Goal: Information Seeking & Learning: Learn about a topic

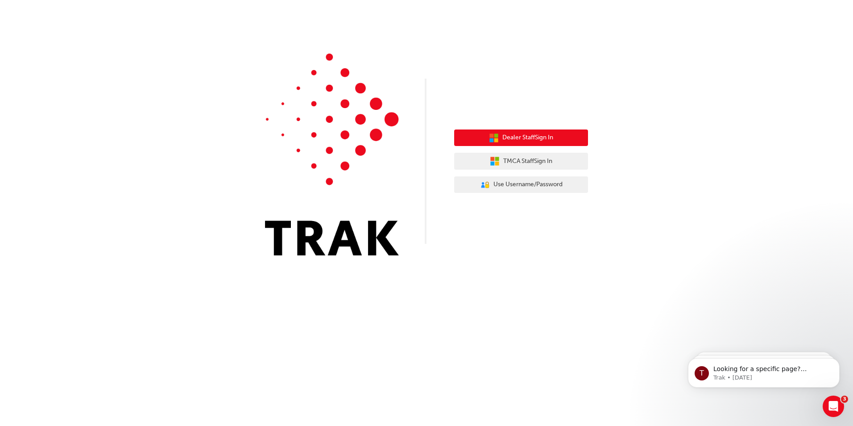
click at [536, 129] on div "Dealer Staff Sign In TMCA Staff Sign In User Authentication Icon - Blue Person,…" at bounding box center [521, 161] width 134 height 77
click at [534, 135] on span "Dealer Staff Sign In" at bounding box center [528, 138] width 51 height 10
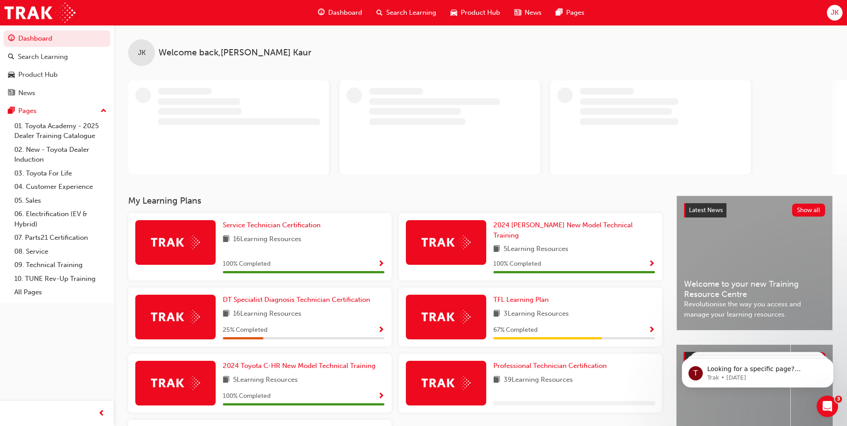
click at [425, 8] on span "Search Learning" at bounding box center [411, 13] width 50 height 10
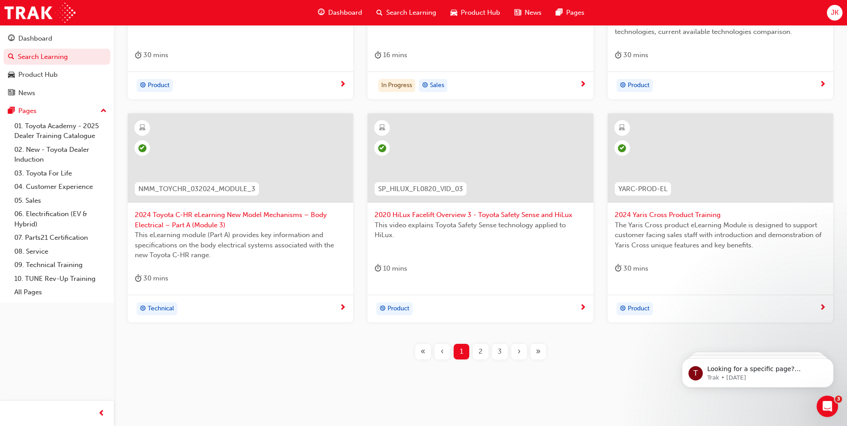
scroll to position [312, 0]
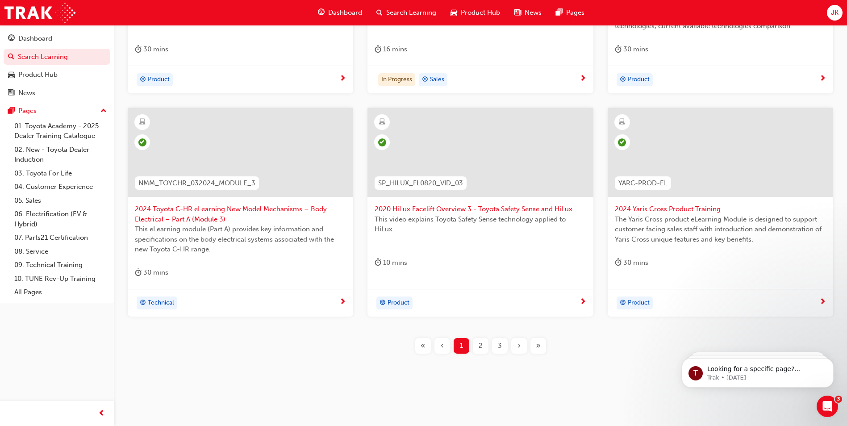
click at [497, 347] on div "3" at bounding box center [500, 346] width 16 height 16
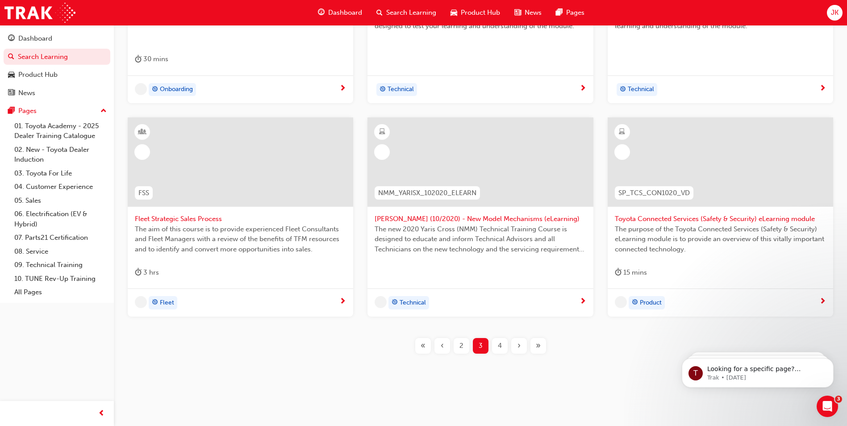
scroll to position [302, 0]
click at [501, 345] on div "4" at bounding box center [500, 346] width 16 height 16
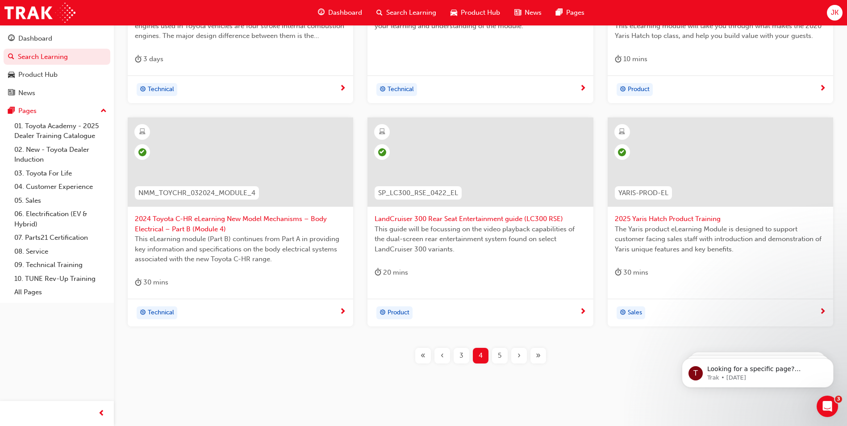
click at [499, 357] on div "5" at bounding box center [500, 356] width 16 height 16
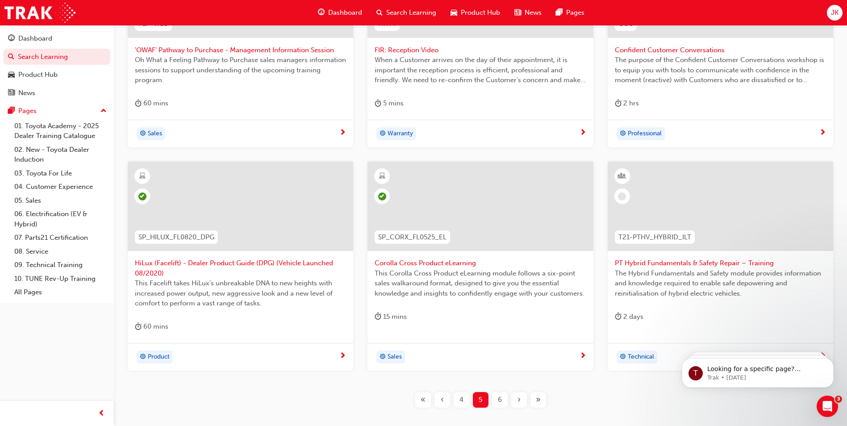
scroll to position [312, 0]
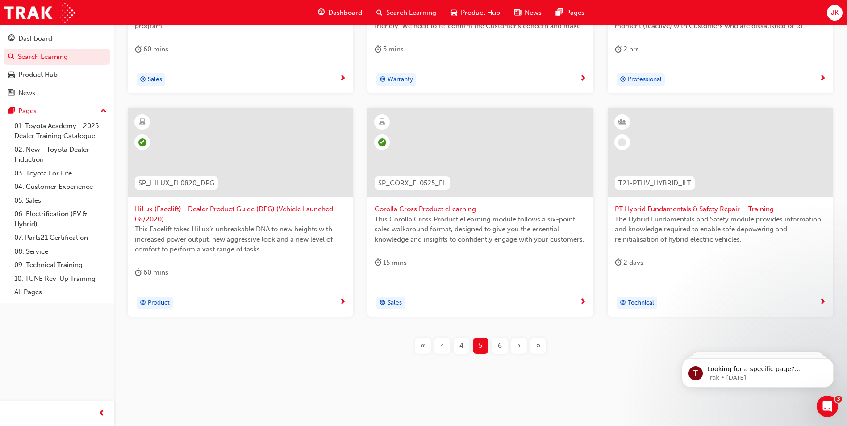
click at [498, 344] on span "6" at bounding box center [500, 346] width 4 height 10
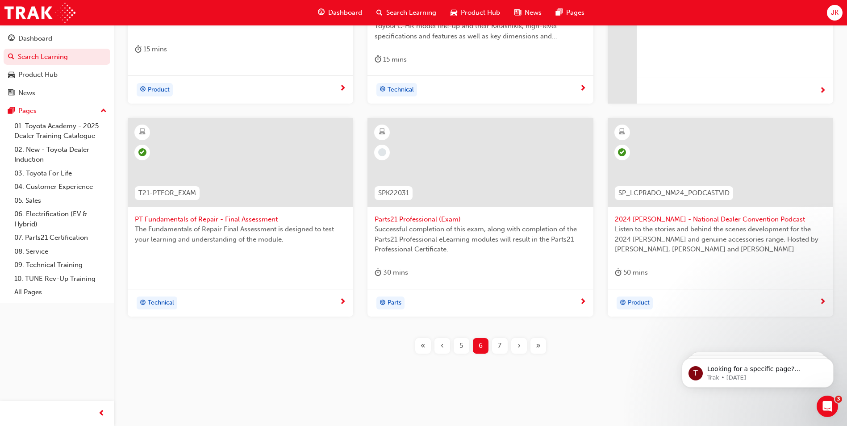
click at [499, 342] on span "7" at bounding box center [500, 346] width 4 height 10
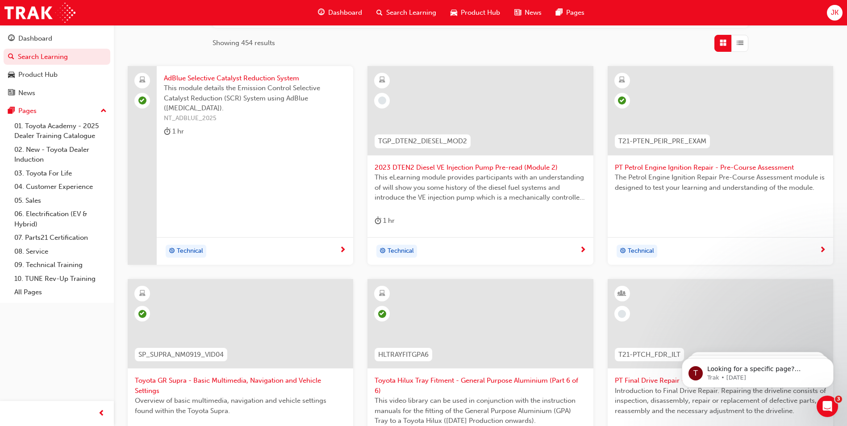
scroll to position [312, 0]
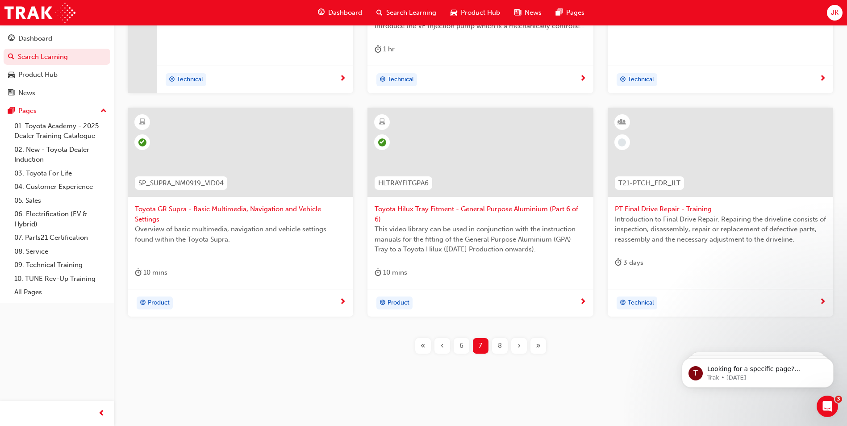
click at [497, 344] on div "8" at bounding box center [500, 346] width 16 height 16
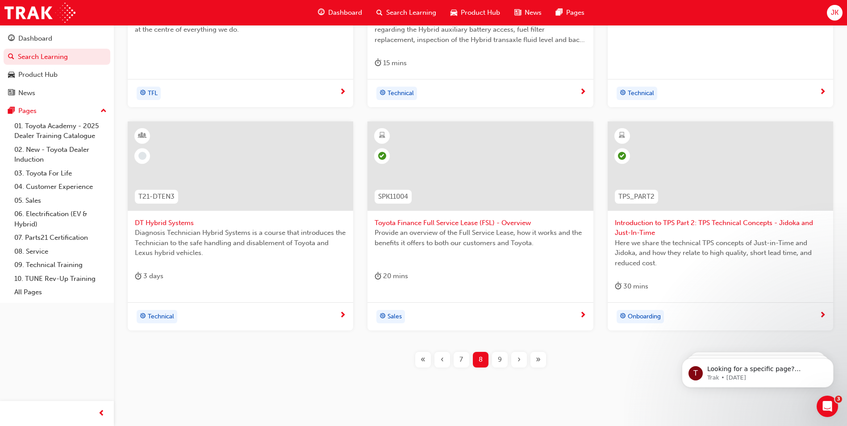
scroll to position [322, 0]
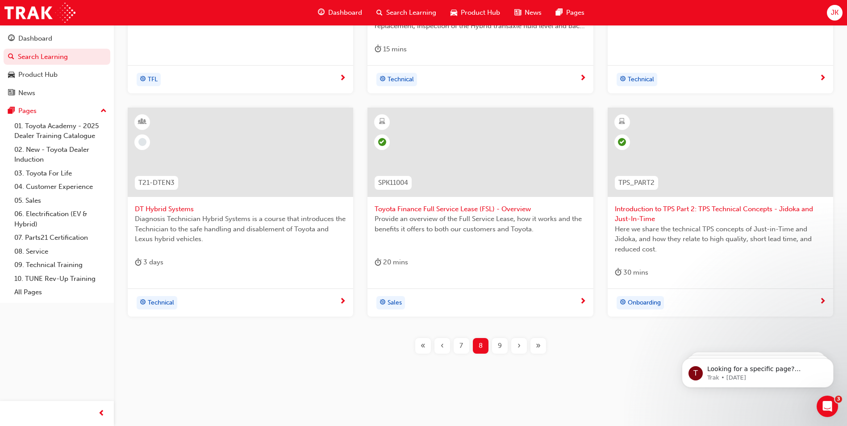
click at [499, 347] on span "9" at bounding box center [500, 346] width 4 height 10
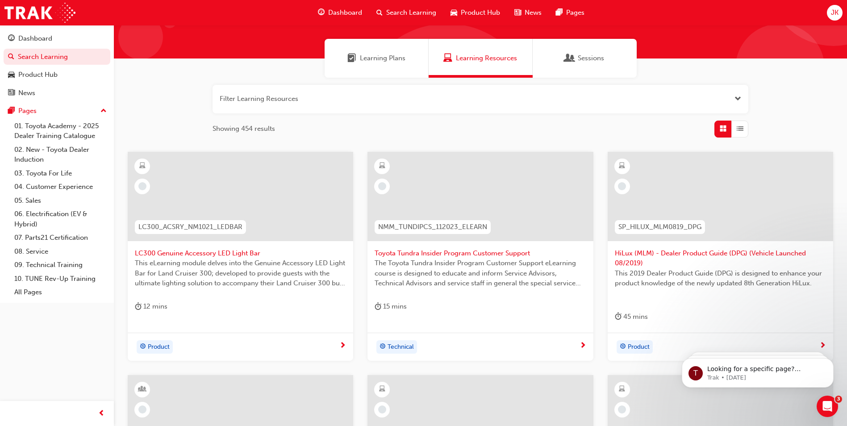
scroll to position [54, 0]
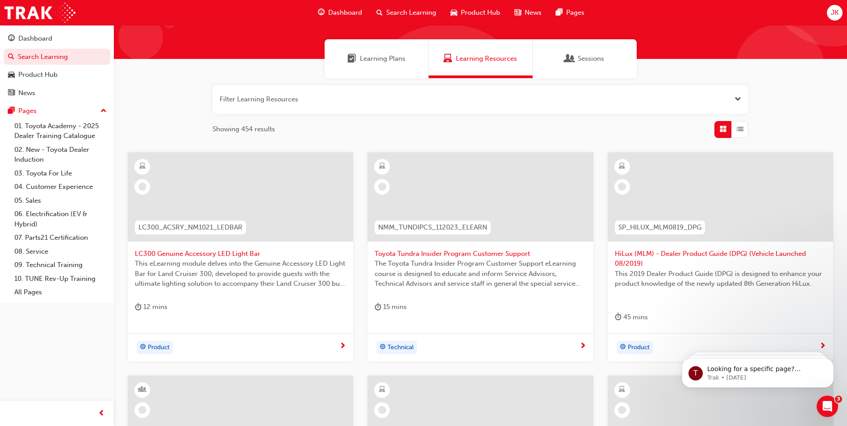
drag, startPoint x: 178, startPoint y: 257, endPoint x: 178, endPoint y: 262, distance: 4.5
click at [178, 257] on span "LC300 Genuine Accessory LED Light Bar" at bounding box center [240, 254] width 211 height 10
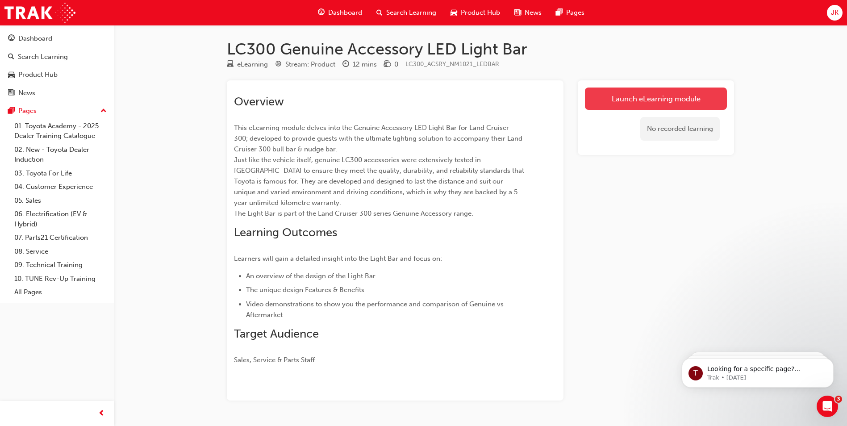
click at [607, 95] on link "Launch eLearning module" at bounding box center [656, 98] width 142 height 22
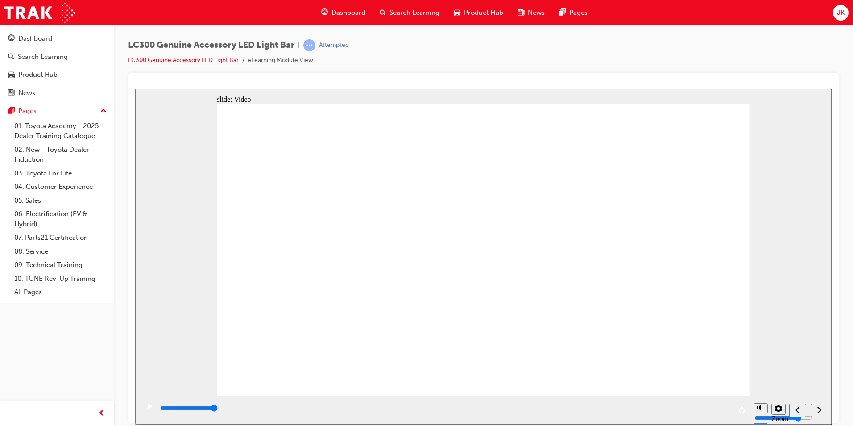
click at [815, 411] on div "next" at bounding box center [819, 409] width 10 height 9
type input "5000"
drag, startPoint x: 332, startPoint y: 193, endPoint x: 339, endPoint y: 193, distance: 7.2
radio input "true"
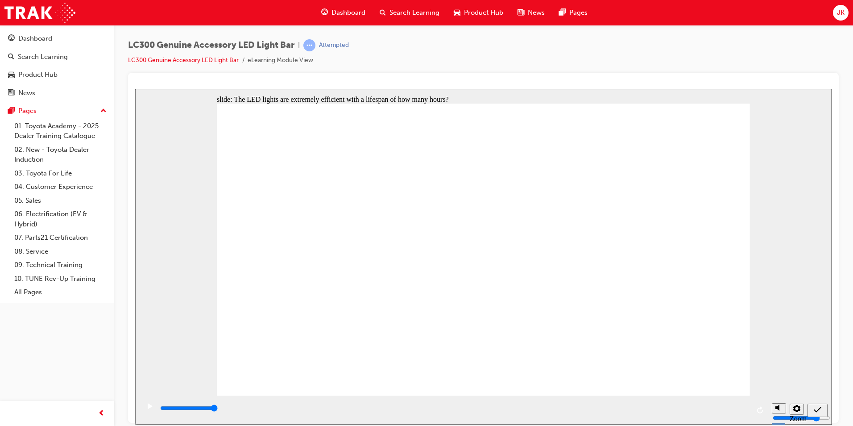
click at [813, 408] on div "submit" at bounding box center [817, 409] width 13 height 9
type input "5000"
radio input "true"
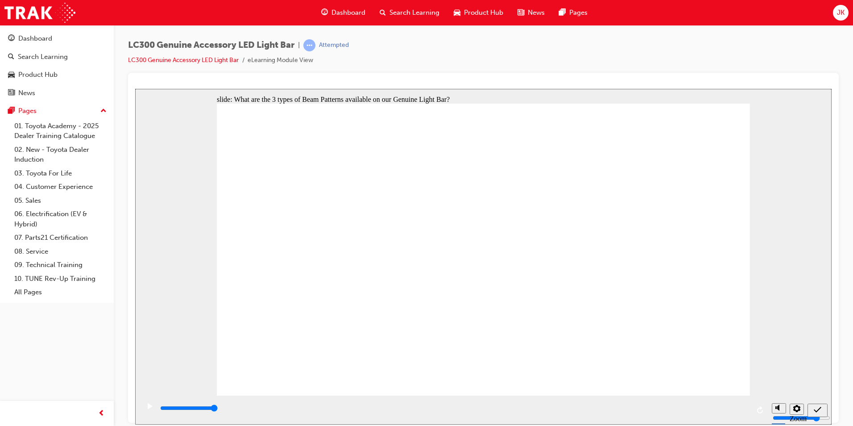
click at [811, 412] on div "submit" at bounding box center [817, 409] width 13 height 9
type input "1000"
radio input "true"
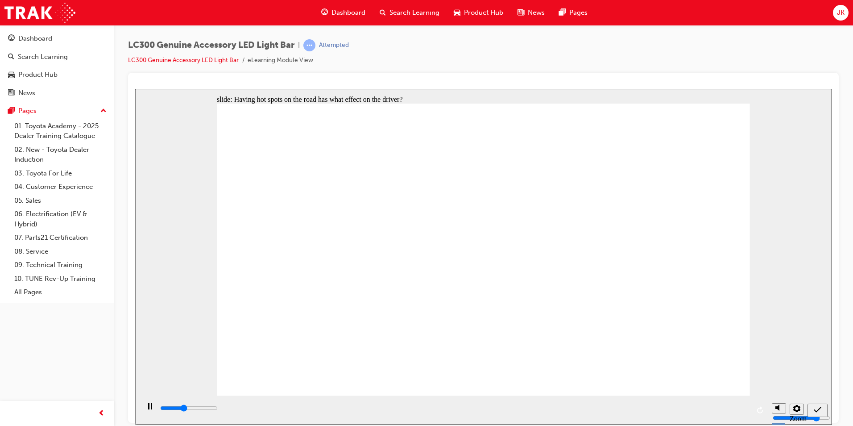
click at [818, 407] on icon "submit" at bounding box center [818, 409] width 8 height 8
click at [814, 411] on icon "submit" at bounding box center [818, 409] width 8 height 8
type input "3400"
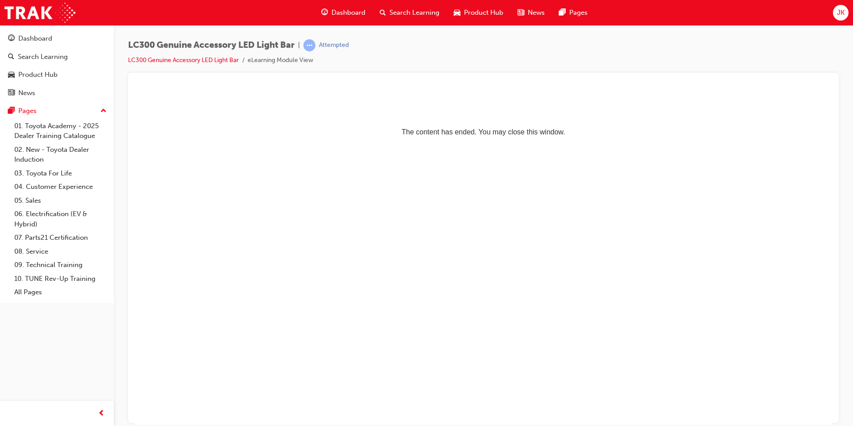
click at [508, 143] on html "The content has ended. You may close this window." at bounding box center [483, 115] width 697 height 54
click at [531, 132] on p "The content has ended. You may close this window." at bounding box center [484, 116] width 690 height 40
click at [344, 17] on span "Dashboard" at bounding box center [349, 13] width 34 height 10
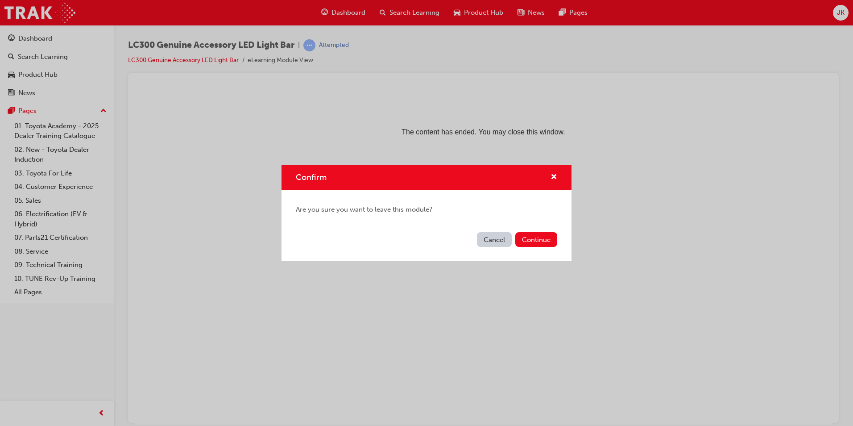
click at [501, 242] on button "Cancel" at bounding box center [494, 239] width 35 height 15
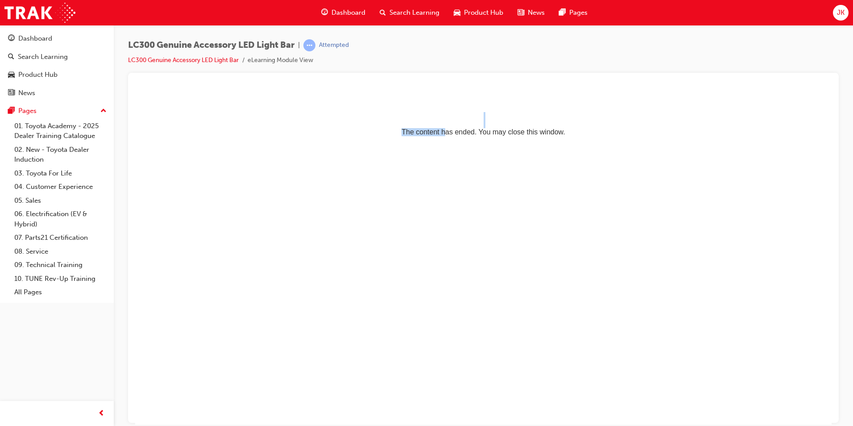
click at [443, 129] on p "The content has ended. You may close this window." at bounding box center [484, 116] width 690 height 40
click at [574, 143] on html "The content has ended. You may close this window." at bounding box center [483, 115] width 697 height 54
click at [307, 46] on span "learningRecordVerb_ATTEMPT-icon" at bounding box center [309, 45] width 12 height 12
click at [401, 9] on span "Search Learning" at bounding box center [415, 13] width 50 height 10
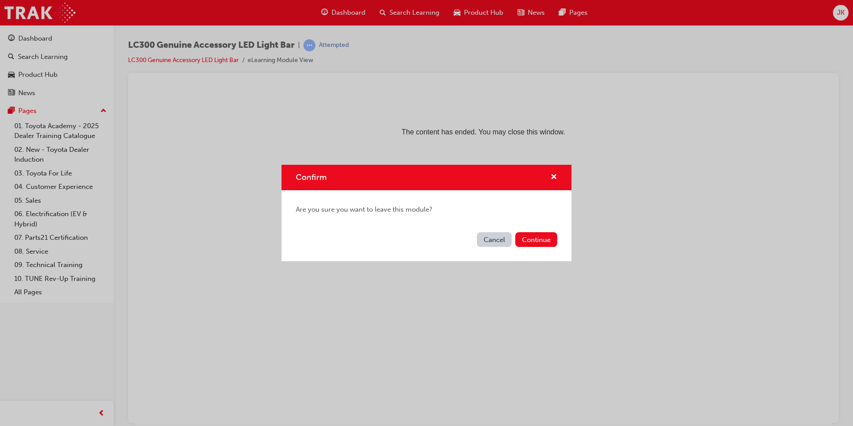
click at [548, 249] on div "Cancel Continue" at bounding box center [427, 244] width 290 height 33
click at [535, 243] on button "Continue" at bounding box center [536, 239] width 42 height 15
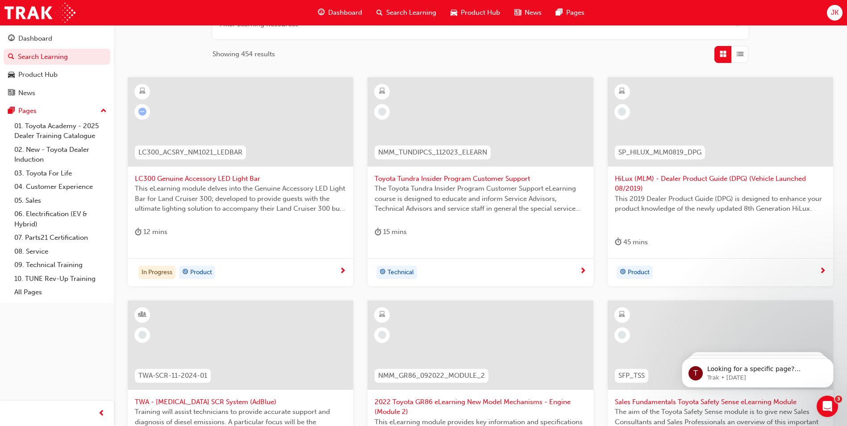
scroll to position [134, 0]
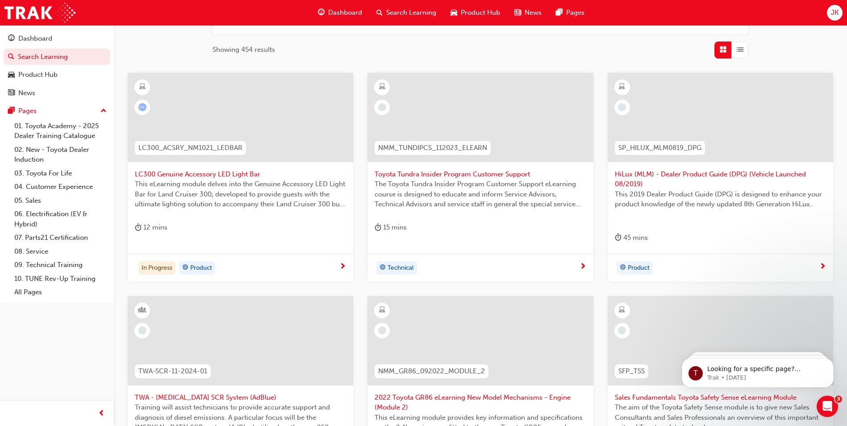
click at [168, 144] on span "LC300_ACSRY_NM1021_LEDBAR" at bounding box center [190, 148] width 104 height 10
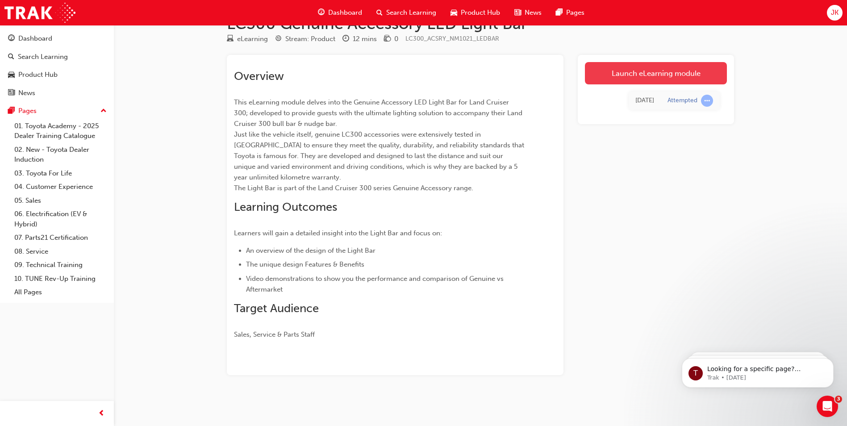
click at [611, 72] on link "Launch eLearning module" at bounding box center [656, 73] width 142 height 22
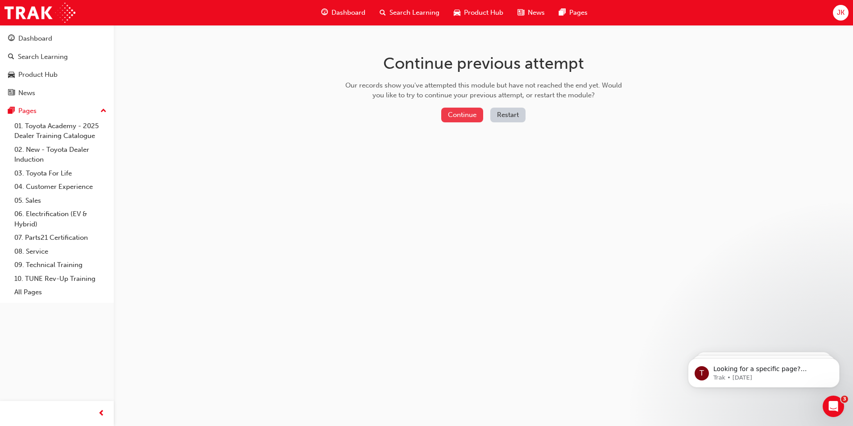
click at [469, 116] on button "Continue" at bounding box center [462, 115] width 42 height 15
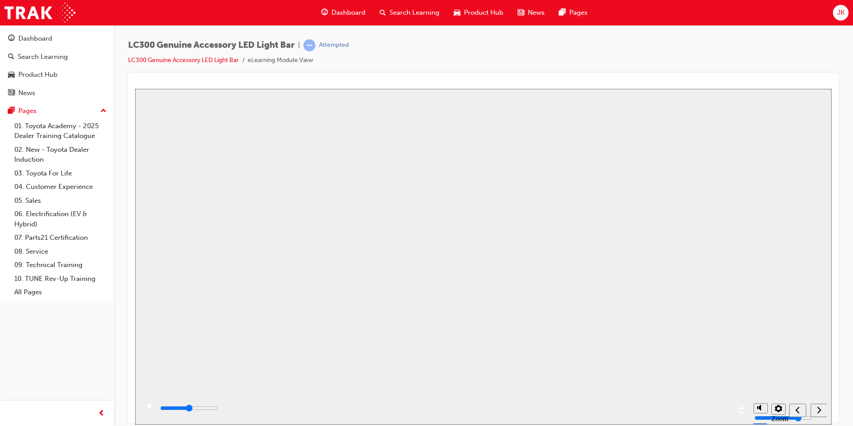
click at [169, 416] on button "Resume" at bounding box center [152, 421] width 34 height 11
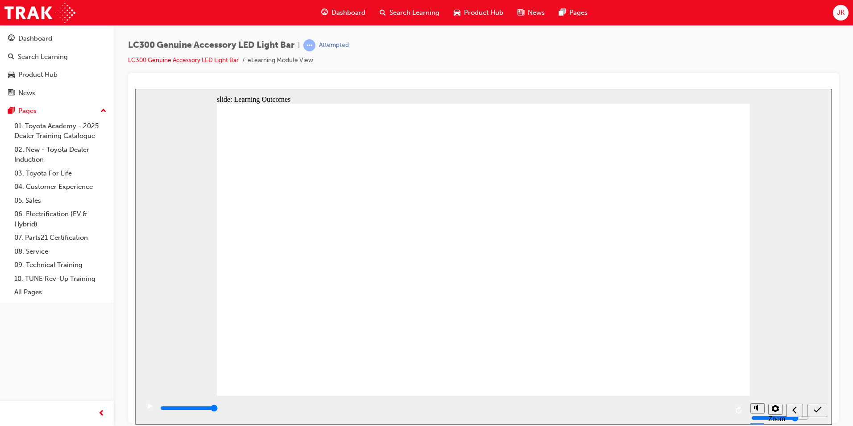
drag, startPoint x: 481, startPoint y: 407, endPoint x: 728, endPoint y: 404, distance: 247.3
click at [728, 404] on div "playback controls" at bounding box center [443, 409] width 607 height 29
type input "12700"
click at [816, 405] on icon "submit" at bounding box center [818, 409] width 8 height 8
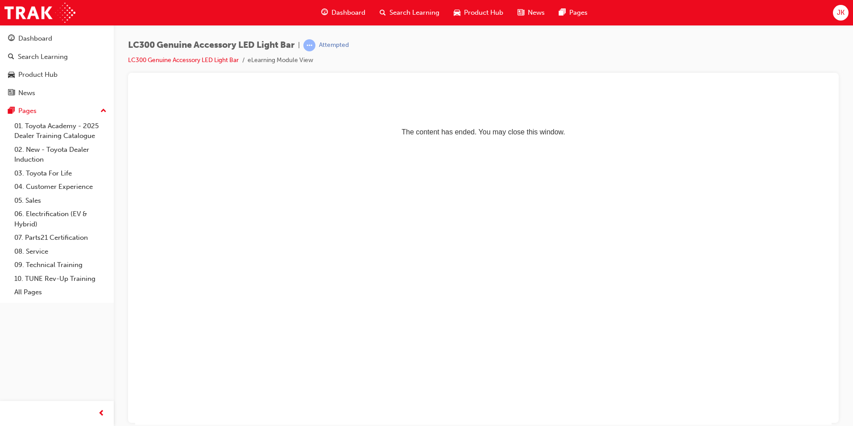
click at [323, 48] on div "Attempted" at bounding box center [334, 45] width 30 height 8
click at [306, 48] on span "learningRecordVerb_ATTEMPT-icon" at bounding box center [309, 45] width 12 height 12
click at [384, 9] on span "search-icon" at bounding box center [383, 12] width 6 height 11
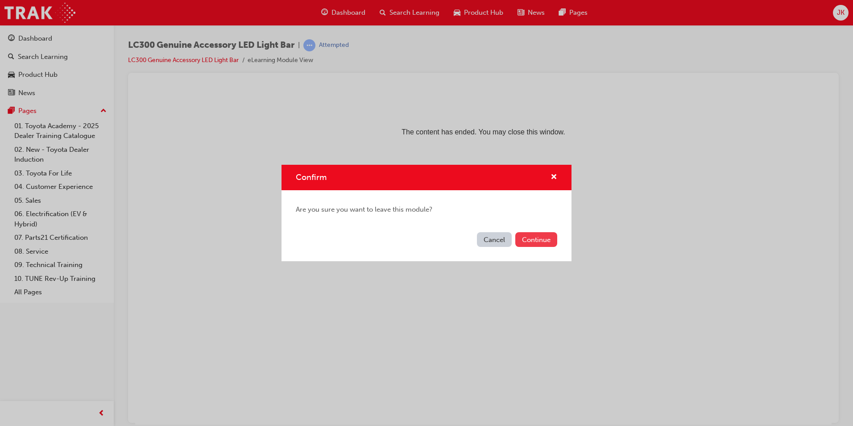
click at [552, 236] on button "Continue" at bounding box center [536, 239] width 42 height 15
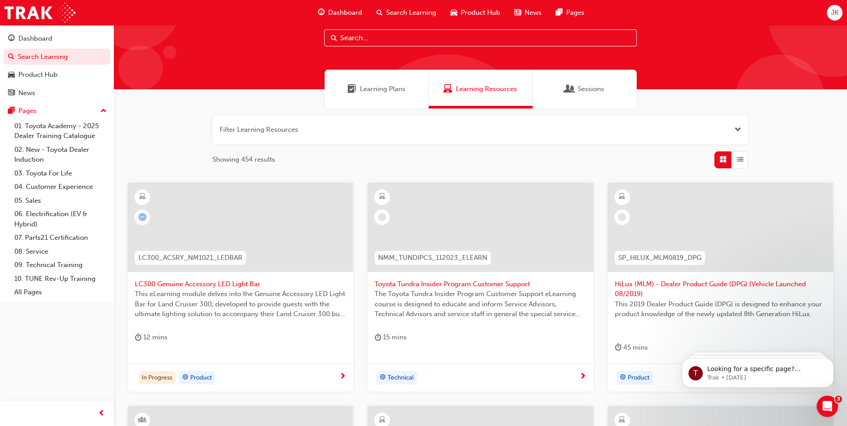
scroll to position [45, 0]
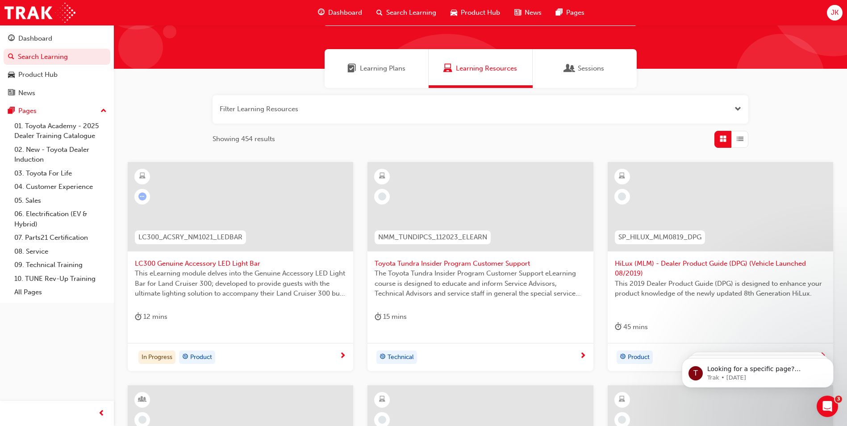
click at [139, 201] on div at bounding box center [142, 197] width 16 height 16
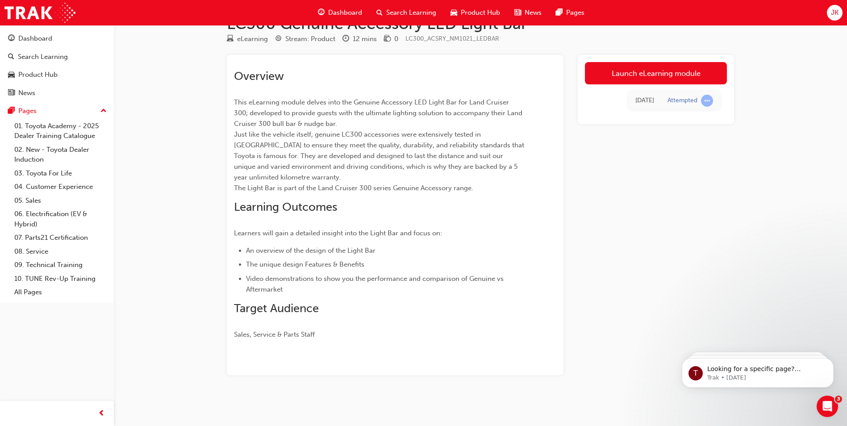
scroll to position [25, 0]
click at [622, 78] on link "Launch eLearning module" at bounding box center [656, 73] width 142 height 22
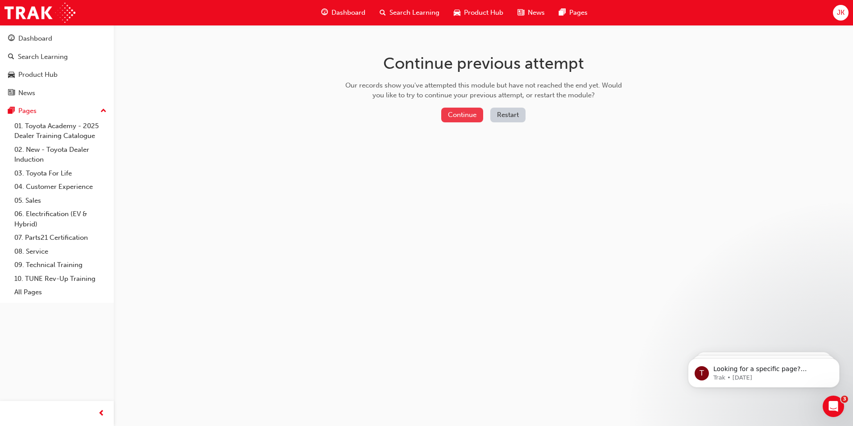
click at [465, 115] on button "Continue" at bounding box center [462, 115] width 42 height 15
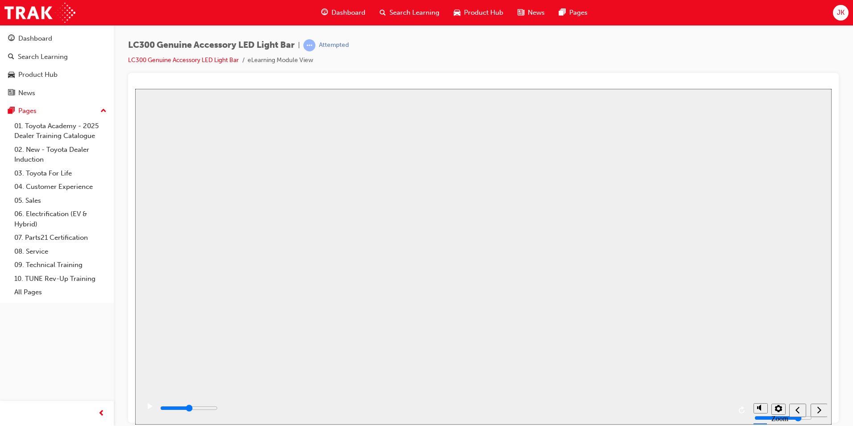
click at [169, 416] on button "Resume" at bounding box center [152, 421] width 34 height 11
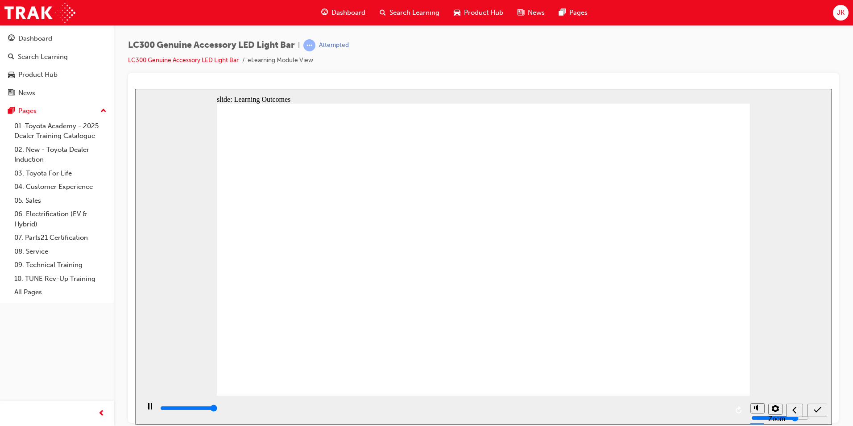
click at [218, 410] on input "slide progress" at bounding box center [189, 407] width 58 height 7
type input "12700"
click at [813, 409] on div "submit" at bounding box center [817, 409] width 13 height 9
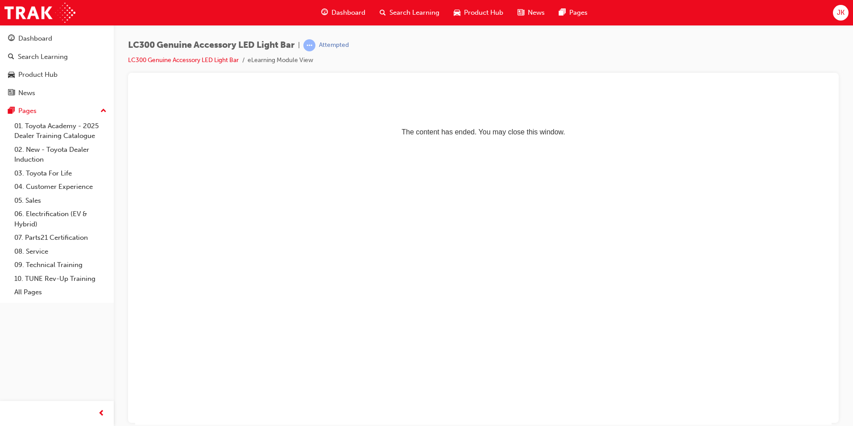
click at [401, 5] on div "Search Learning" at bounding box center [410, 13] width 74 height 18
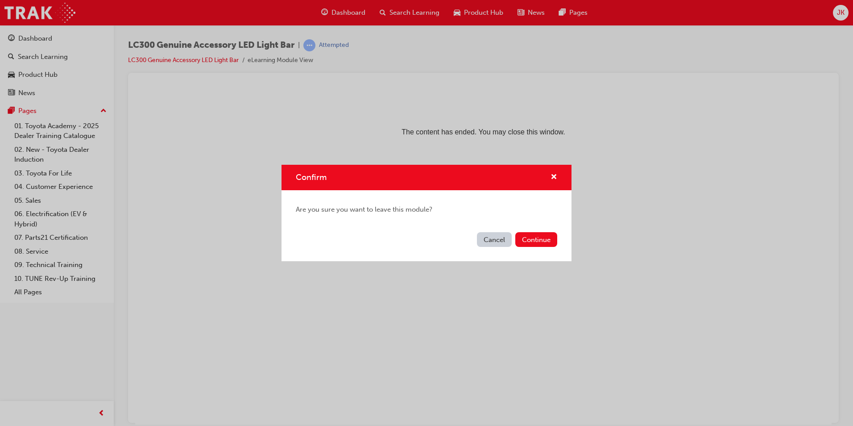
click at [532, 251] on div "Cancel Continue" at bounding box center [427, 244] width 290 height 33
click at [528, 237] on button "Continue" at bounding box center [536, 239] width 42 height 15
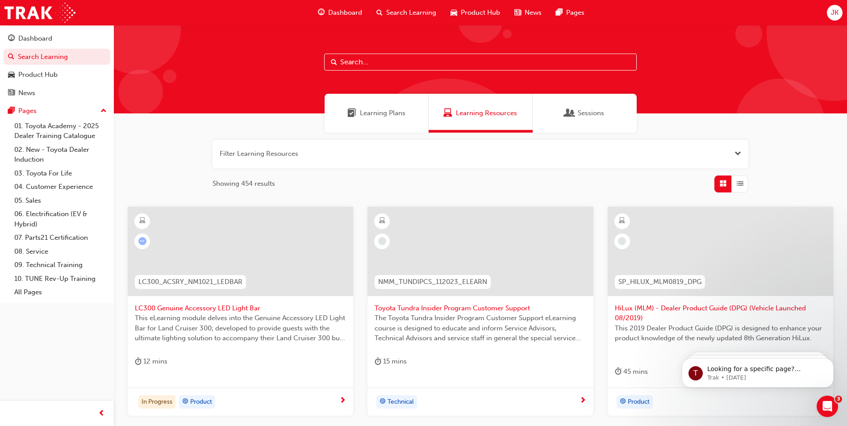
click at [212, 245] on div at bounding box center [240, 251] width 225 height 89
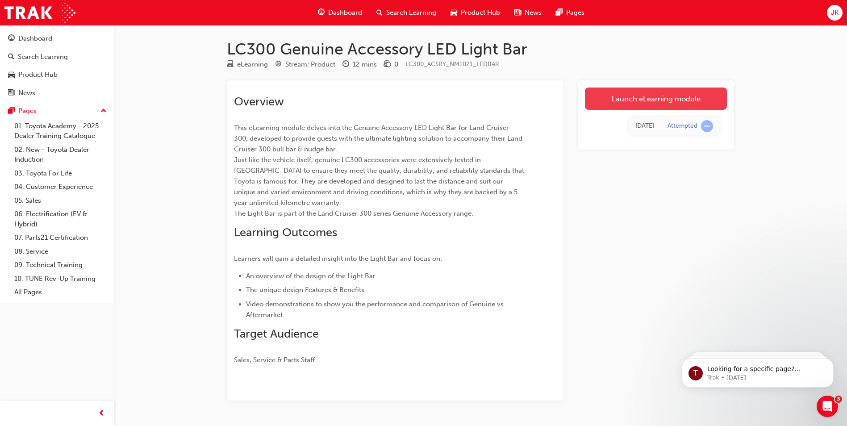
click at [612, 98] on link "Launch eLearning module" at bounding box center [656, 98] width 142 height 22
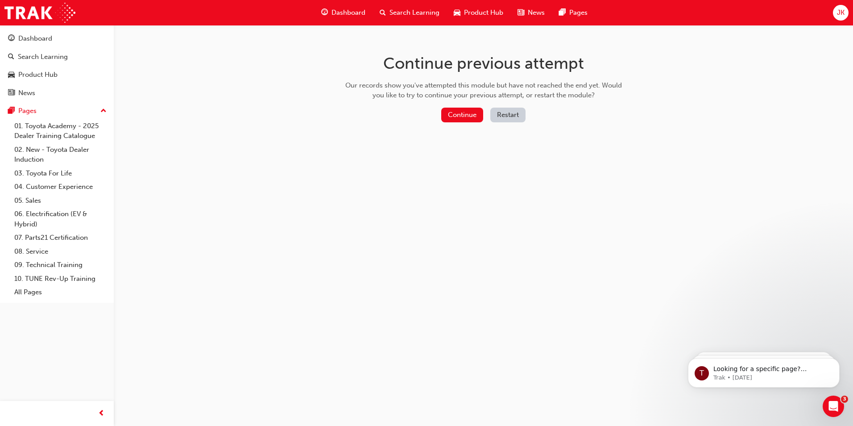
click at [504, 108] on button "Restart" at bounding box center [507, 115] width 35 height 15
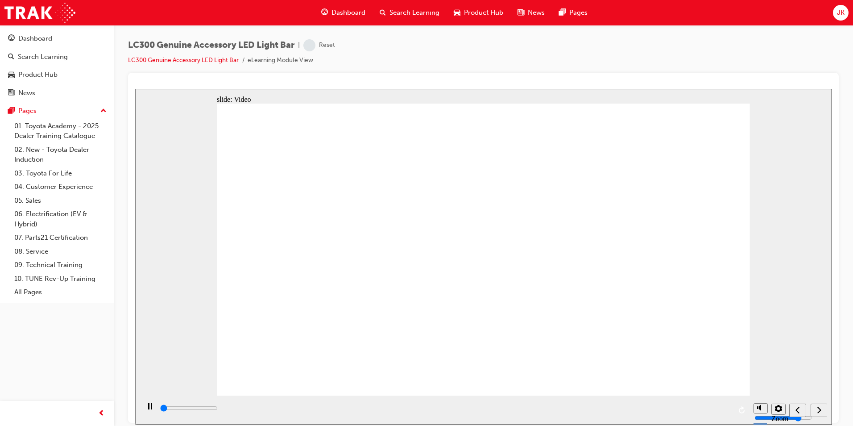
click at [820, 406] on icon "next" at bounding box center [819, 409] width 4 height 8
type input "1200"
radio input "true"
click at [815, 407] on icon "submit" at bounding box center [818, 409] width 8 height 8
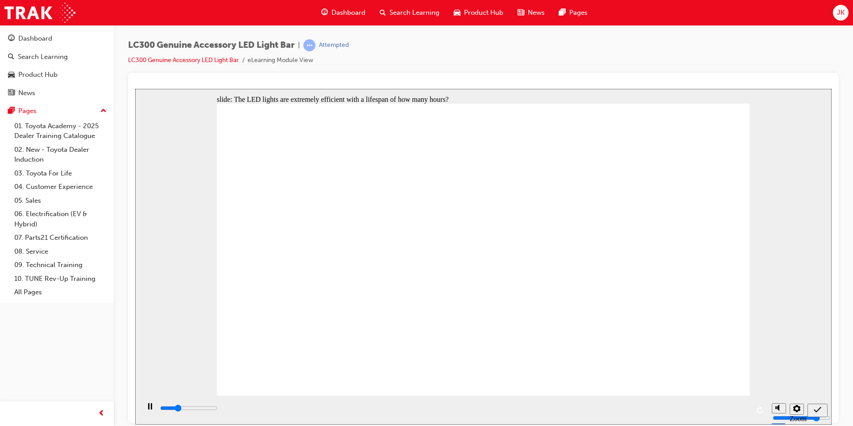
type input "1300"
radio input "true"
click at [821, 407] on icon "submit" at bounding box center [818, 409] width 8 height 8
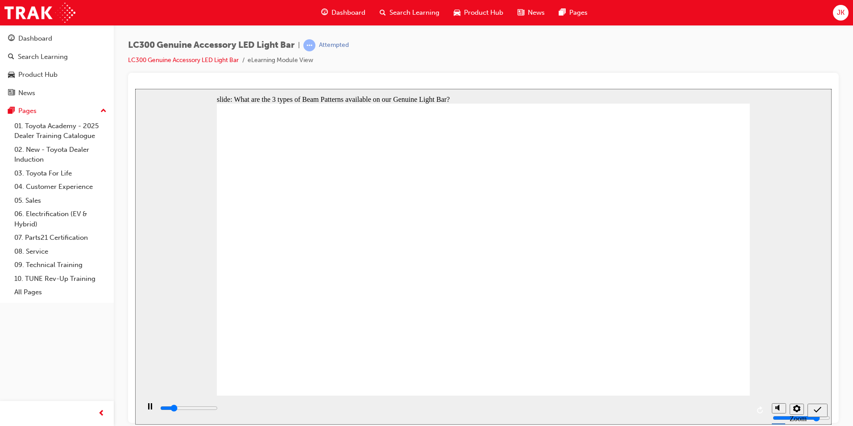
drag, startPoint x: 361, startPoint y: 270, endPoint x: 555, endPoint y: 300, distance: 196.6
type input "600"
radio input "true"
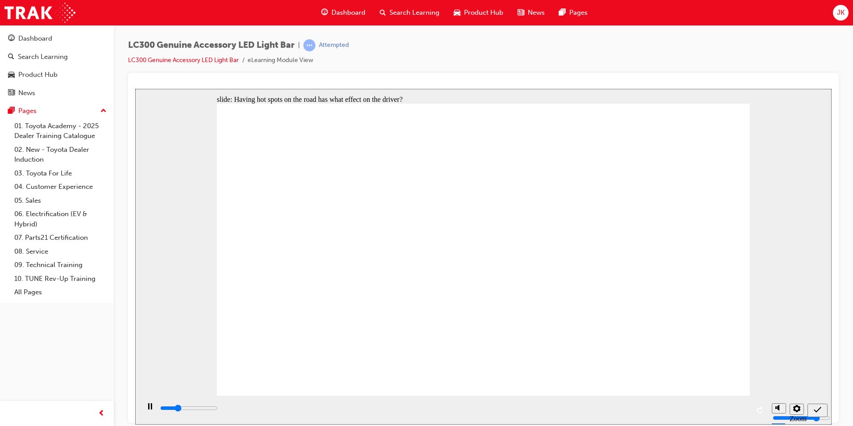
click at [818, 405] on icon "submit" at bounding box center [818, 409] width 8 height 8
type input "12700"
click at [813, 407] on div "submit" at bounding box center [817, 409] width 13 height 9
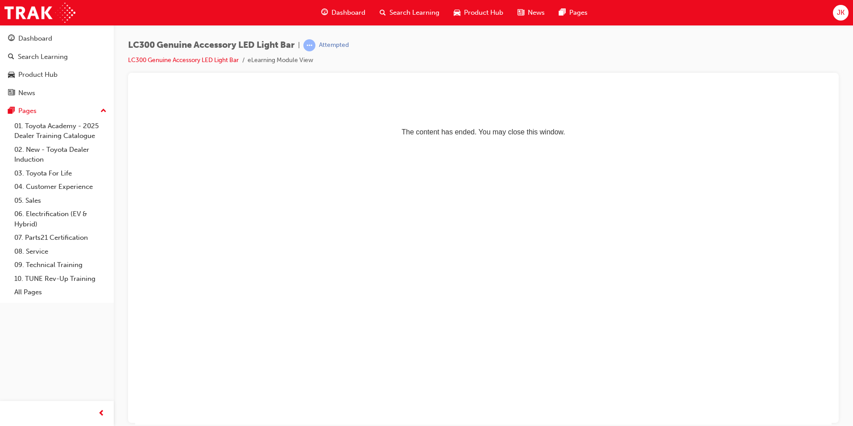
click at [816, 143] on html "The content has ended. You may close this window." at bounding box center [483, 115] width 697 height 54
click at [414, 16] on span "Search Learning" at bounding box center [415, 13] width 50 height 10
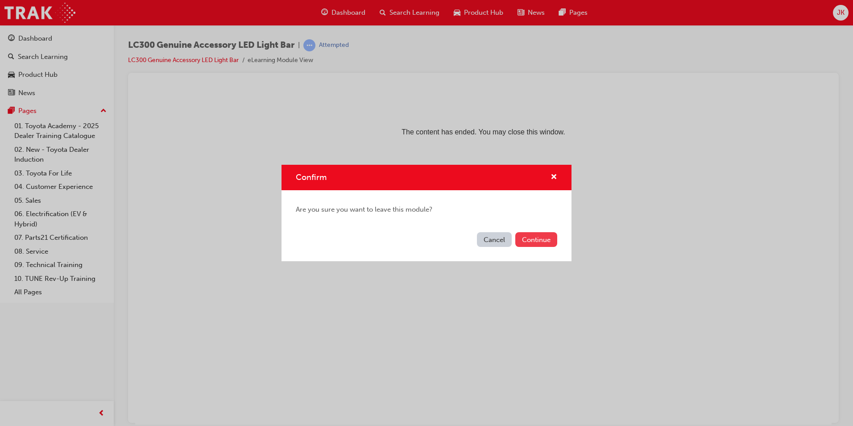
click at [540, 242] on button "Continue" at bounding box center [536, 239] width 42 height 15
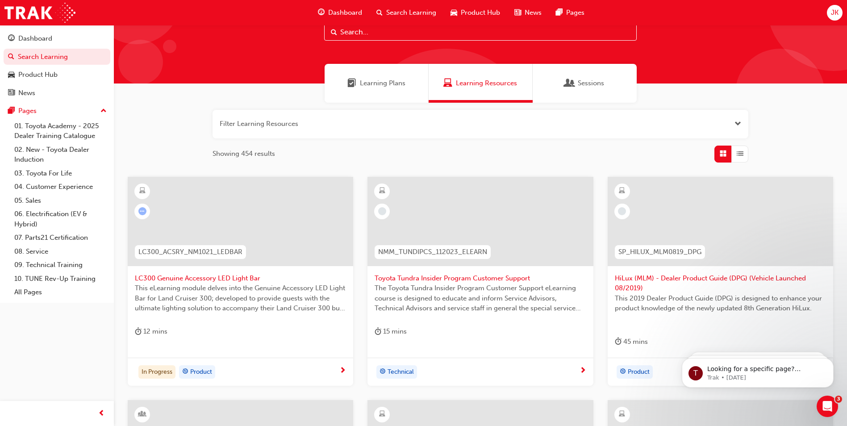
scroll to position [134, 0]
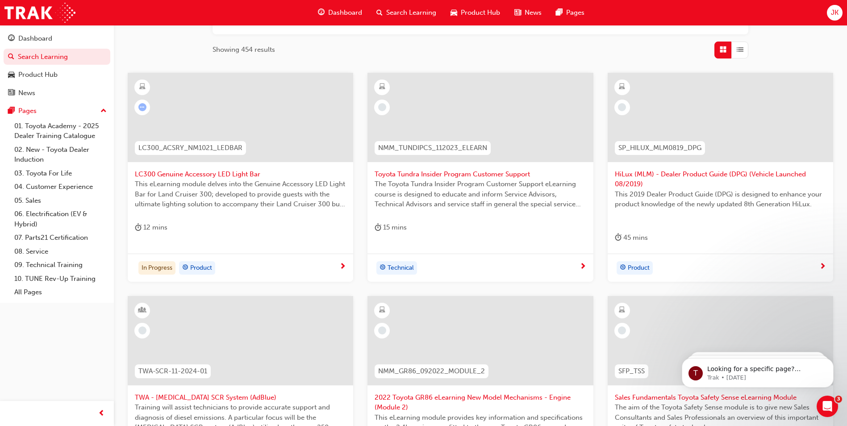
click at [472, 88] on div at bounding box center [479, 117] width 225 height 89
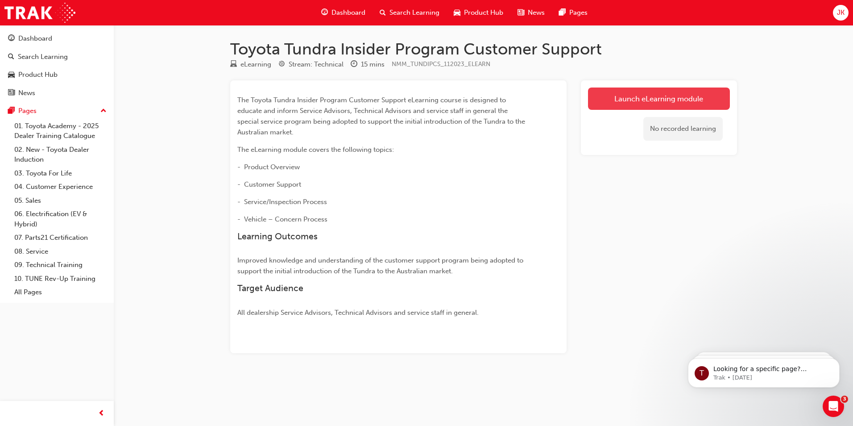
click at [639, 102] on link "Launch eLearning module" at bounding box center [659, 98] width 142 height 22
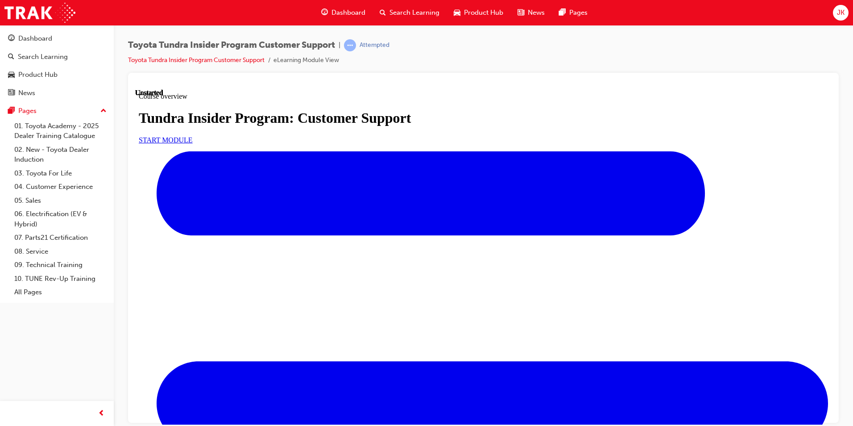
click at [193, 143] on link "START MODULE" at bounding box center [166, 140] width 54 height 8
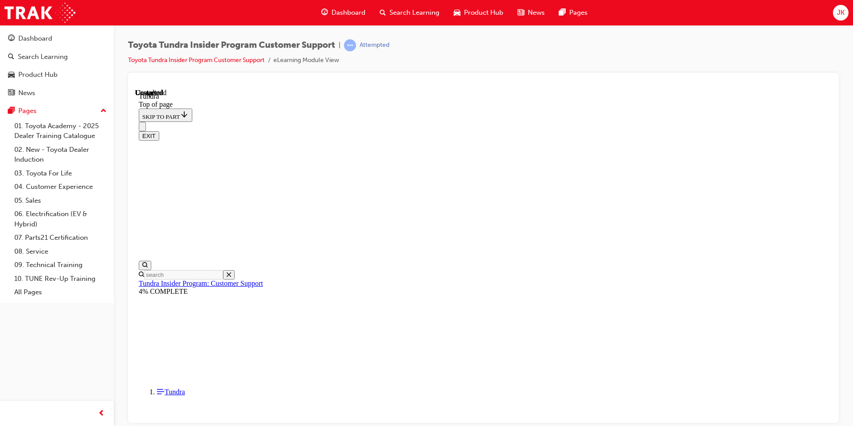
scroll to position [54, 0]
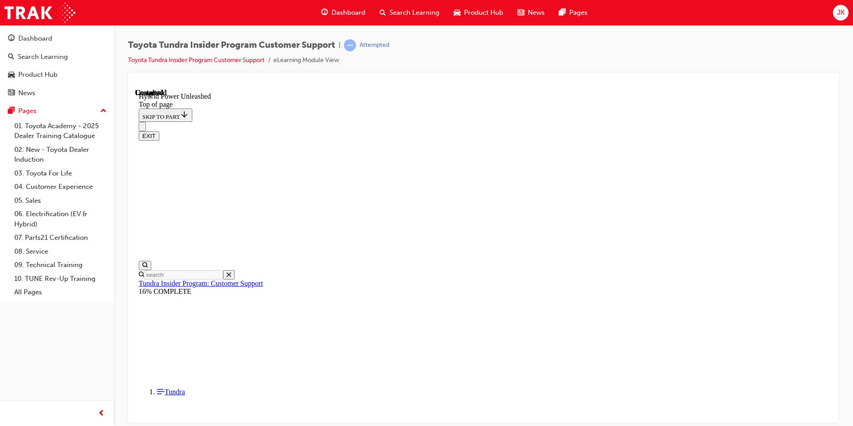
scroll to position [129, 0]
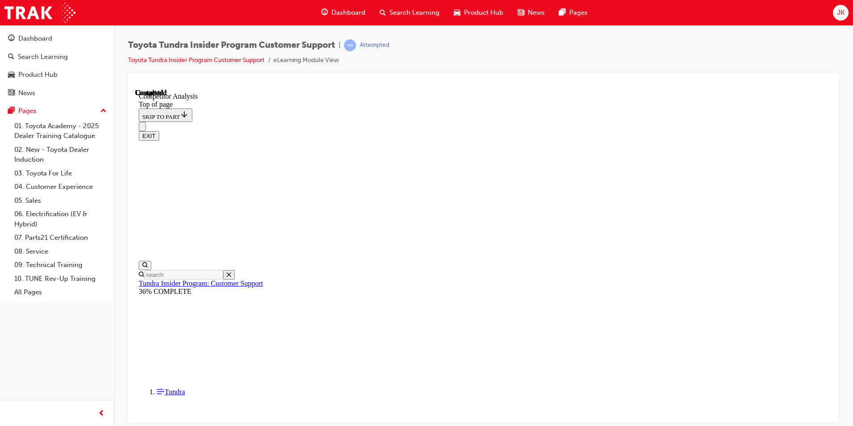
scroll to position [120, 0]
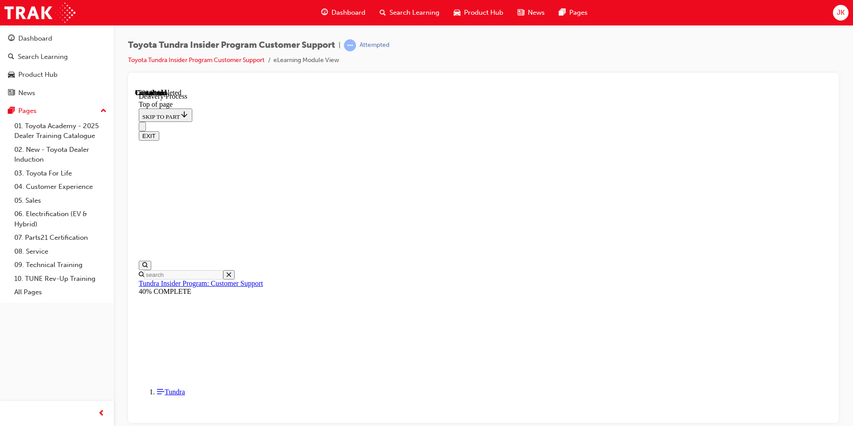
drag, startPoint x: 682, startPoint y: 275, endPoint x: 645, endPoint y: 284, distance: 38.2
drag, startPoint x: 508, startPoint y: 131, endPoint x: 512, endPoint y: 134, distance: 5.4
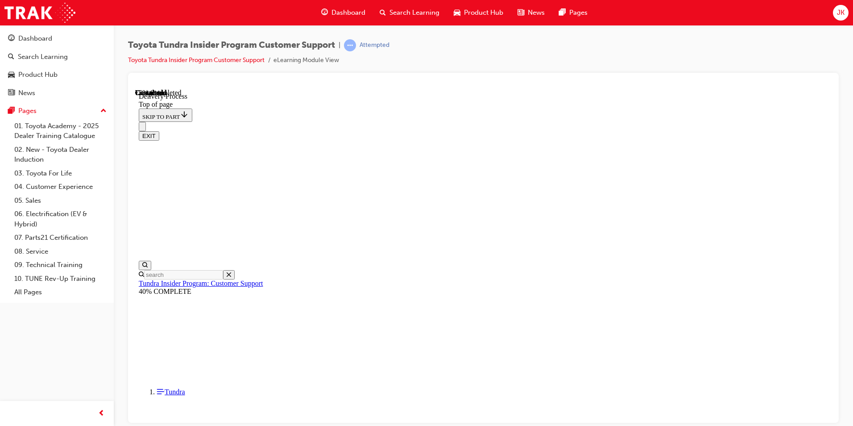
drag, startPoint x: 592, startPoint y: 366, endPoint x: 598, endPoint y: 363, distance: 6.6
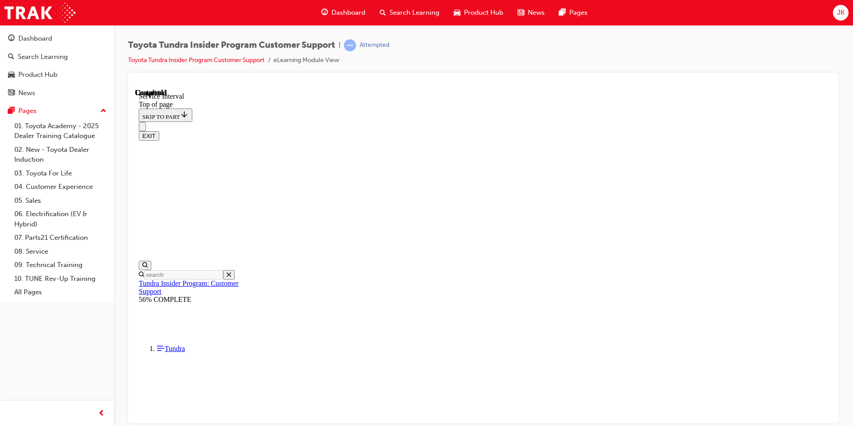
checkbox input "true"
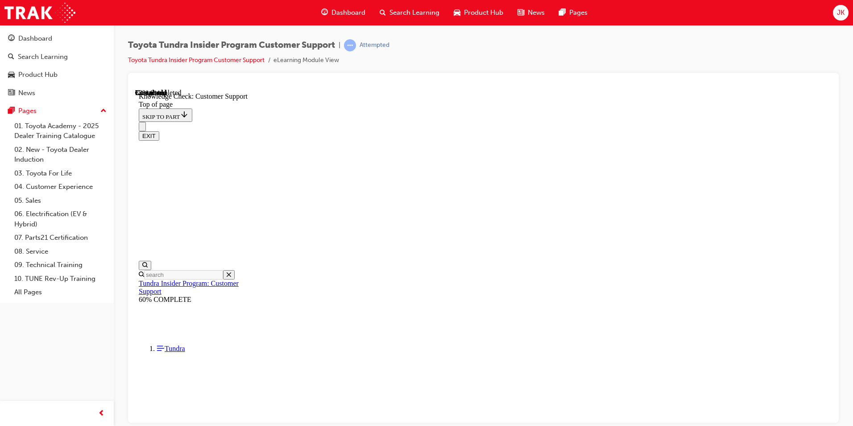
checkbox input "true"
drag, startPoint x: 246, startPoint y: 3324, endPoint x: 251, endPoint y: 3323, distance: 4.6
checkbox input "true"
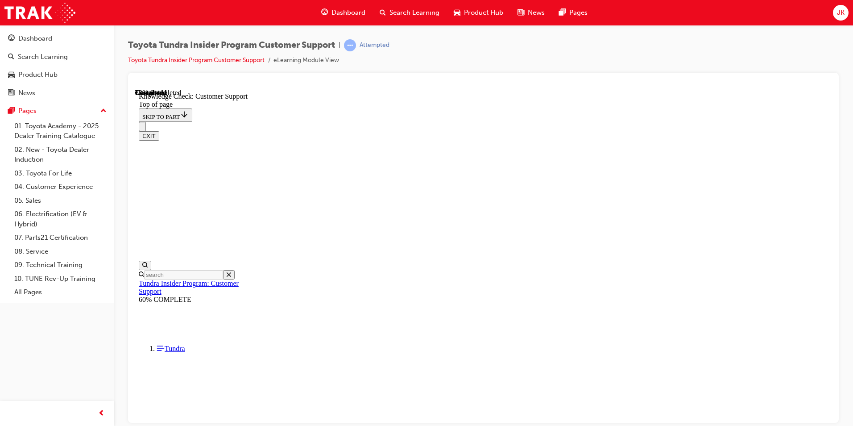
checkbox input "true"
drag, startPoint x: 575, startPoint y: 3164, endPoint x: 574, endPoint y: 3174, distance: 10.8
drag, startPoint x: 186, startPoint y: 3278, endPoint x: 195, endPoint y: 3279, distance: 9.4
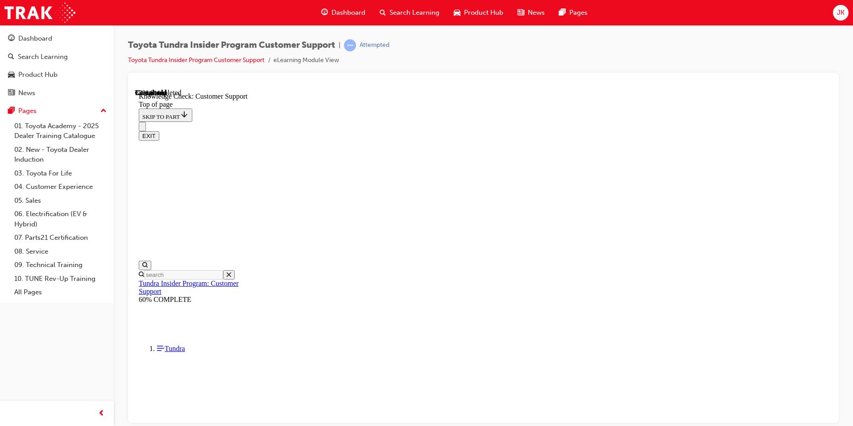
checkbox input "true"
checkbox input "false"
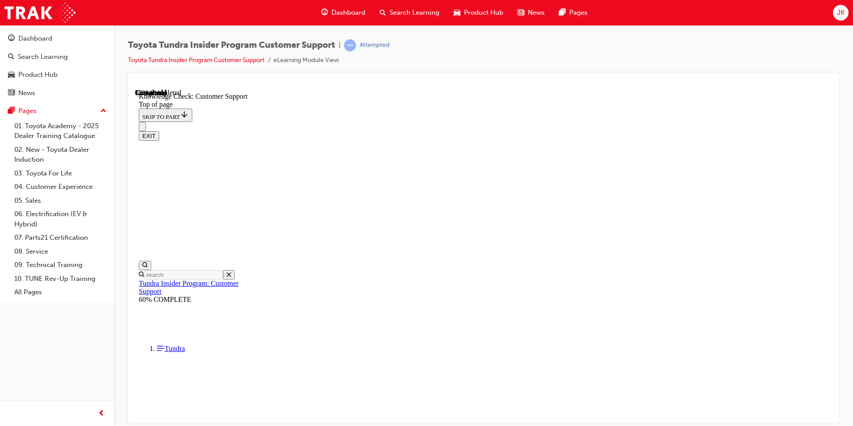
drag, startPoint x: 562, startPoint y: 3170, endPoint x: 546, endPoint y: 3178, distance: 18.2
radio input "false"
radio input "true"
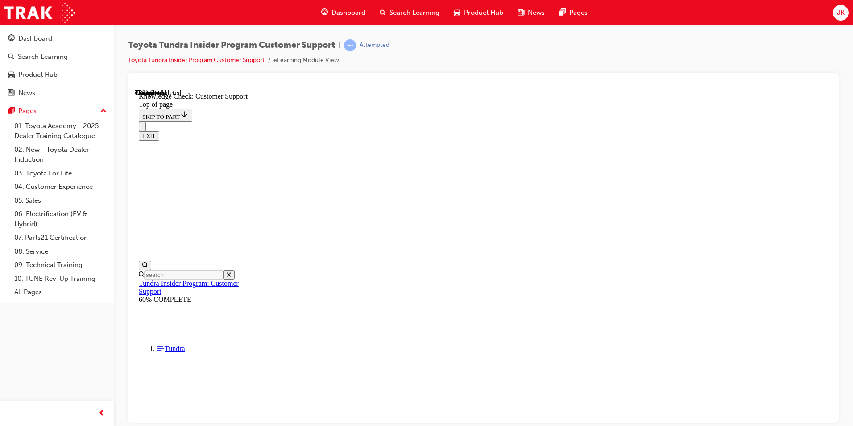
radio input "false"
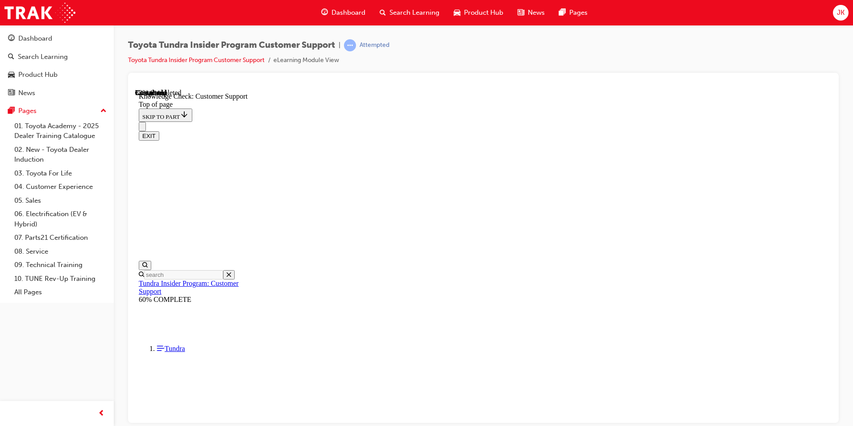
radio input "true"
radio input "false"
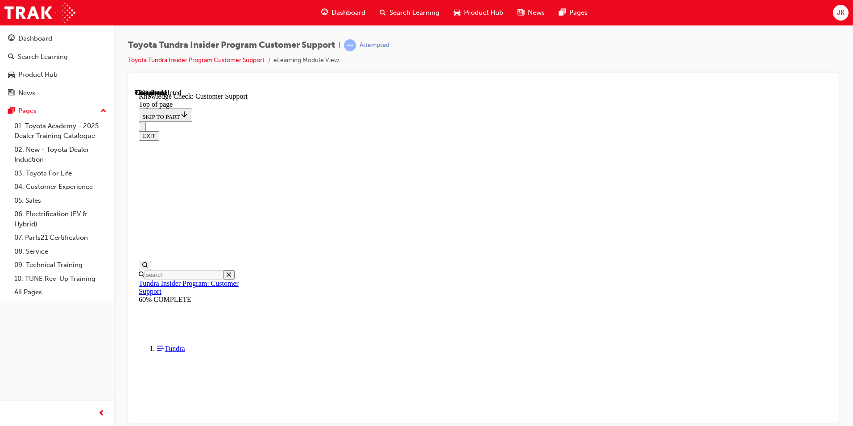
radio input "false"
radio input "true"
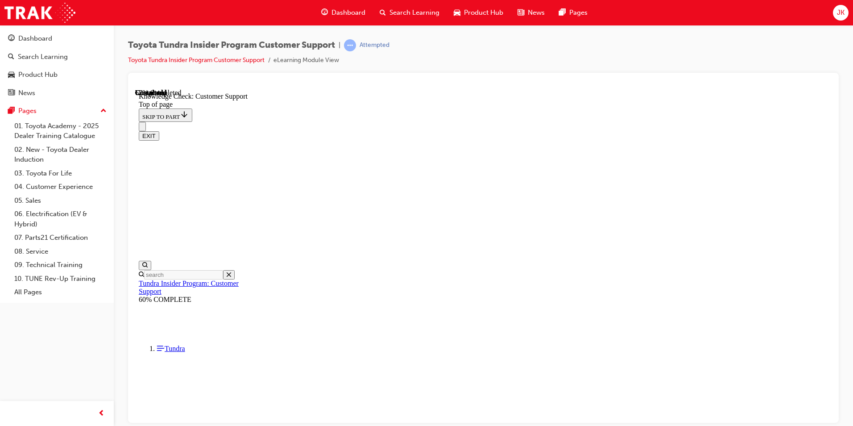
scroll to position [208, 0]
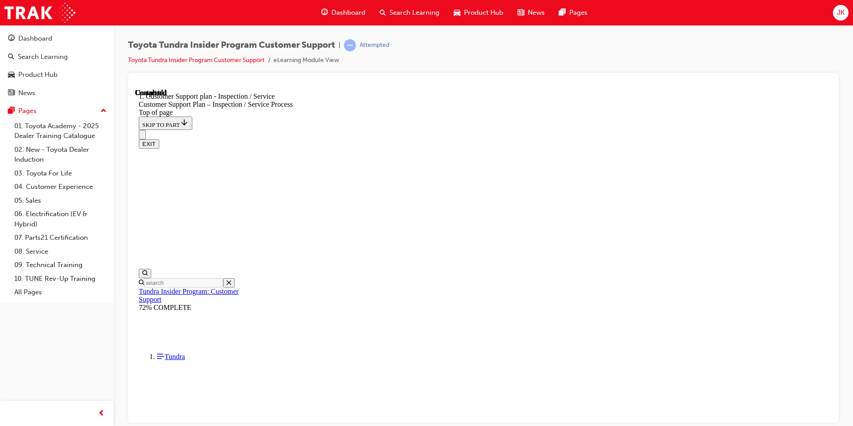
scroll to position [325, 0]
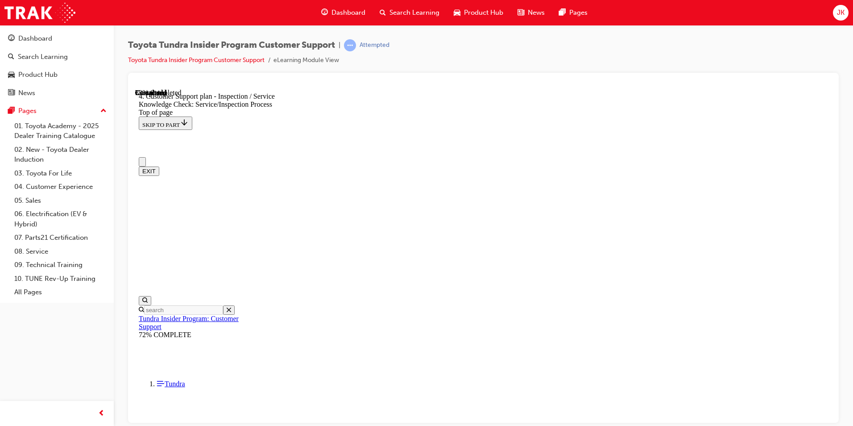
scroll to position [0, 0]
checkbox input "true"
drag, startPoint x: 265, startPoint y: 3348, endPoint x: 268, endPoint y: 3345, distance: 5.0
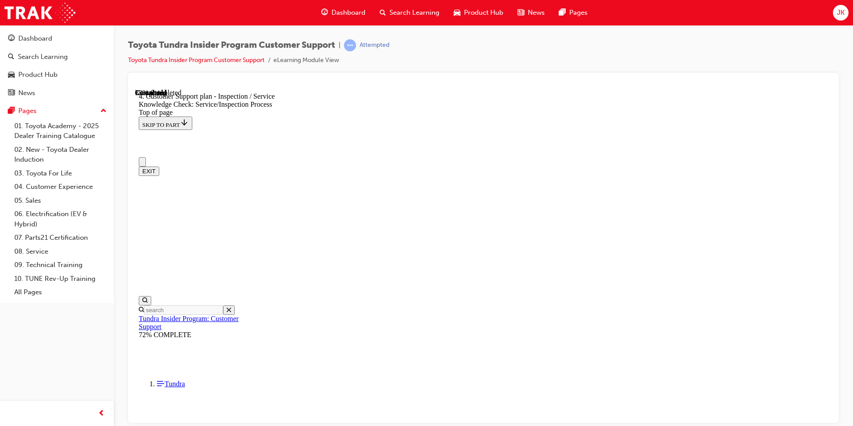
checkbox input "true"
drag, startPoint x: 181, startPoint y: 3333, endPoint x: 169, endPoint y: 3331, distance: 11.9
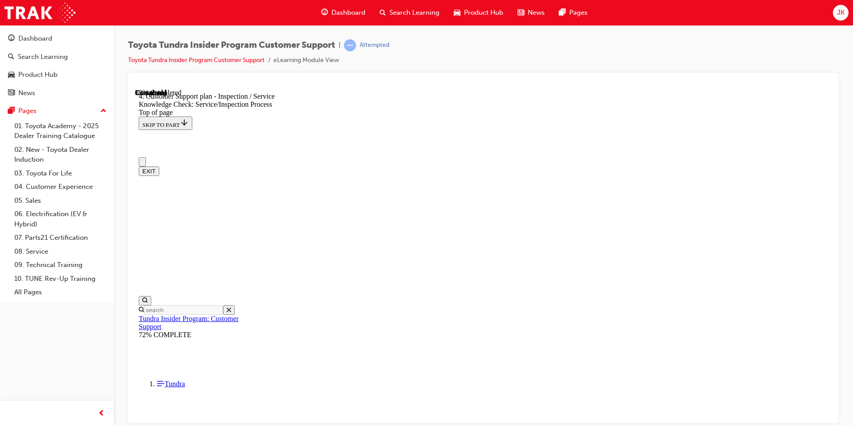
checkbox input "false"
drag, startPoint x: 585, startPoint y: 3377, endPoint x: 582, endPoint y: 3383, distance: 6.6
drag, startPoint x: 572, startPoint y: 3381, endPoint x: 607, endPoint y: 3375, distance: 35.4
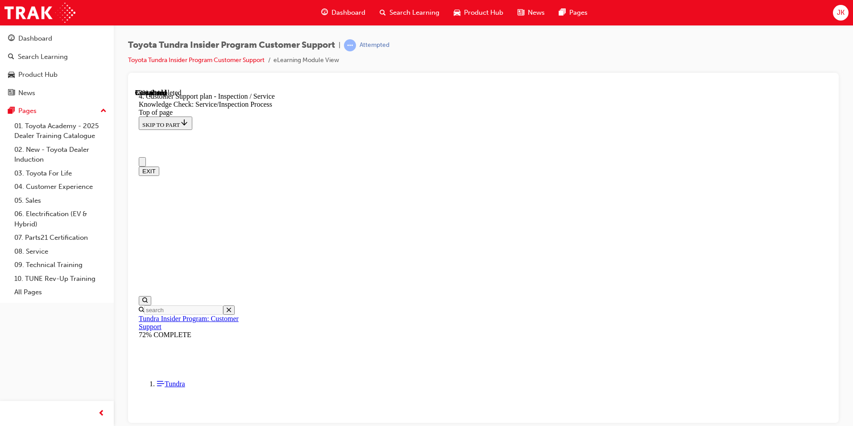
radio input "true"
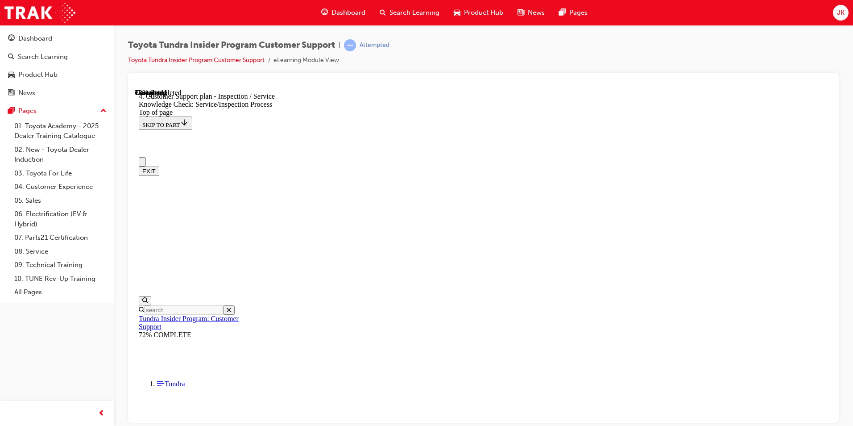
radio input "false"
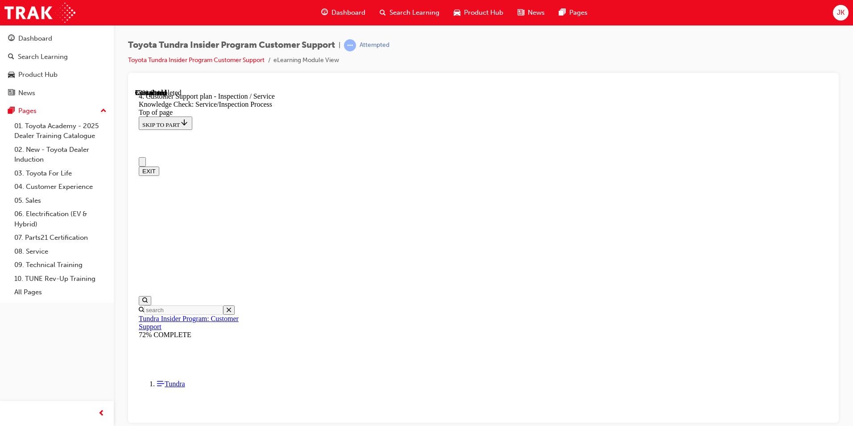
radio input "true"
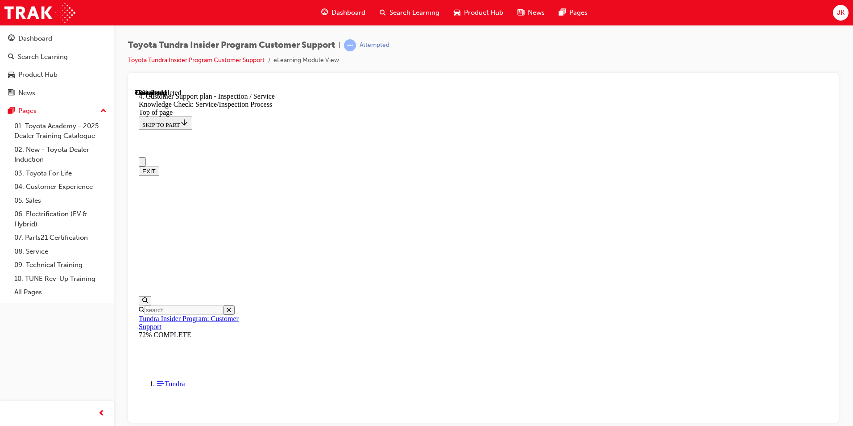
radio input "false"
radio input "true"
drag, startPoint x: 571, startPoint y: 3394, endPoint x: 579, endPoint y: 3394, distance: 7.6
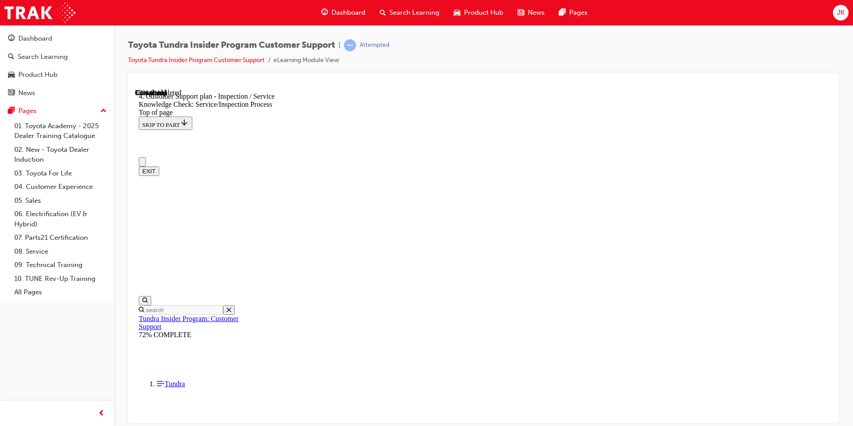
radio input "false"
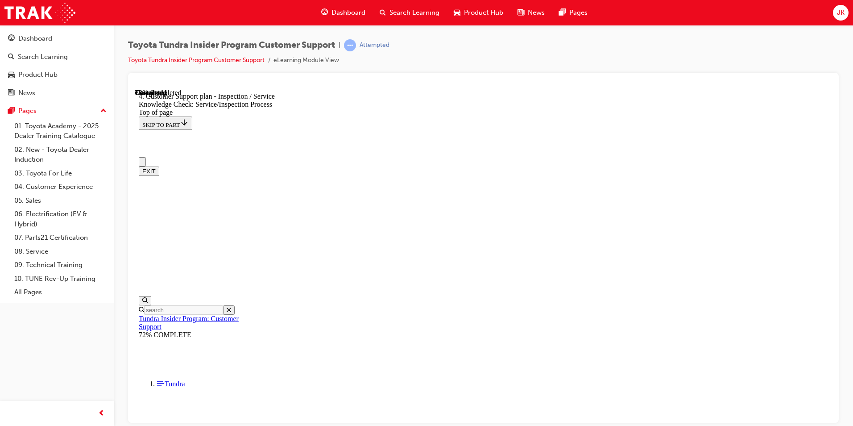
radio input "true"
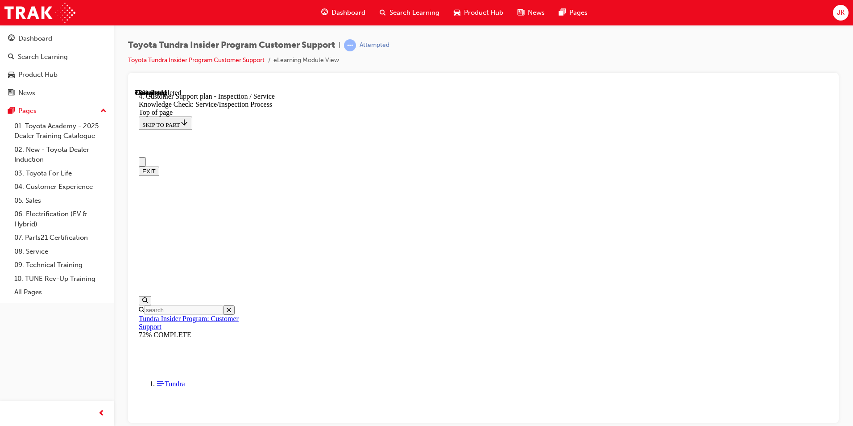
radio input "false"
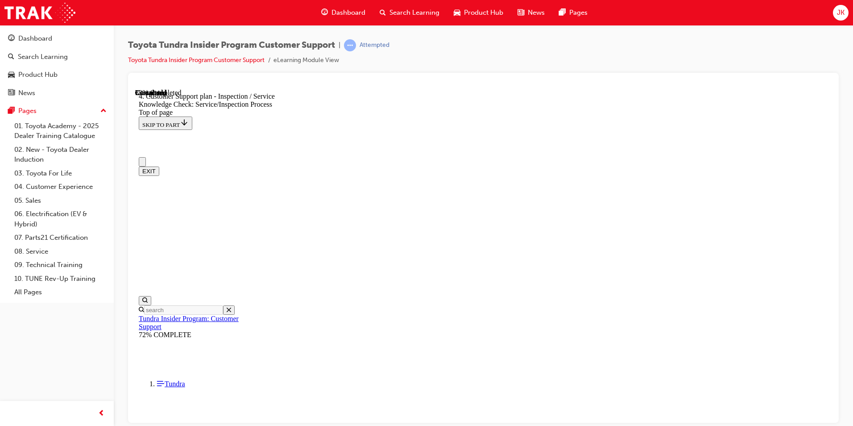
radio input "true"
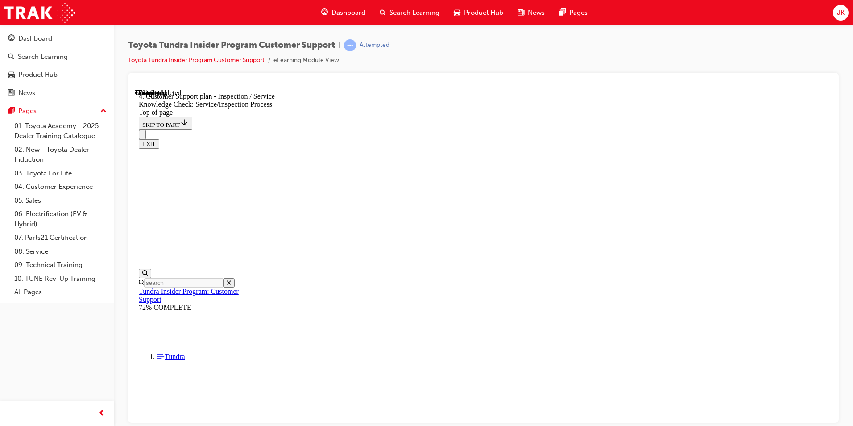
scroll to position [208, 0]
drag, startPoint x: 581, startPoint y: 370, endPoint x: 584, endPoint y: 365, distance: 5.8
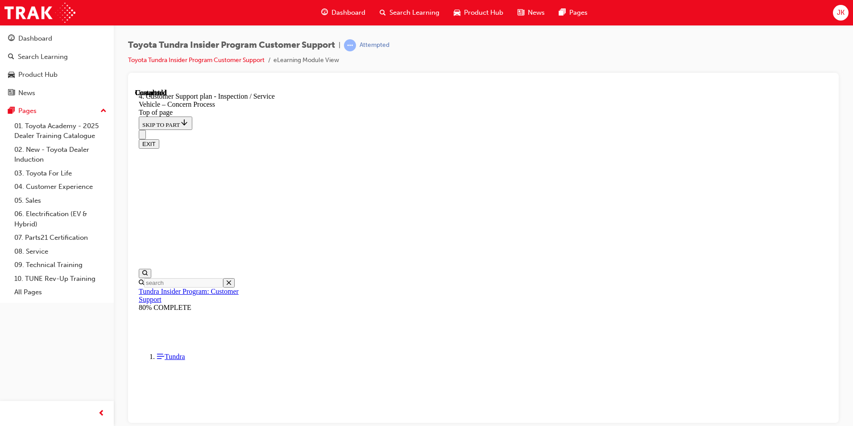
drag, startPoint x: 780, startPoint y: 215, endPoint x: 772, endPoint y: 213, distance: 8.3
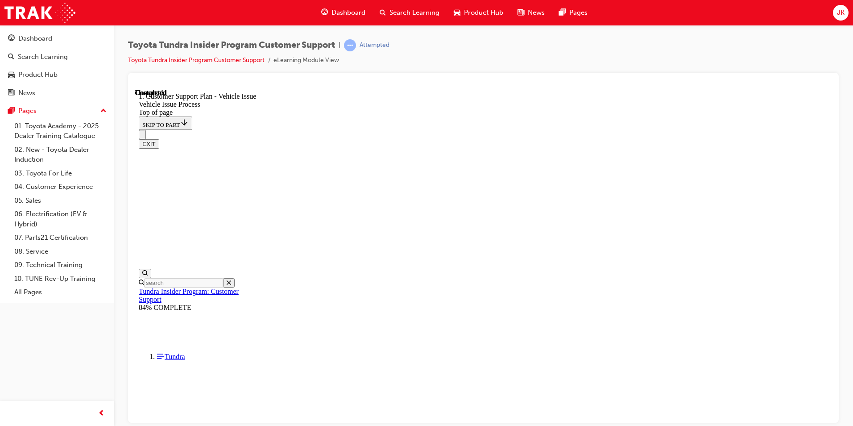
drag, startPoint x: 773, startPoint y: 212, endPoint x: 763, endPoint y: 209, distance: 10.6
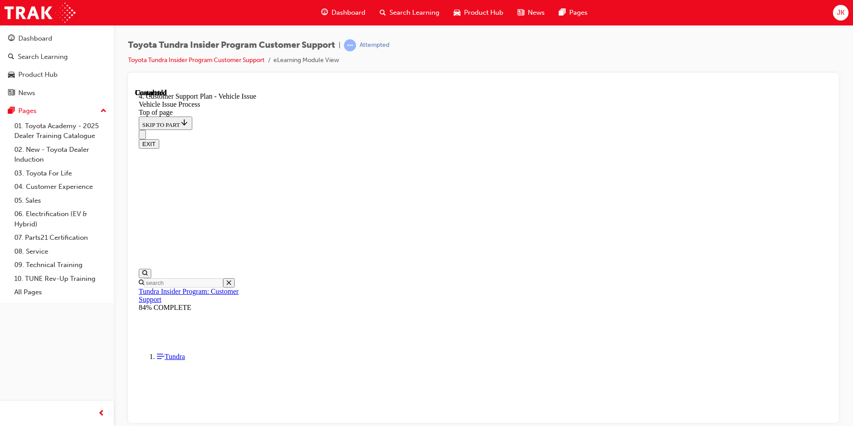
scroll to position [369, 0]
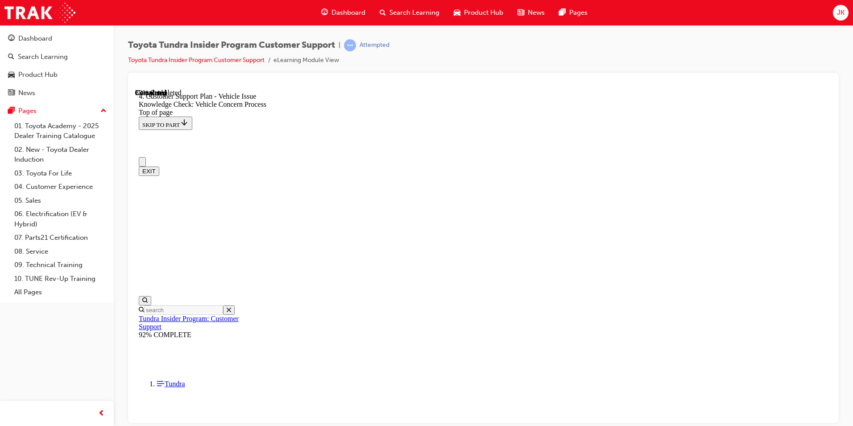
scroll to position [561, 0]
checkbox input "true"
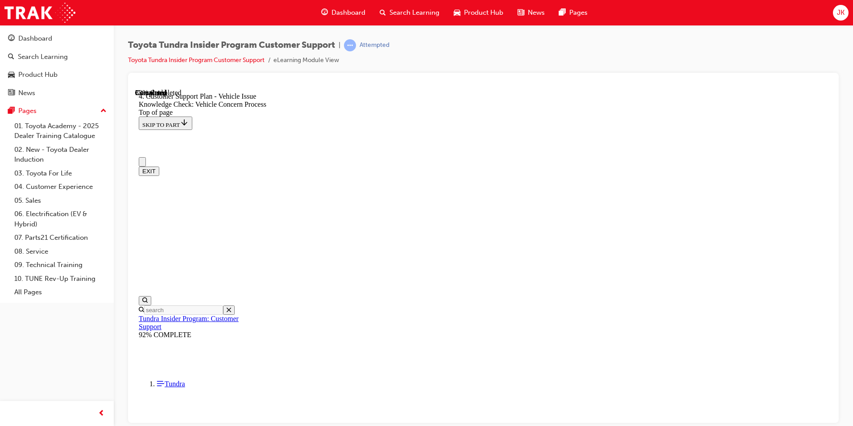
checkbox input "false"
drag, startPoint x: 227, startPoint y: 3345, endPoint x: 297, endPoint y: 3349, distance: 70.6
checkbox input "true"
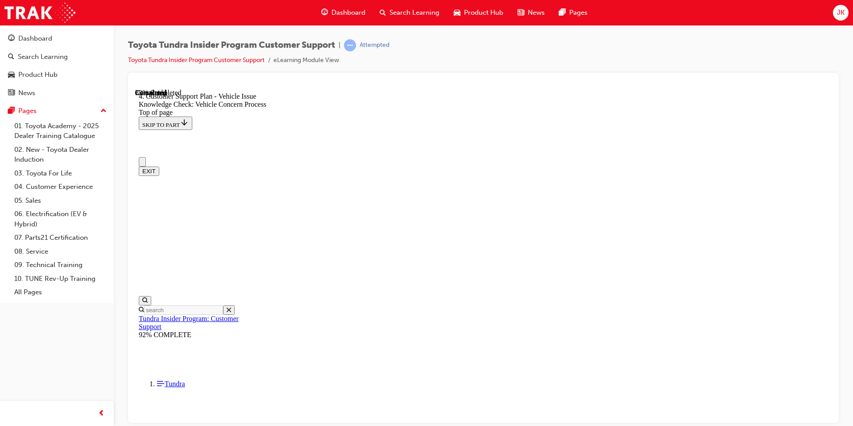
checkbox input "false"
drag, startPoint x: 273, startPoint y: 3328, endPoint x: 283, endPoint y: 3324, distance: 11.2
checkbox input "true"
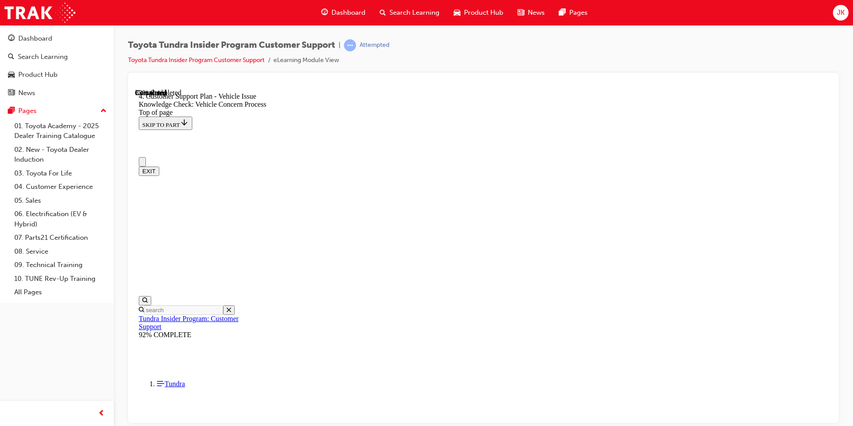
checkbox input "true"
checkbox input "false"
drag, startPoint x: 361, startPoint y: 3350, endPoint x: 489, endPoint y: 3349, distance: 127.6
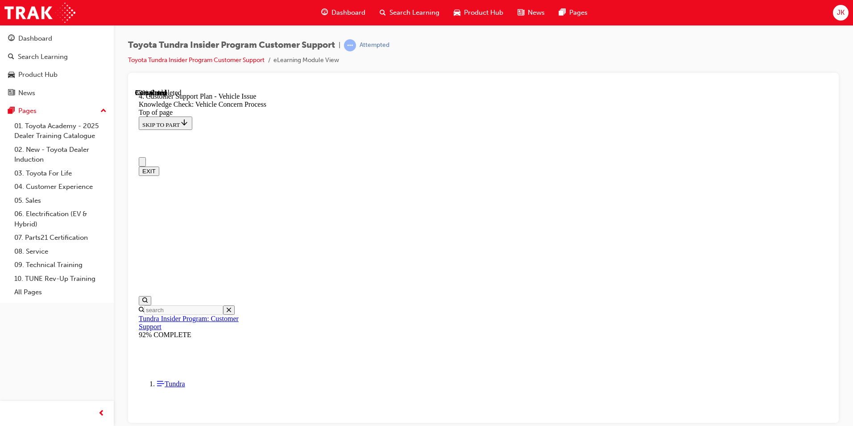
checkbox input "true"
drag, startPoint x: 573, startPoint y: 3203, endPoint x: 589, endPoint y: 3254, distance: 53.1
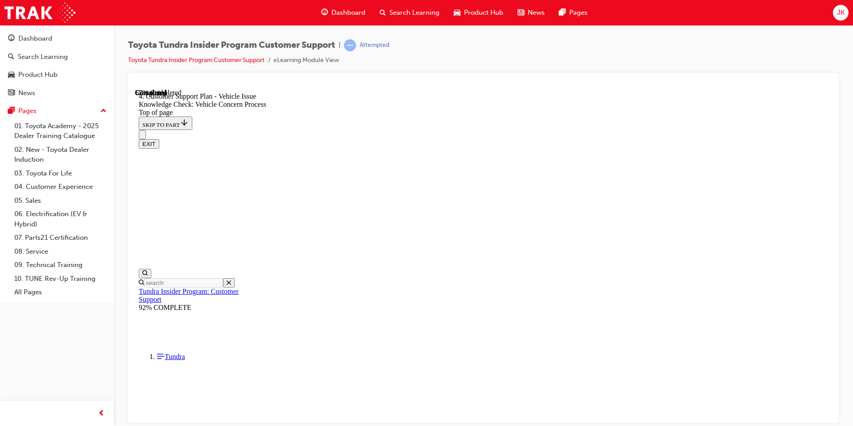
scroll to position [208, 0]
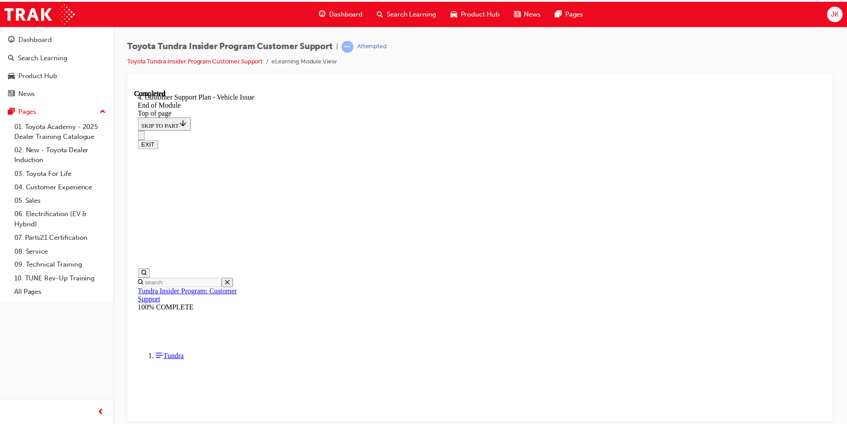
scroll to position [36, 0]
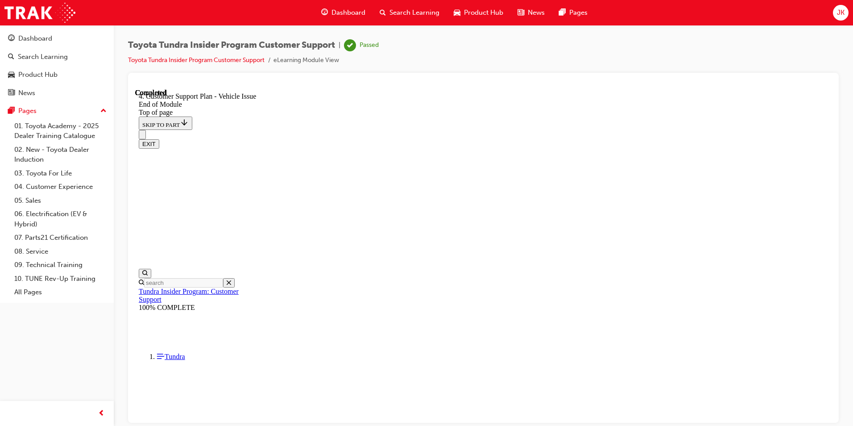
drag, startPoint x: 509, startPoint y: 380, endPoint x: 514, endPoint y: 380, distance: 4.9
click at [410, 23] on div "Dashboard Search Learning Product Hub News Pages" at bounding box center [455, 12] width 288 height 25
click at [411, 12] on span "Search Learning" at bounding box center [415, 13] width 50 height 10
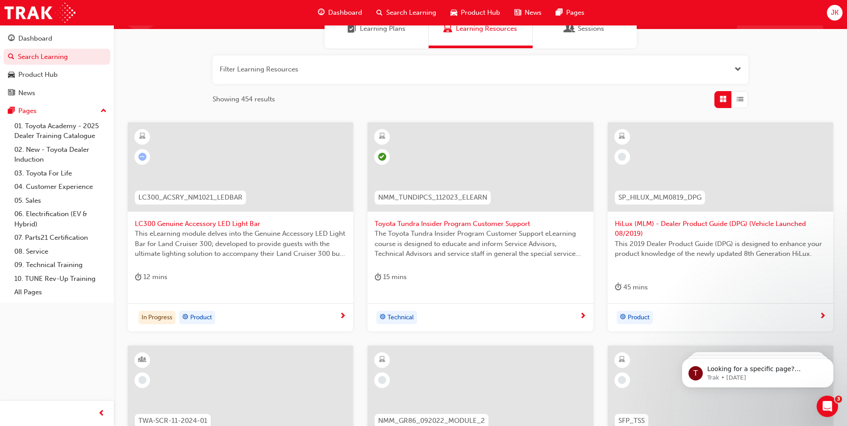
scroll to position [134, 0]
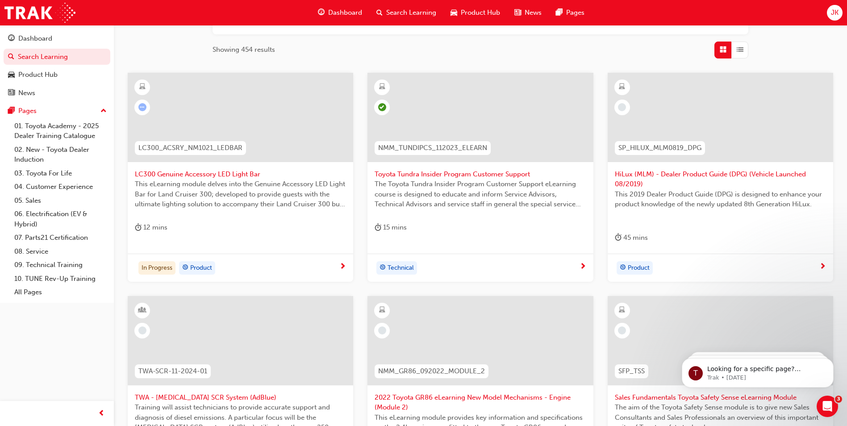
click at [627, 180] on span "HiLux (MLM) - Dealer Product Guide (DPG) (Vehicle Launched 08/2019)" at bounding box center [720, 179] width 211 height 20
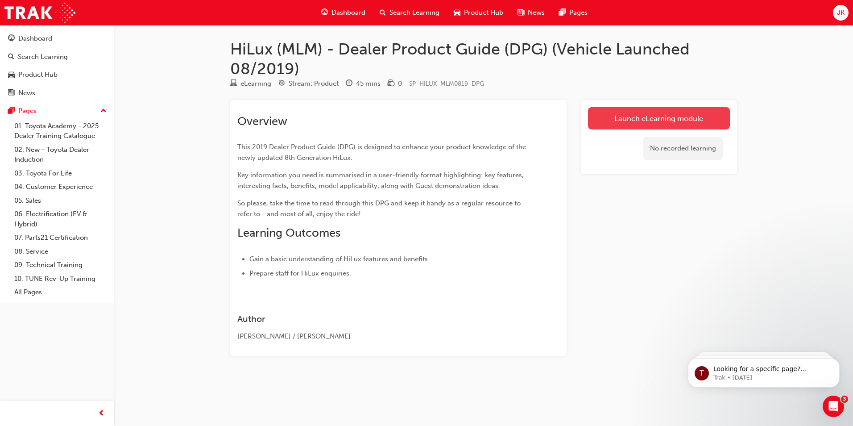
click at [617, 120] on link "Launch eLearning module" at bounding box center [659, 118] width 142 height 22
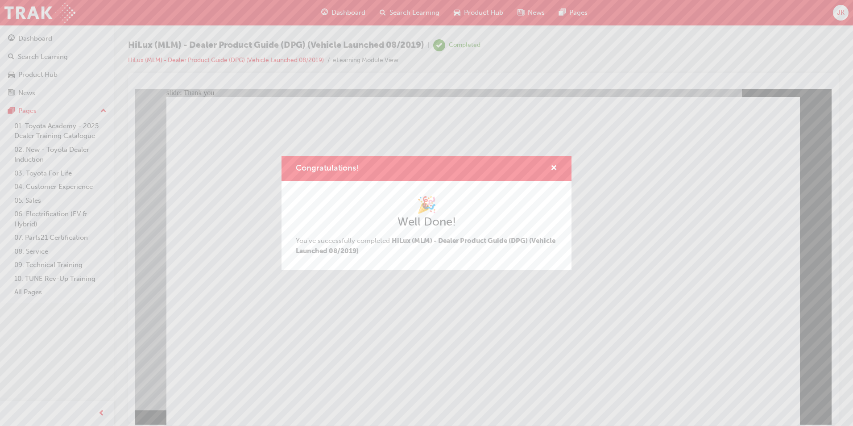
click at [353, 351] on div "Congratulations! 🎉 Well Done! You've successfully completed HiLux (MLM) - Deale…" at bounding box center [426, 213] width 853 height 426
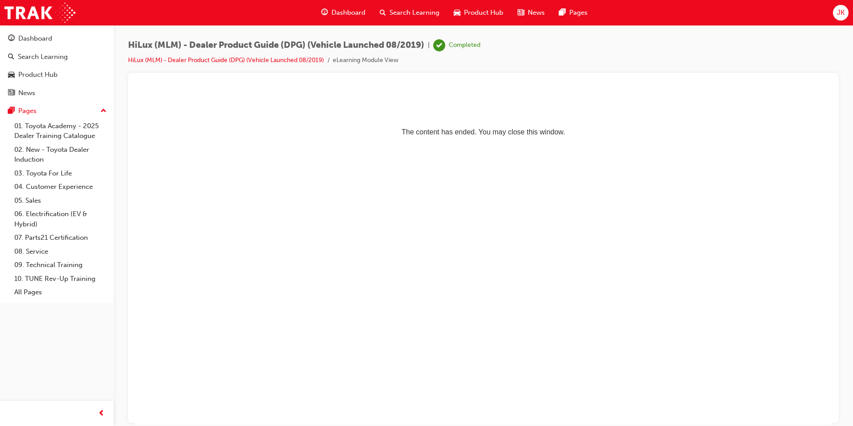
click at [384, 12] on span "search-icon" at bounding box center [383, 12] width 6 height 11
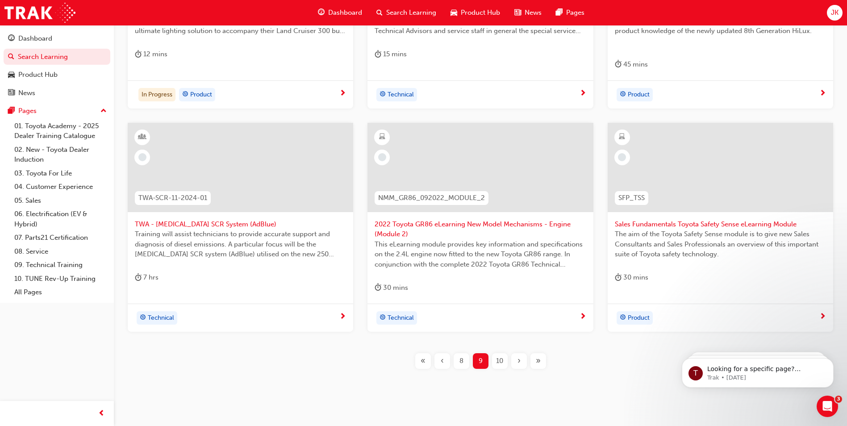
scroll to position [312, 0]
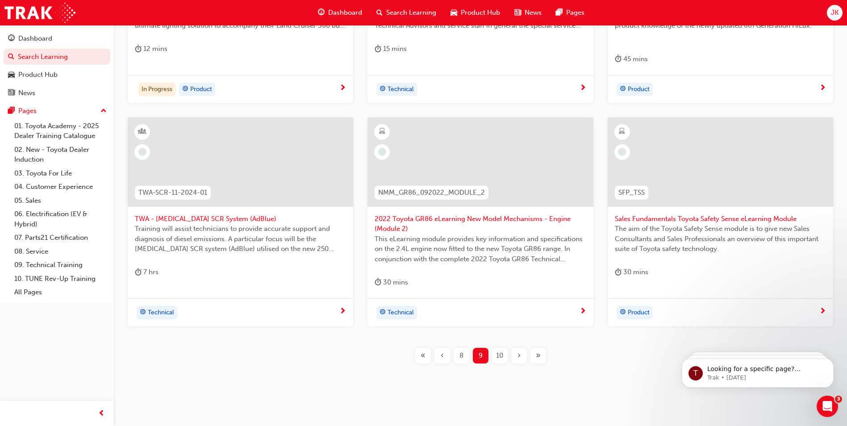
click at [450, 199] on div "NMM_GR86_092022_MODULE_2" at bounding box center [431, 193] width 128 height 28
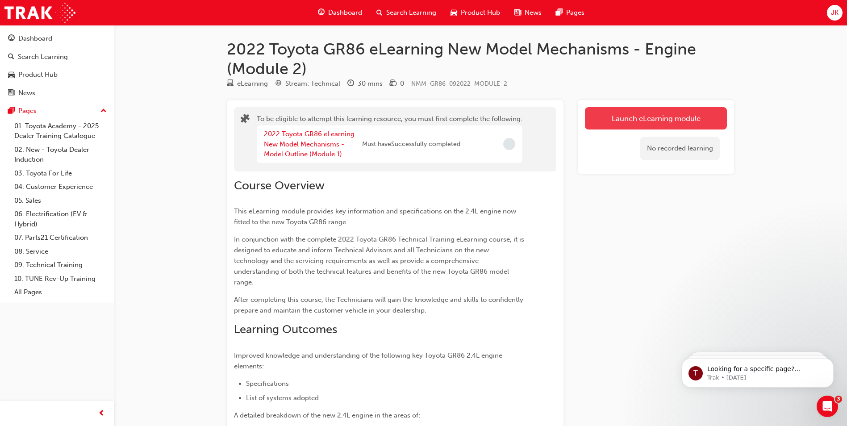
drag, startPoint x: 627, startPoint y: 129, endPoint x: 619, endPoint y: 127, distance: 8.6
click at [619, 127] on button "Launch eLearning module" at bounding box center [656, 118] width 142 height 22
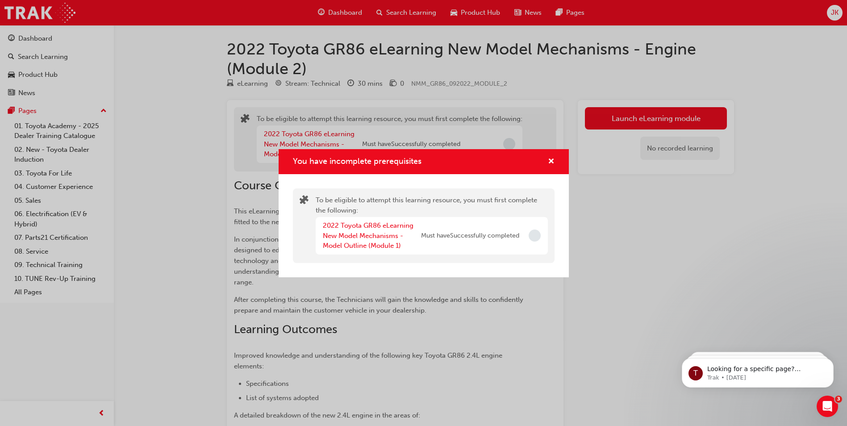
click at [544, 160] on div "You have incomplete prerequisites" at bounding box center [547, 161] width 14 height 11
click at [549, 161] on span "cross-icon" at bounding box center [551, 162] width 7 height 8
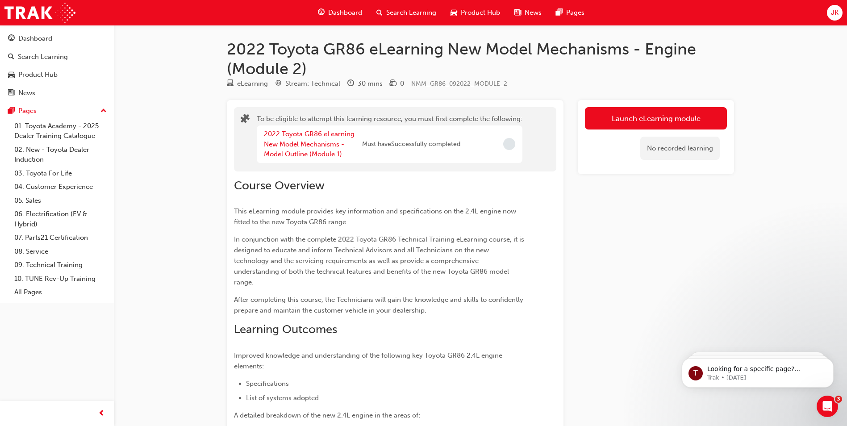
click at [402, 5] on div "Search Learning" at bounding box center [406, 13] width 74 height 18
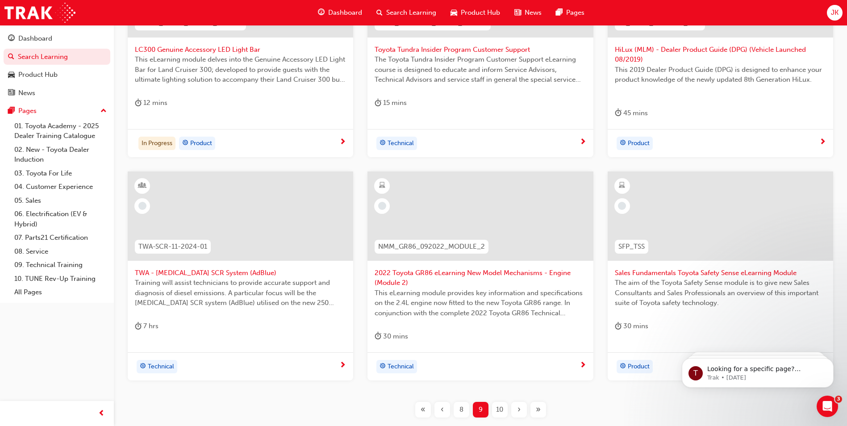
scroll to position [268, 0]
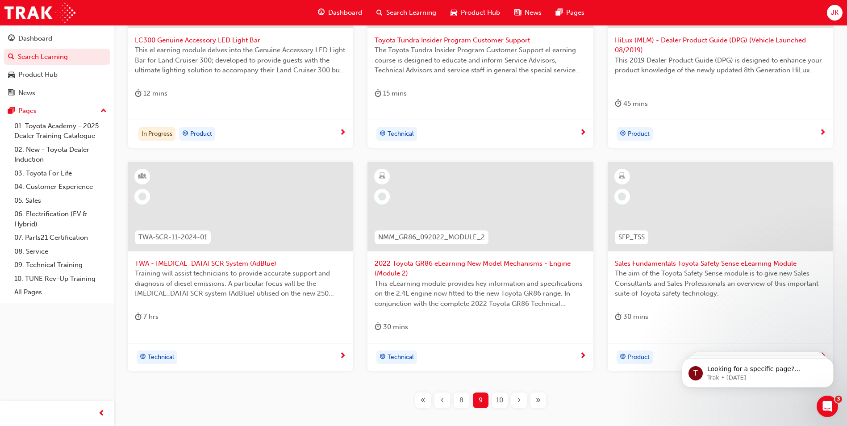
click at [648, 262] on span "Sales Fundamentals Toyota Safety Sense eLearning Module" at bounding box center [720, 263] width 211 height 10
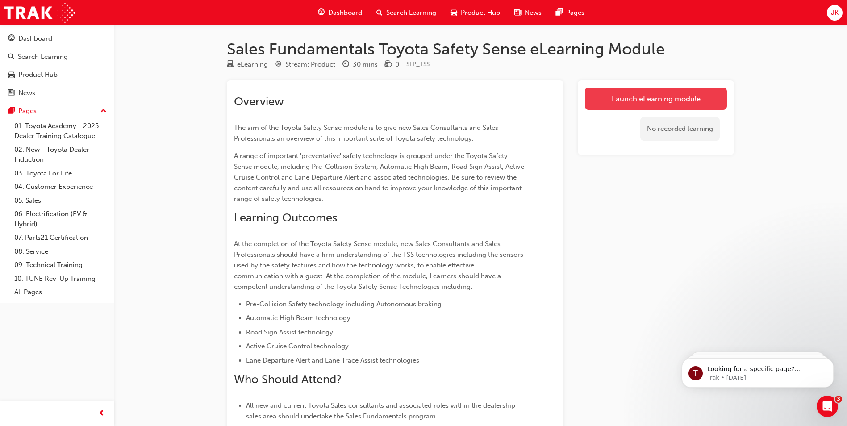
click at [661, 97] on link "Launch eLearning module" at bounding box center [656, 98] width 142 height 22
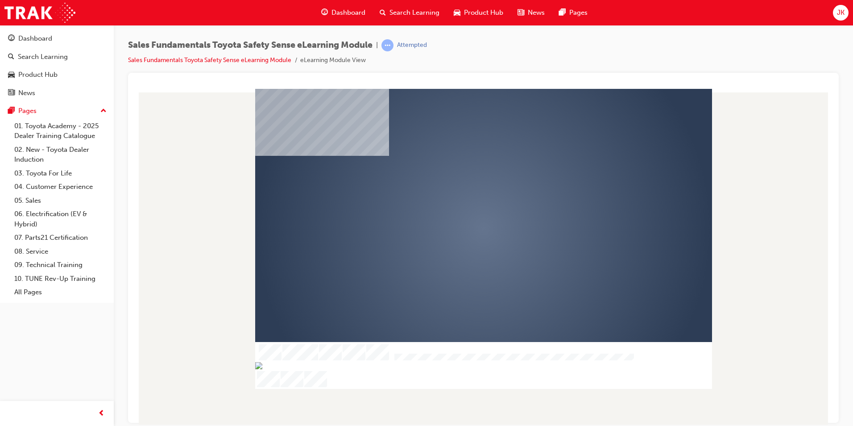
click at [458, 203] on div "play" at bounding box center [458, 203] width 0 height 0
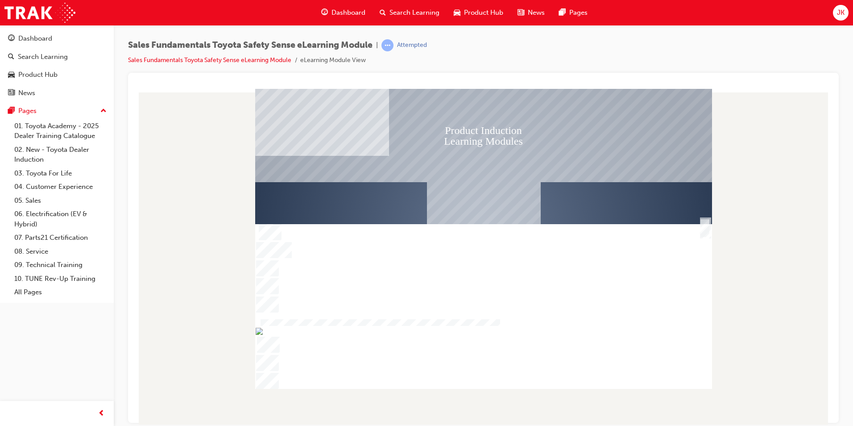
click at [626, 334] on div at bounding box center [483, 326] width 457 height 15
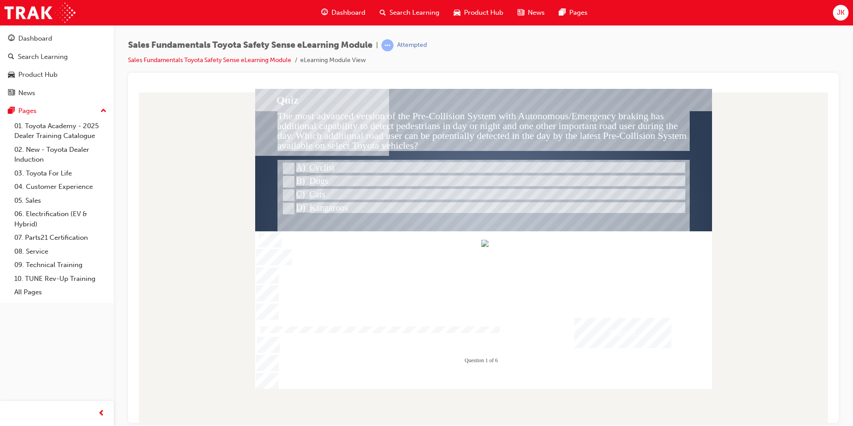
drag, startPoint x: 395, startPoint y: 383, endPoint x: 641, endPoint y: 392, distance: 246.5
click at [641, 392] on div "Quiz The most advanced version of the Pre-Collision System with Autonomous/Emer…" at bounding box center [483, 256] width 697 height 336
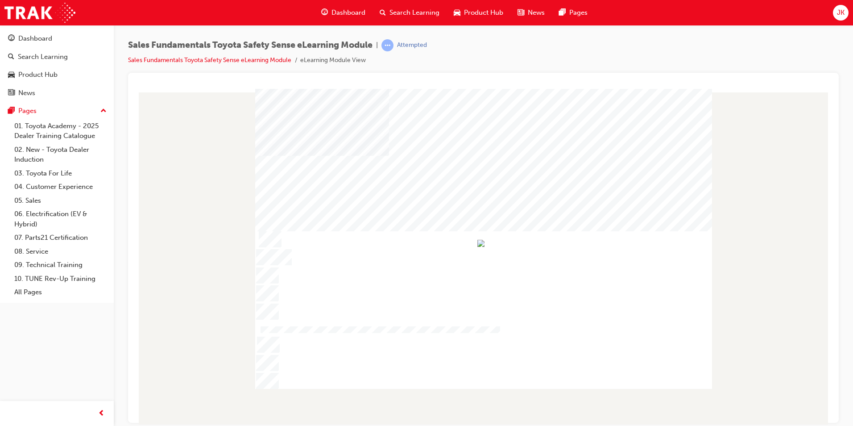
drag, startPoint x: 619, startPoint y: 381, endPoint x: 630, endPoint y: 383, distance: 11.8
click at [500, 334] on div at bounding box center [379, 330] width 242 height 8
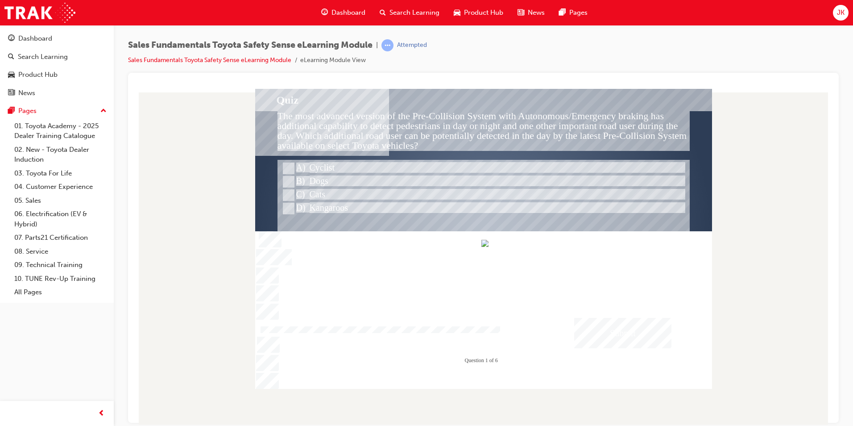
drag, startPoint x: 616, startPoint y: 385, endPoint x: 629, endPoint y: 382, distance: 13.3
click at [500, 334] on div at bounding box center [379, 330] width 242 height 8
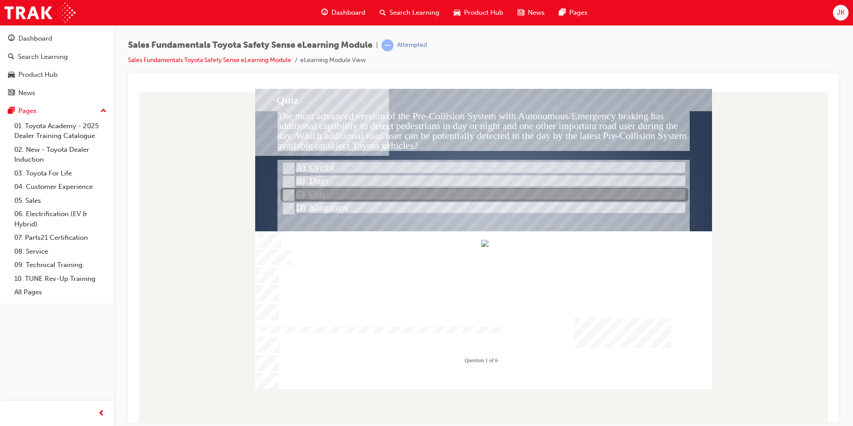
click at [320, 192] on div at bounding box center [485, 194] width 408 height 13
radio input "true"
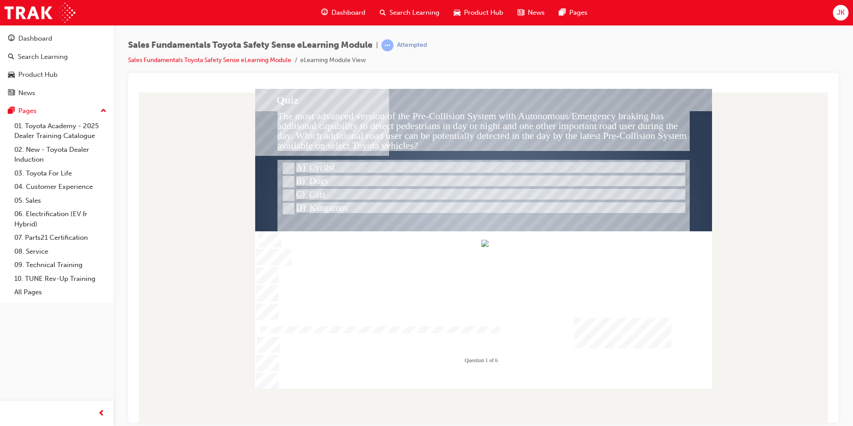
click at [599, 330] on div "Submit" at bounding box center [622, 332] width 97 height 30
click at [341, 208] on div at bounding box center [483, 238] width 457 height 300
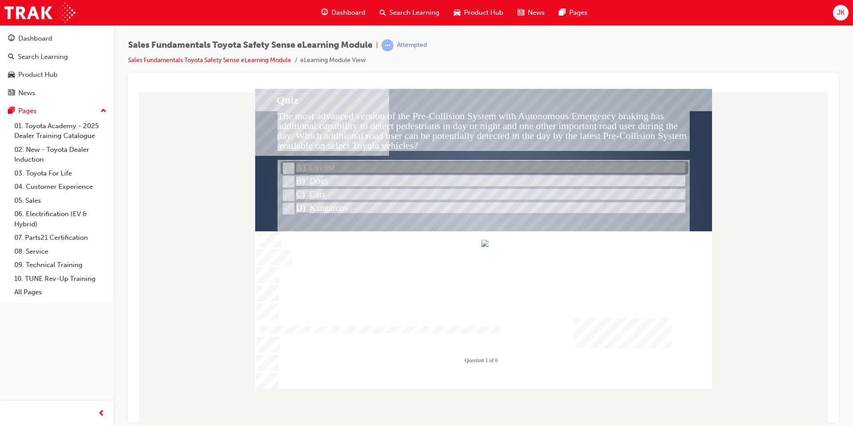
click at [284, 168] on input "Cyclist" at bounding box center [288, 168] width 10 height 10
radio input "true"
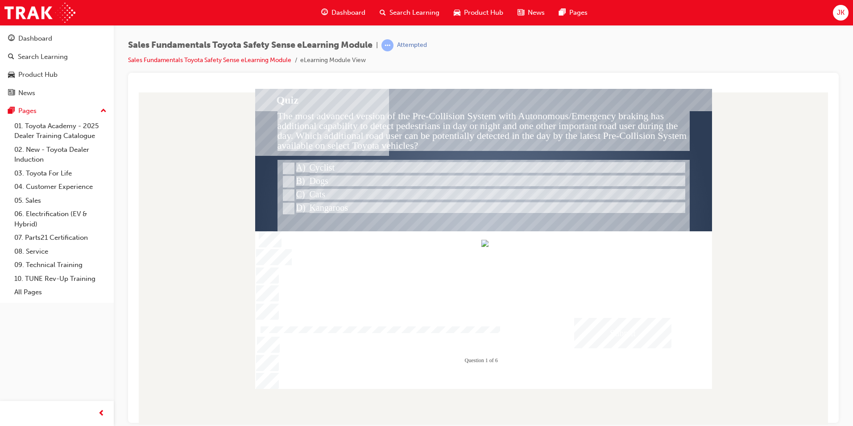
drag, startPoint x: 607, startPoint y: 337, endPoint x: 597, endPoint y: 328, distance: 12.9
click at [597, 328] on div "Submit" at bounding box center [622, 332] width 97 height 30
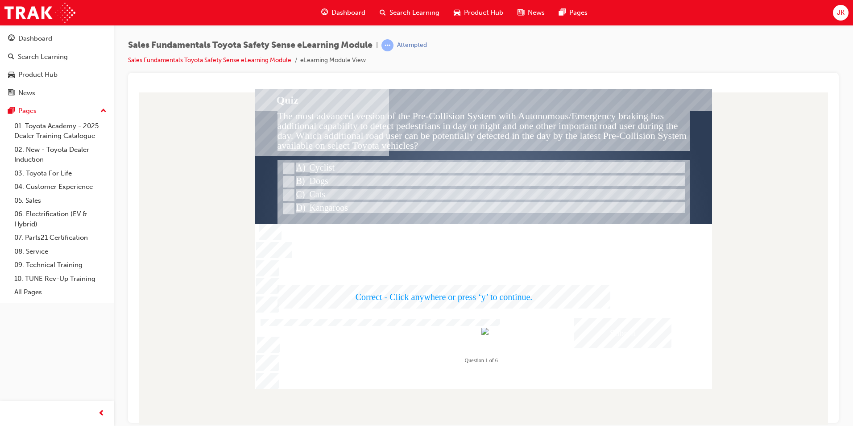
click at [615, 335] on div at bounding box center [483, 238] width 457 height 300
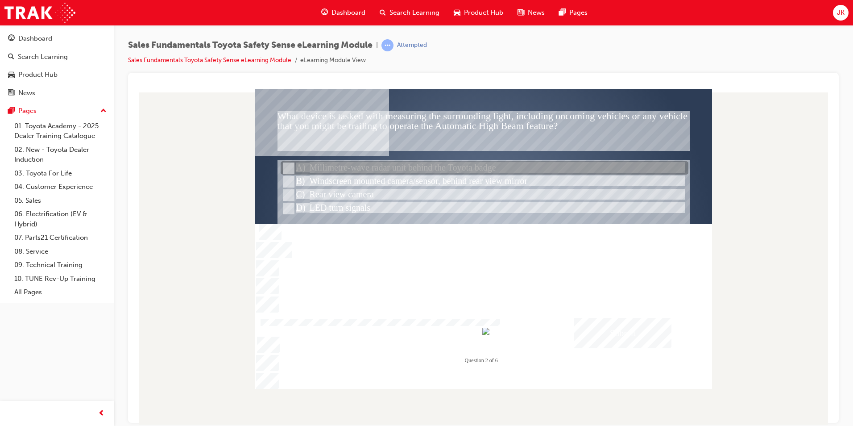
click at [370, 169] on div at bounding box center [485, 168] width 408 height 13
radio input "true"
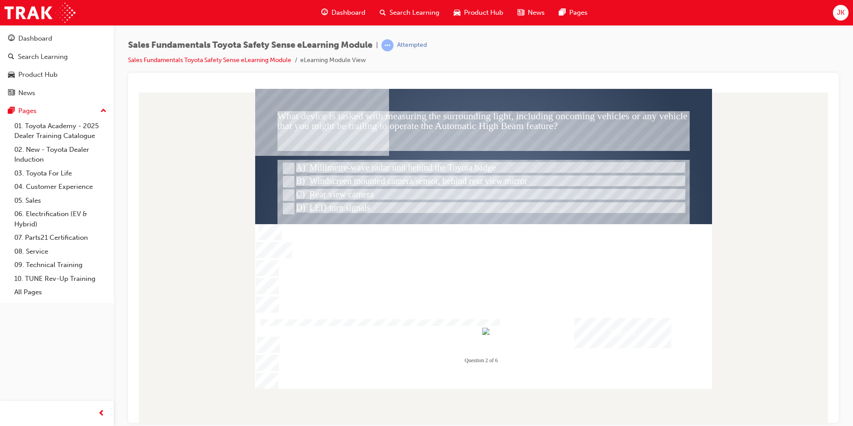
click at [628, 338] on div "Submit" at bounding box center [622, 332] width 97 height 30
click at [331, 179] on div at bounding box center [483, 238] width 457 height 300
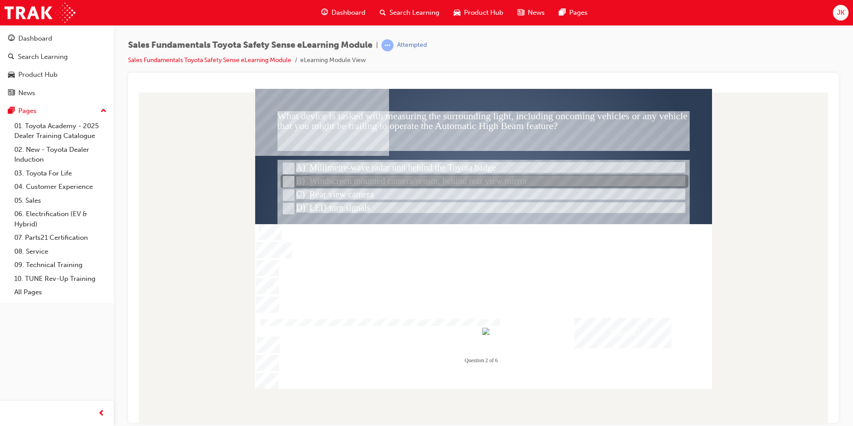
click at [290, 177] on input "Windscreen mounted camera/sensor, behind rear view mirror" at bounding box center [288, 182] width 10 height 10
radio input "true"
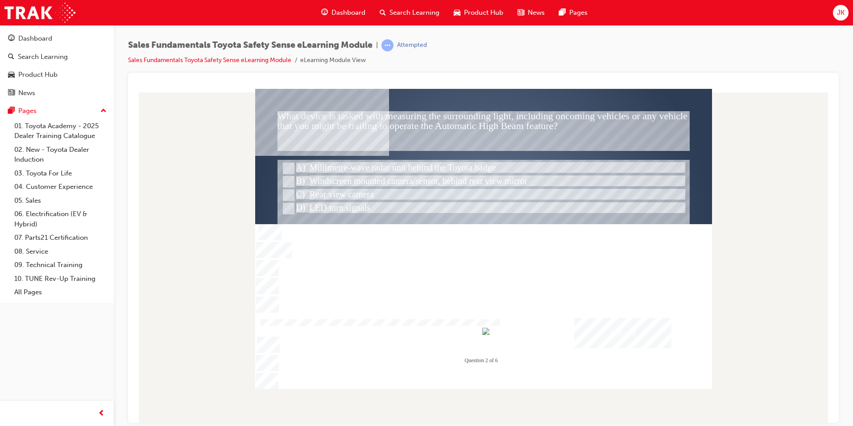
click at [635, 329] on div "Submit" at bounding box center [622, 332] width 97 height 30
click at [614, 344] on div at bounding box center [483, 238] width 457 height 300
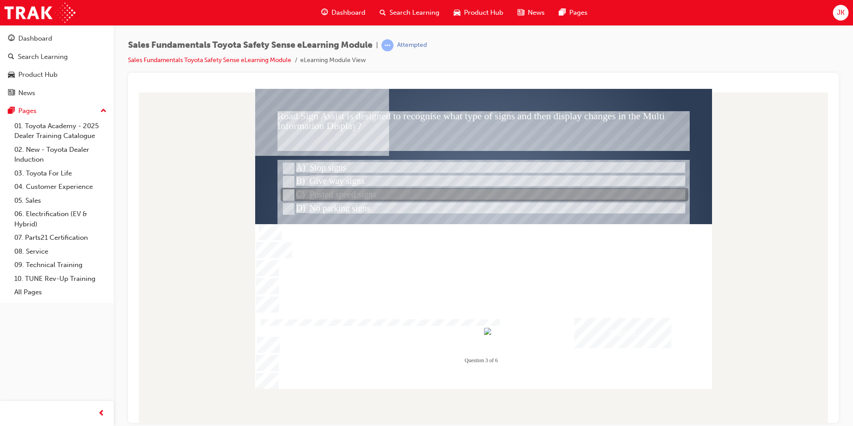
click at [341, 191] on div at bounding box center [485, 194] width 408 height 13
radio input "true"
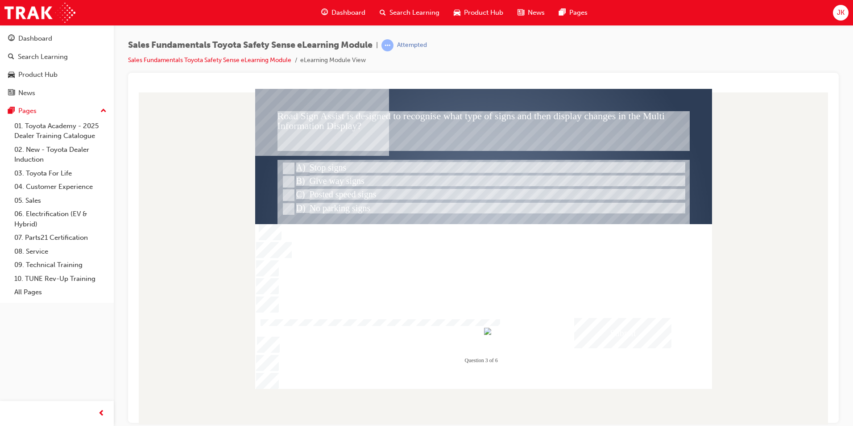
click at [612, 339] on div "Submit" at bounding box center [622, 332] width 97 height 30
click at [609, 337] on div at bounding box center [483, 238] width 457 height 300
click at [605, 336] on div "Submit" at bounding box center [622, 332] width 97 height 30
click at [426, 191] on div at bounding box center [483, 238] width 457 height 300
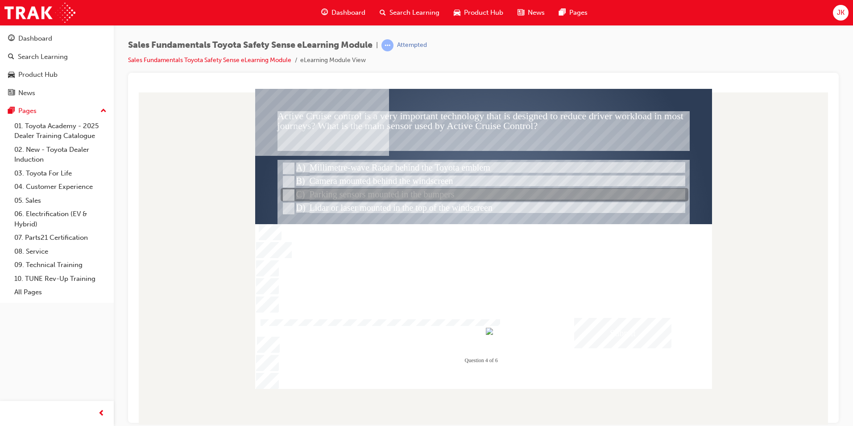
click at [290, 199] on input "Parking sensors mounted in the bumpers" at bounding box center [288, 195] width 10 height 10
radio input "true"
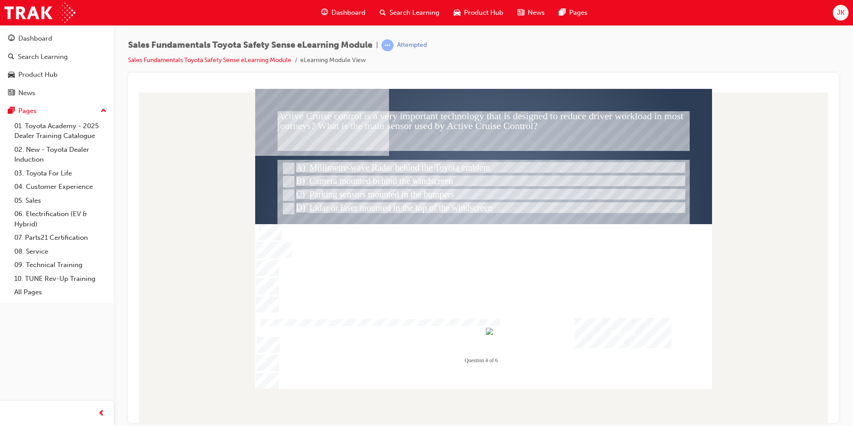
click at [611, 324] on div "Submit" at bounding box center [622, 332] width 97 height 30
click at [290, 167] on div at bounding box center [483, 238] width 457 height 300
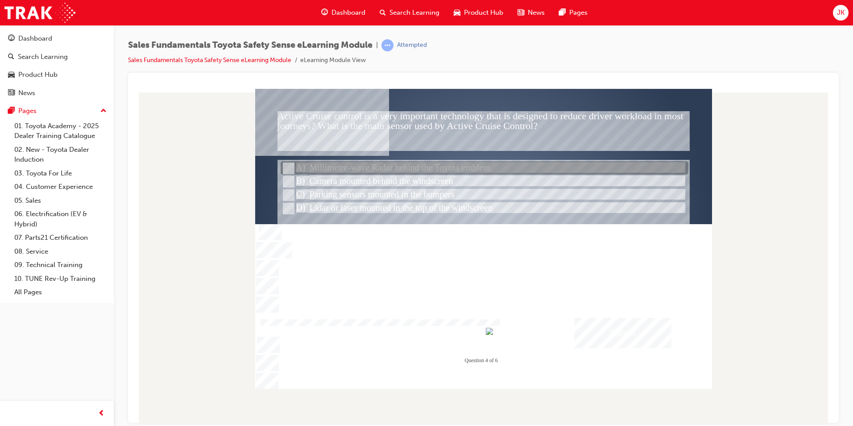
click at [290, 169] on input "Millimetre-wave Radar behind the Toyota emblem" at bounding box center [288, 168] width 10 height 10
radio input "true"
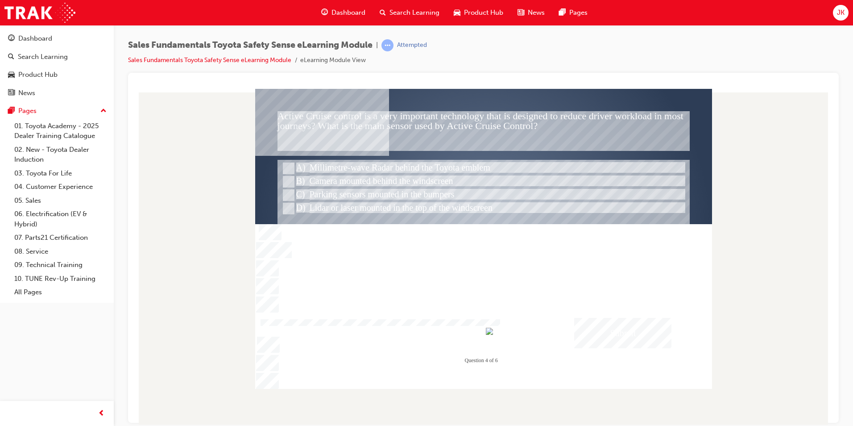
click at [623, 328] on div "Submit" at bounding box center [622, 332] width 97 height 30
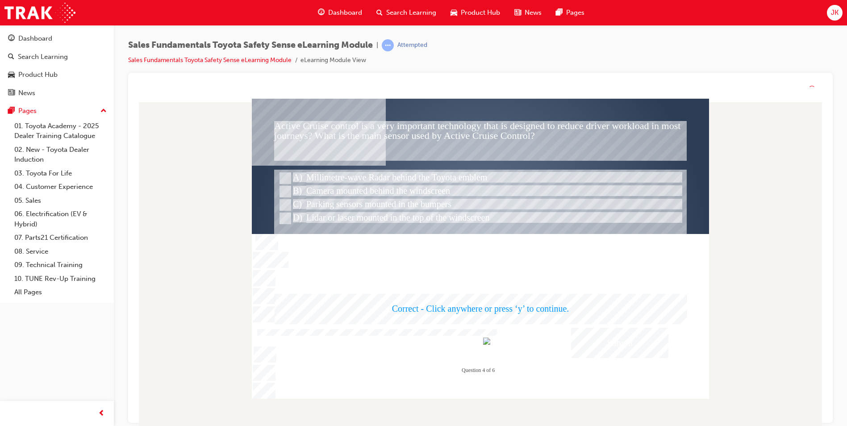
click at [614, 326] on div at bounding box center [480, 249] width 457 height 300
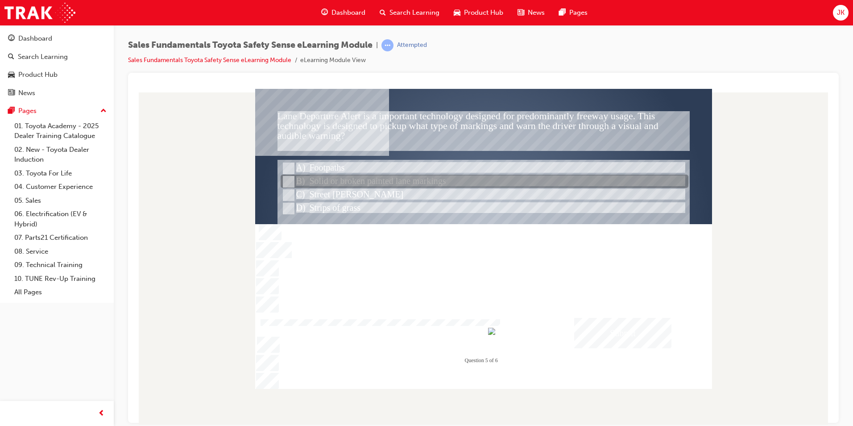
click at [355, 186] on div at bounding box center [485, 181] width 408 height 13
radio input "true"
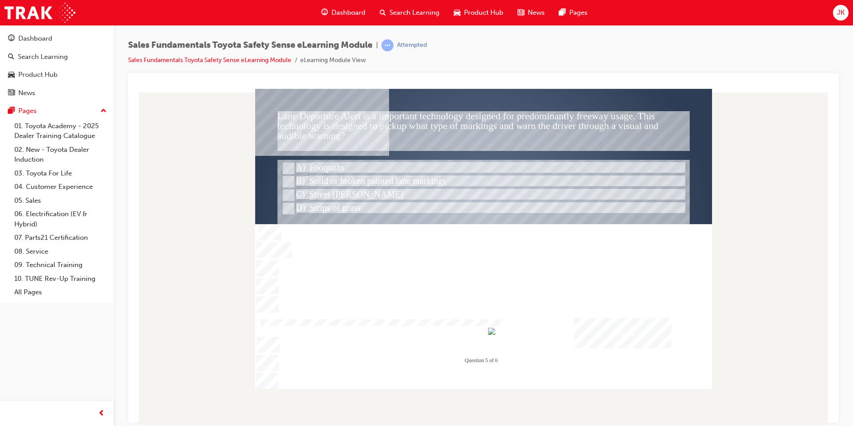
click at [604, 325] on div "Submit" at bounding box center [622, 332] width 97 height 30
click at [623, 334] on div at bounding box center [483, 238] width 457 height 300
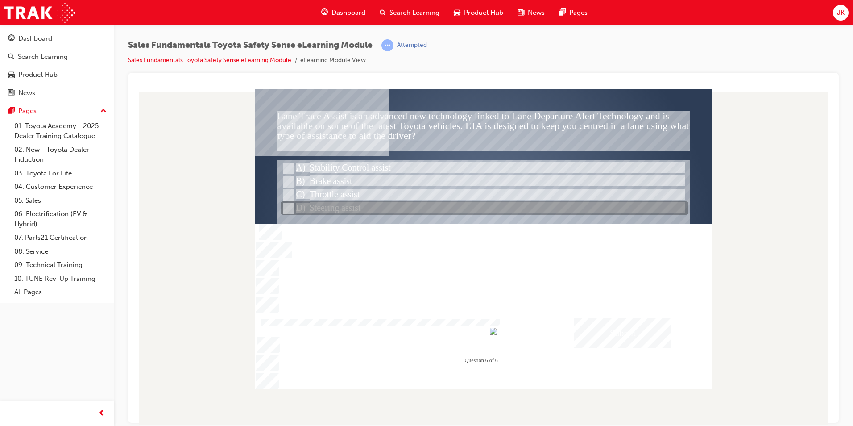
click at [337, 208] on div at bounding box center [485, 208] width 408 height 13
radio input "true"
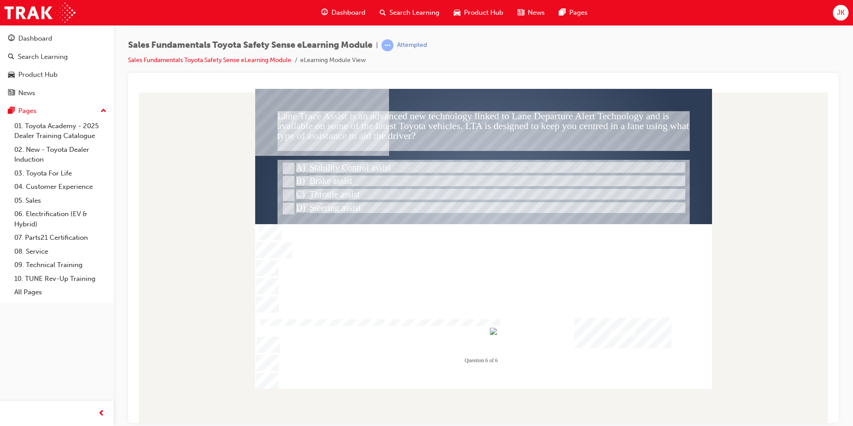
click at [612, 339] on div "Submit" at bounding box center [622, 332] width 97 height 30
click at [609, 337] on div at bounding box center [483, 238] width 457 height 300
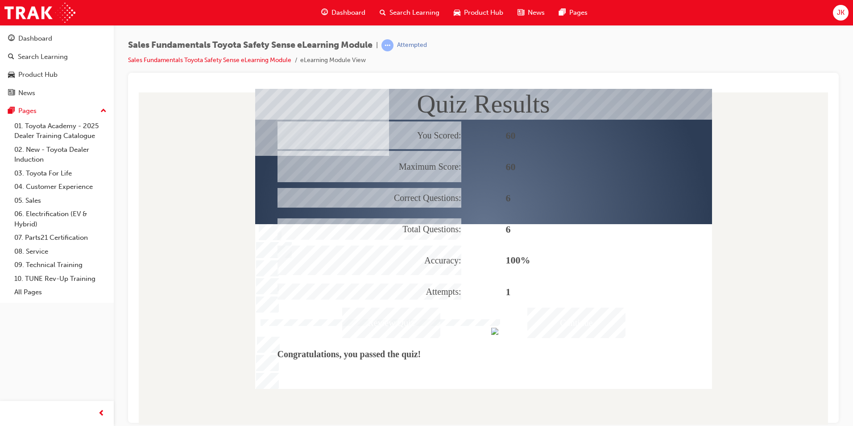
click at [595, 339] on div "Quiz Results You Scored: Maximum Score: Correct Questions: Total Questions: Acc…" at bounding box center [483, 238] width 457 height 300
click at [578, 334] on div "Continue" at bounding box center [577, 322] width 98 height 30
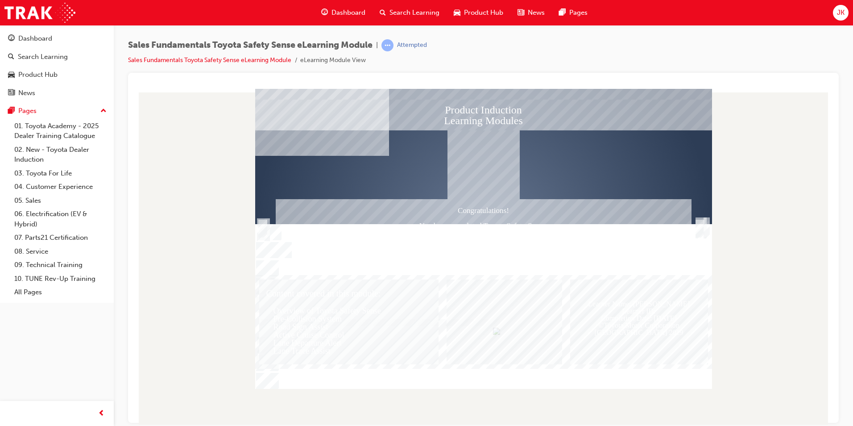
click at [577, 321] on div "Learner Name: $$cpQuizInfoStudentName$$ Learner ID: $$cpQuizInfoStudentID$$ Com…" at bounding box center [639, 321] width 138 height 85
click at [694, 231] on div "Exit" at bounding box center [483, 228] width 457 height 257
click at [699, 228] on div "Trigger this button to exit" at bounding box center [700, 237] width 9 height 19
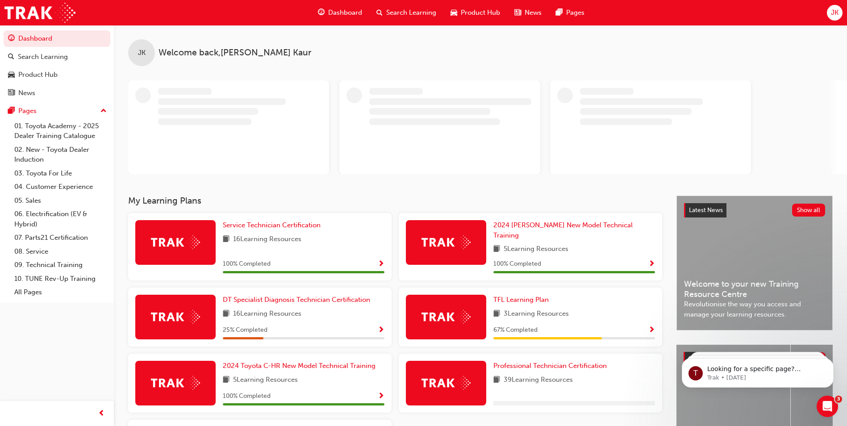
click at [409, 12] on span "Search Learning" at bounding box center [411, 13] width 50 height 10
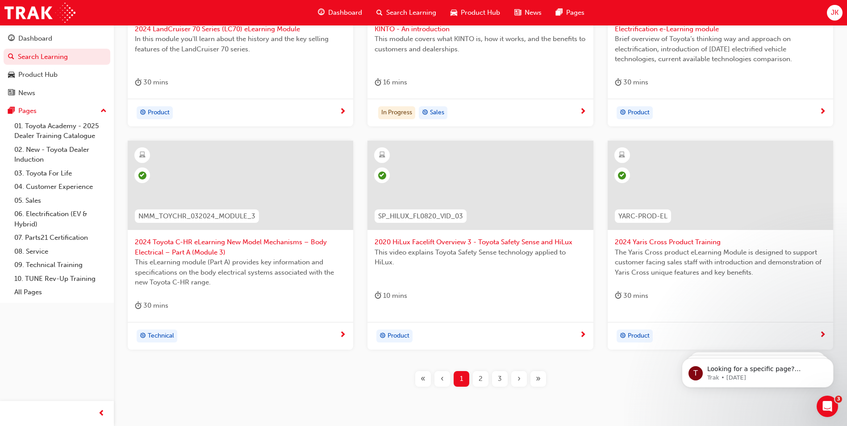
scroll to position [312, 0]
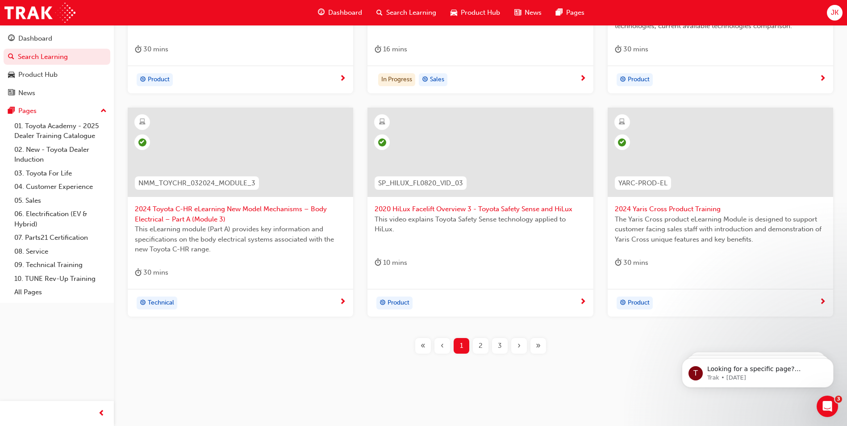
click at [519, 347] on span "›" at bounding box center [518, 346] width 3 height 10
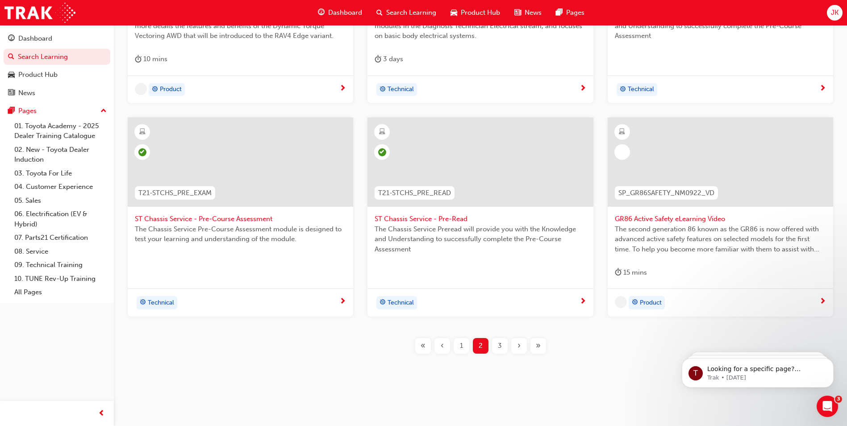
scroll to position [302, 0]
click at [511, 345] on div "›" at bounding box center [519, 346] width 16 height 16
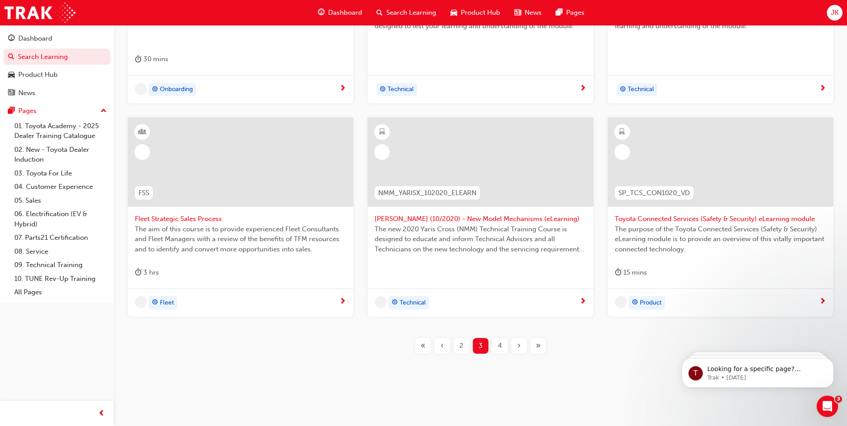
click at [518, 345] on span "›" at bounding box center [518, 346] width 3 height 10
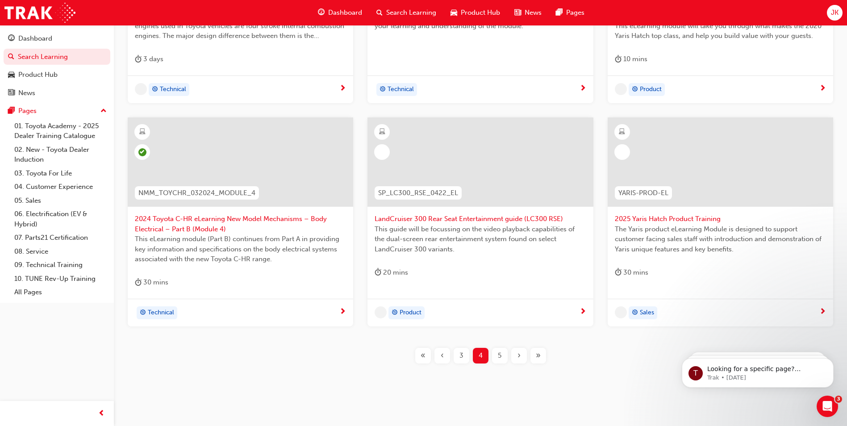
scroll to position [312, 0]
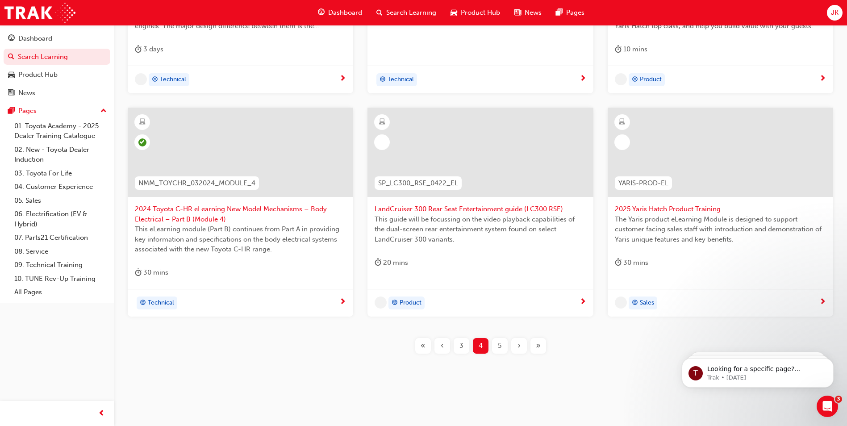
click at [518, 345] on span "›" at bounding box center [518, 346] width 3 height 10
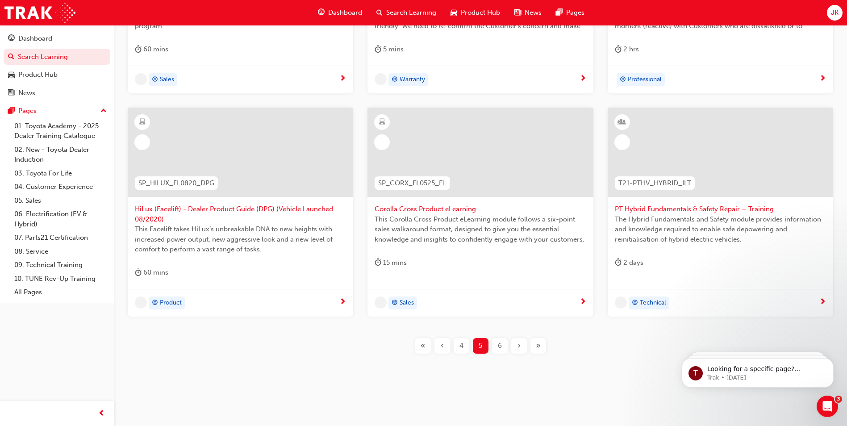
click at [518, 345] on span "›" at bounding box center [518, 346] width 3 height 10
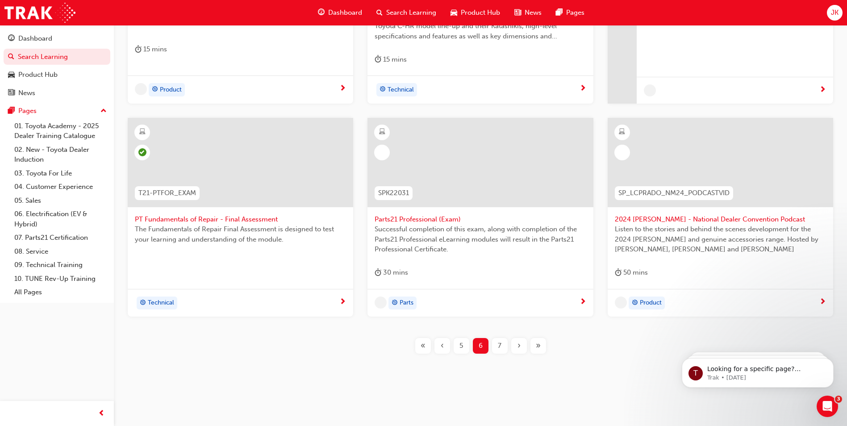
click at [539, 344] on span "»" at bounding box center [538, 346] width 5 height 10
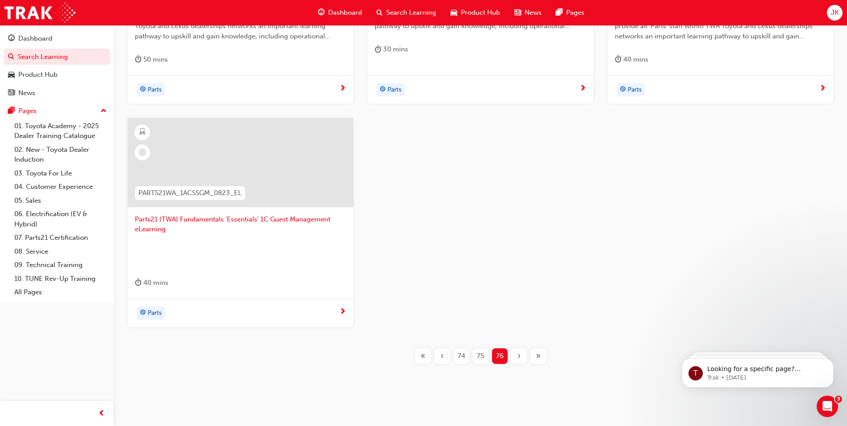
click at [426, 355] on div "«" at bounding box center [423, 356] width 16 height 16
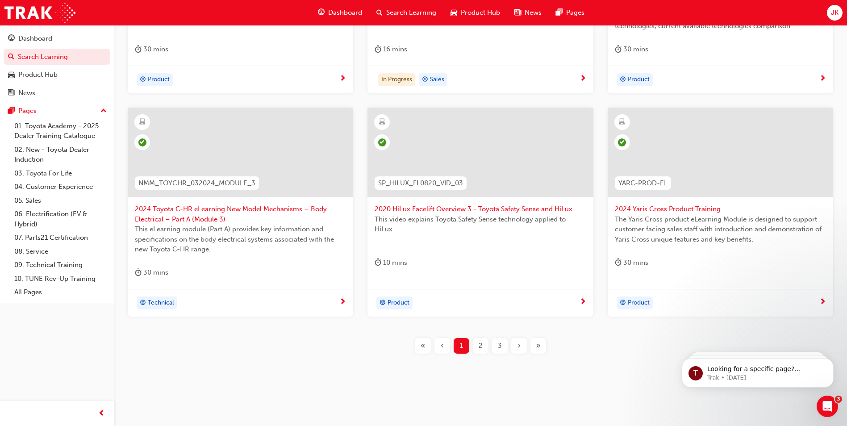
click at [515, 346] on div "›" at bounding box center [519, 346] width 16 height 16
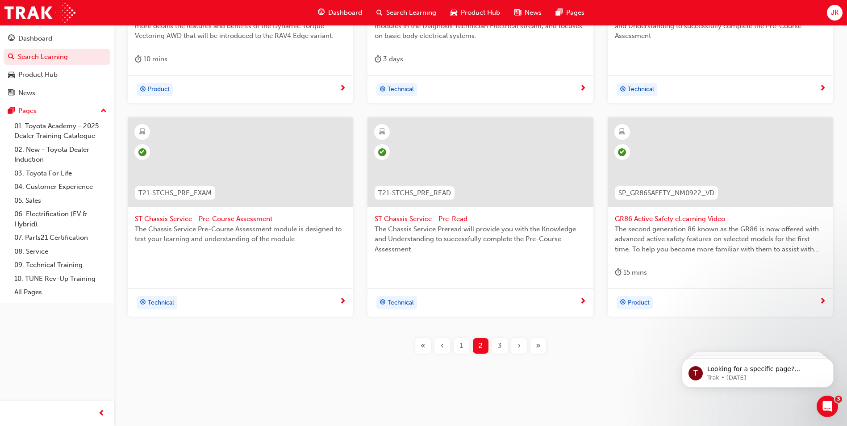
click at [515, 346] on div "›" at bounding box center [519, 346] width 16 height 16
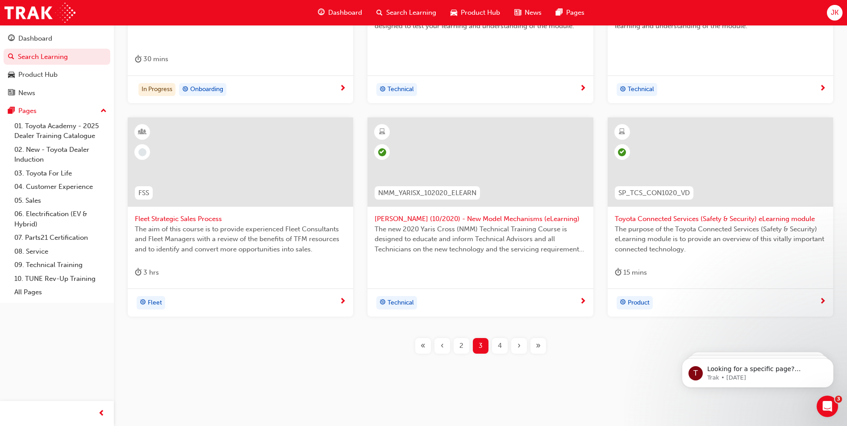
click at [515, 346] on div "›" at bounding box center [519, 346] width 16 height 16
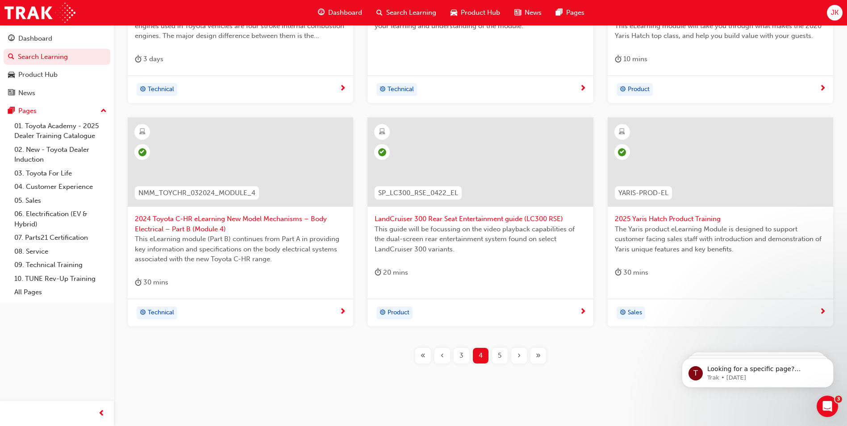
scroll to position [312, 0]
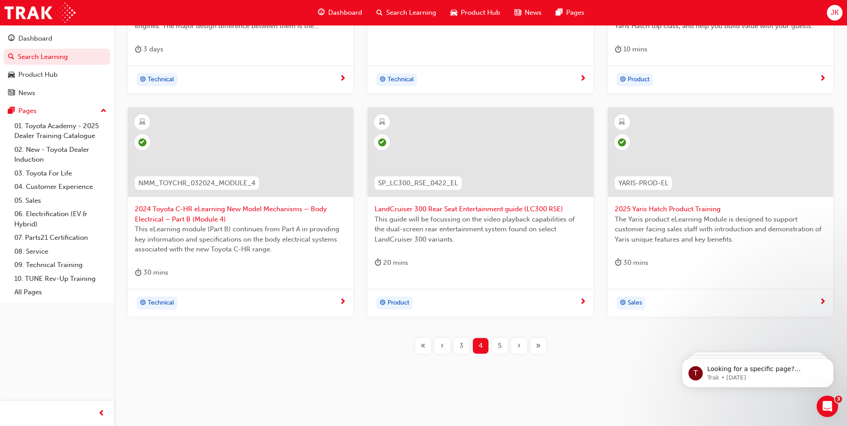
click at [515, 346] on div "›" at bounding box center [519, 346] width 16 height 16
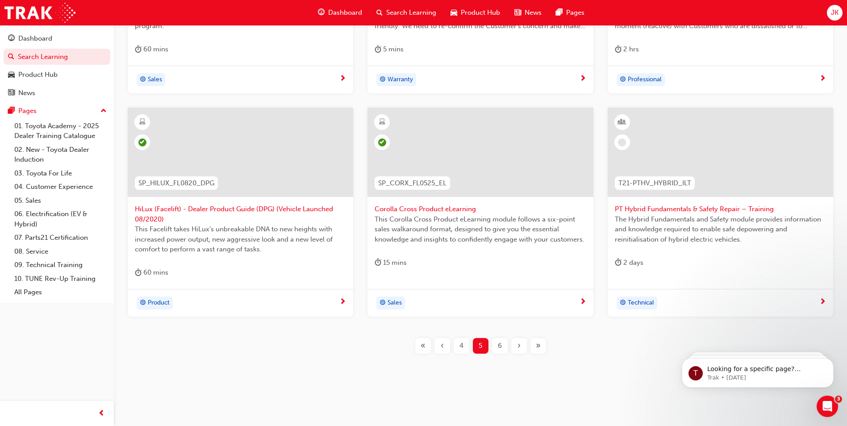
click at [515, 346] on div "›" at bounding box center [519, 346] width 16 height 16
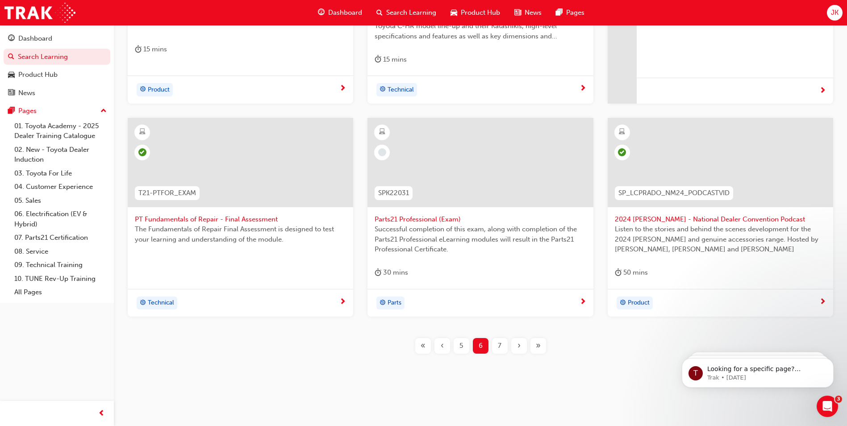
click at [515, 346] on div "›" at bounding box center [519, 346] width 16 height 16
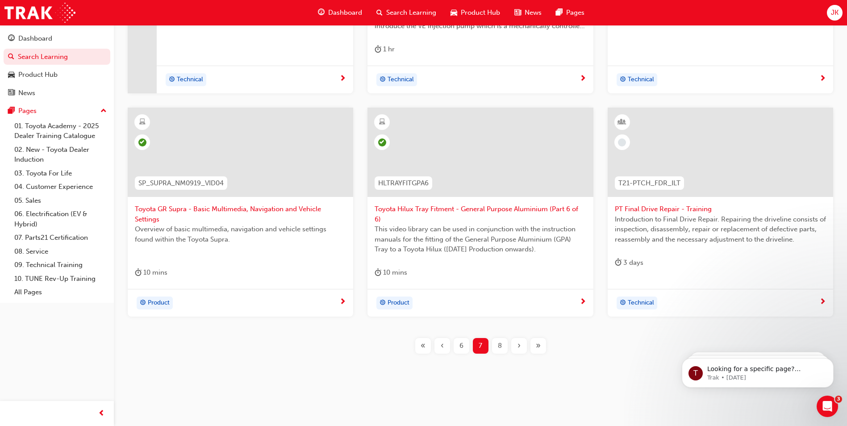
click at [516, 346] on div "›" at bounding box center [519, 346] width 16 height 16
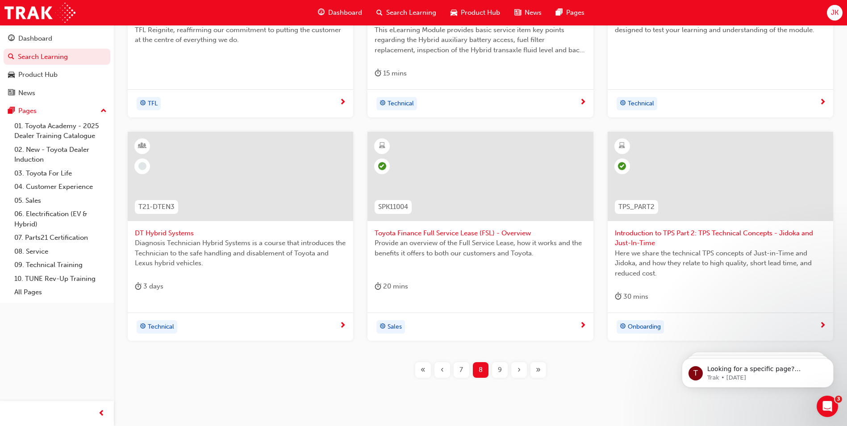
scroll to position [322, 0]
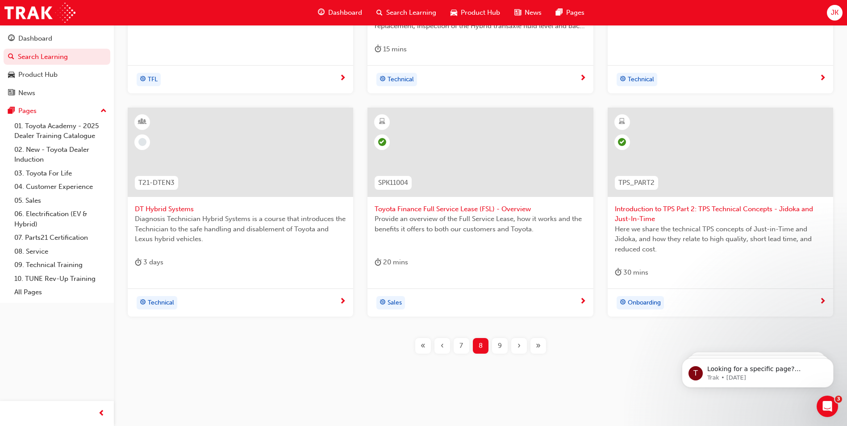
click at [523, 345] on div "›" at bounding box center [519, 346] width 16 height 16
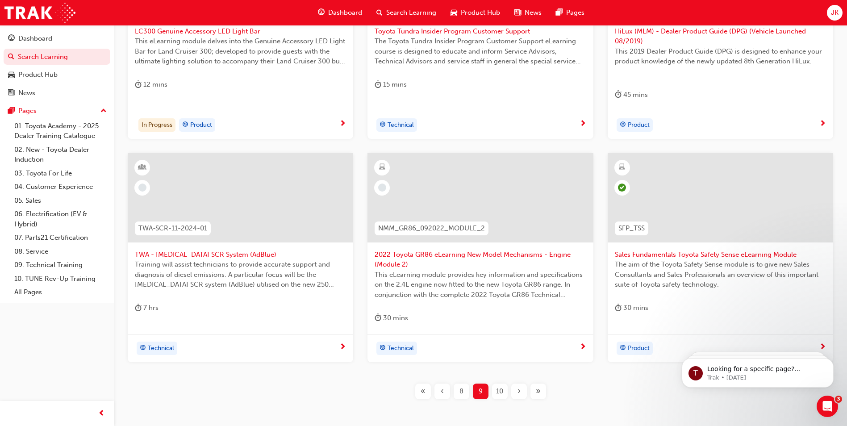
scroll to position [278, 0]
click at [176, 251] on span "TWA - Urea SCR System (AdBlue)" at bounding box center [240, 254] width 211 height 10
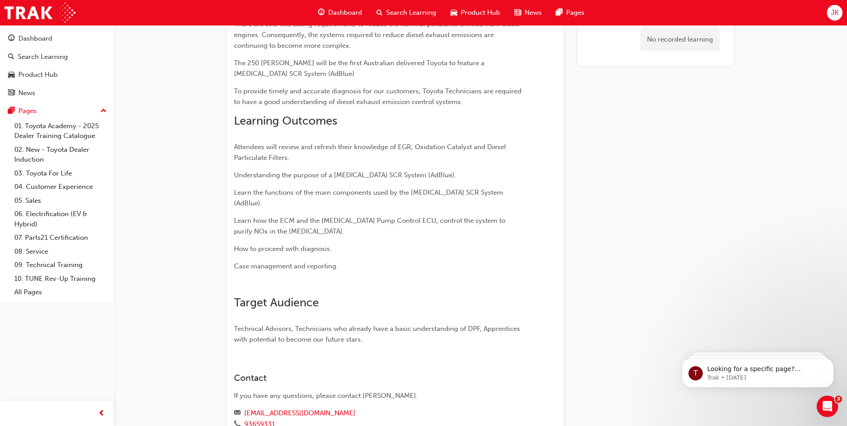
scroll to position [170, 0]
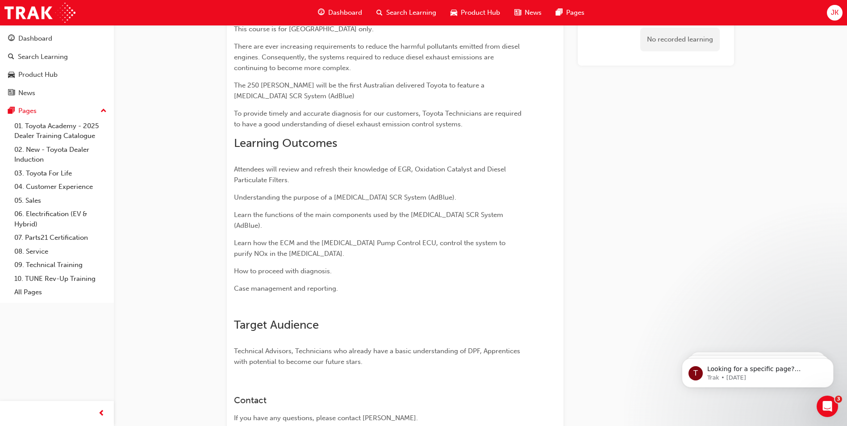
click at [412, 18] on div "Search Learning" at bounding box center [406, 13] width 74 height 18
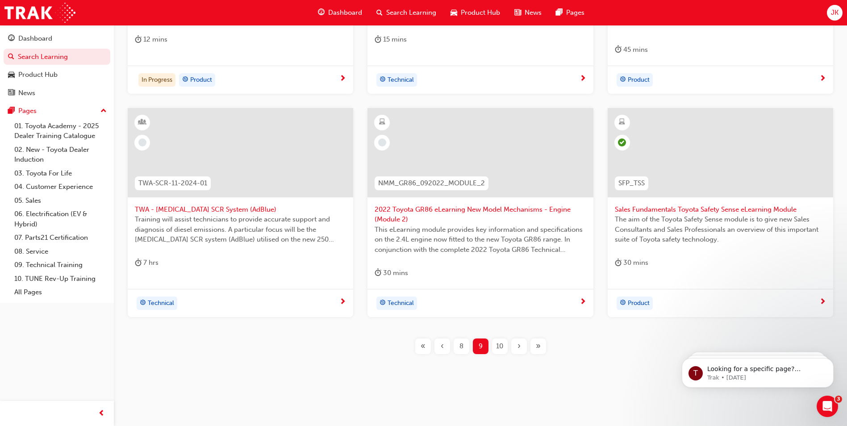
scroll to position [322, 0]
click at [496, 341] on span "10" at bounding box center [499, 346] width 7 height 10
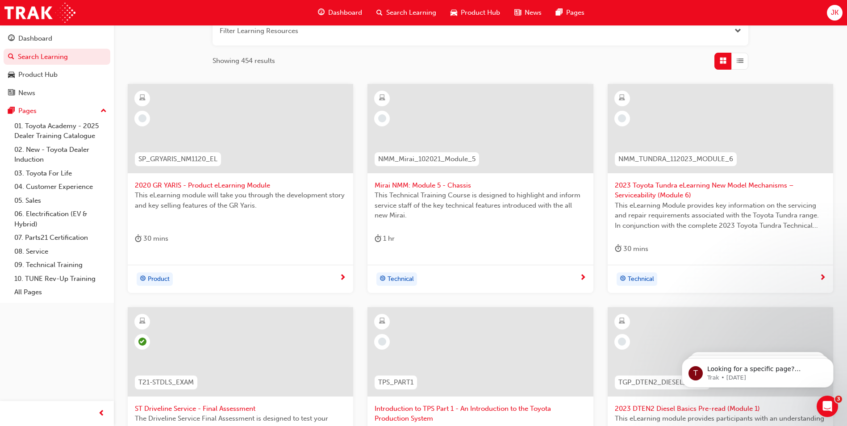
scroll to position [99, 0]
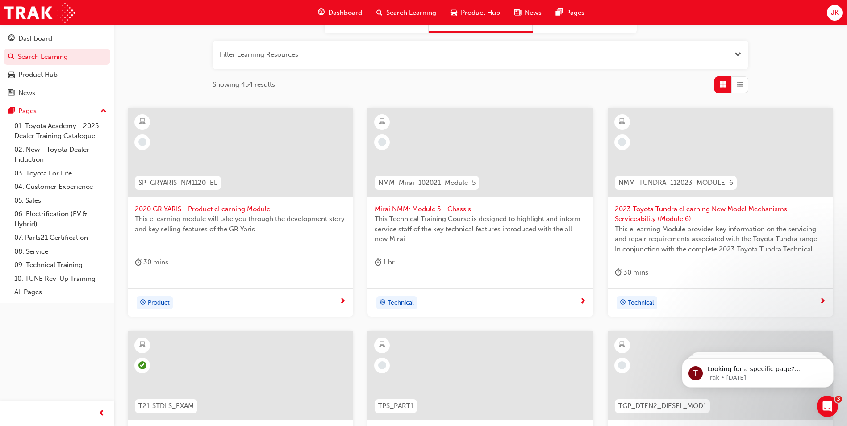
click at [201, 212] on span "2020 GR YARIS - Product eLearning Module" at bounding box center [240, 209] width 211 height 10
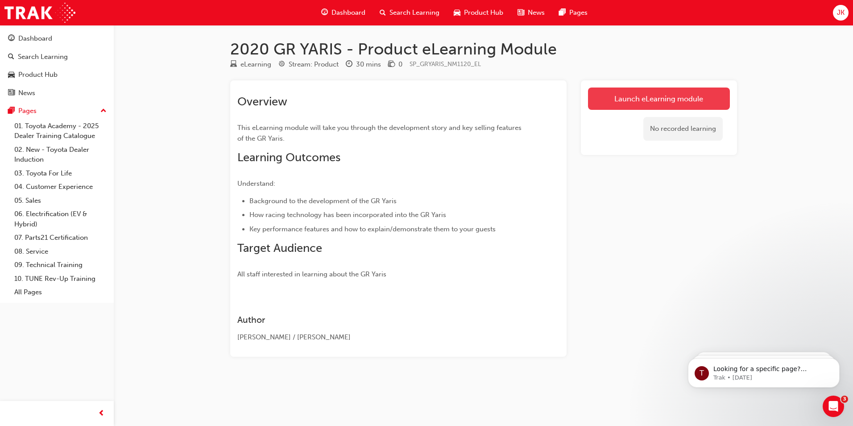
click at [685, 101] on link "Launch eLearning module" at bounding box center [659, 98] width 142 height 22
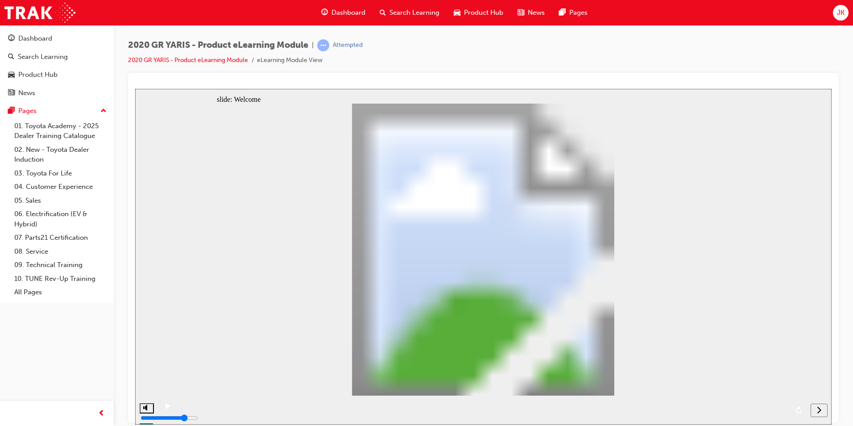
drag, startPoint x: 183, startPoint y: 412, endPoint x: 835, endPoint y: 395, distance: 651.8
click at [832, 395] on html "​3%​ slide: Welcome Parallelogram 17 Parallelogram 17 Parallelogram 17 Parallel…" at bounding box center [483, 256] width 697 height 336
click at [821, 409] on icon "next" at bounding box center [820, 409] width 4 height 7
click at [820, 410] on icon "next" at bounding box center [820, 409] width 4 height 7
click at [816, 410] on div "next" at bounding box center [819, 409] width 10 height 9
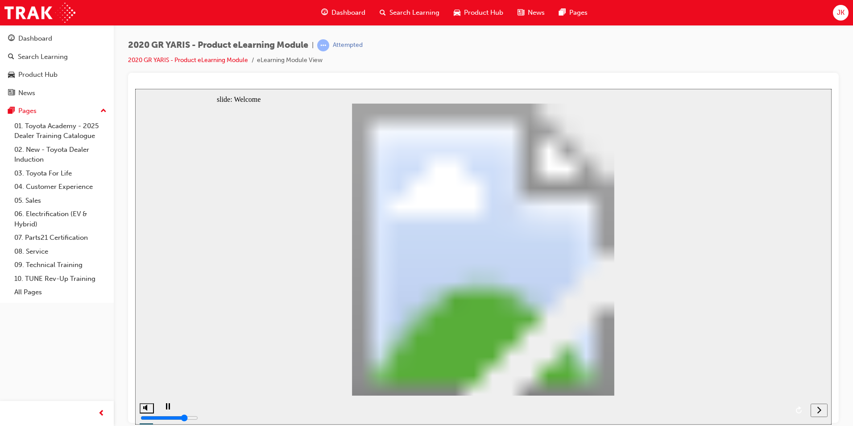
click at [816, 410] on div "next" at bounding box center [819, 409] width 10 height 9
drag, startPoint x: 181, startPoint y: 409, endPoint x: 527, endPoint y: 438, distance: 347.5
click at [527, 424] on html "​6%​ slide: Overview Parallelogram 17 Parallelogram 17 Parallelogram 17 Paralle…" at bounding box center [483, 256] width 697 height 336
drag, startPoint x: 809, startPoint y: 408, endPoint x: 823, endPoint y: 411, distance: 13.9
click at [811, 409] on button "next" at bounding box center [819, 409] width 17 height 13
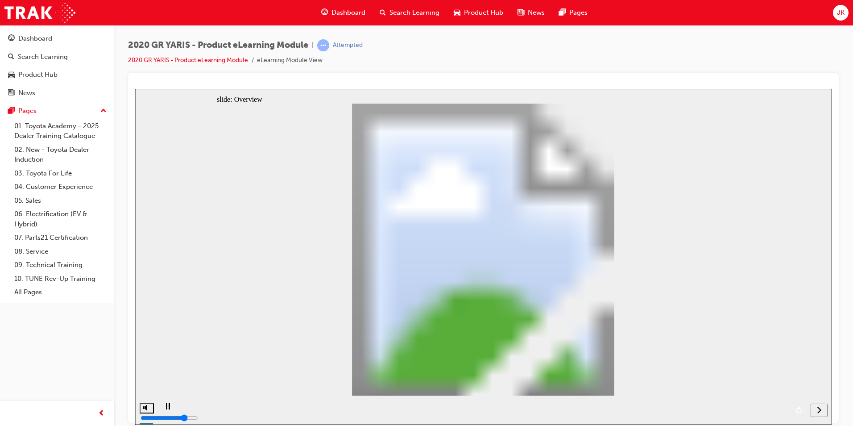
click at [820, 411] on icon "next" at bounding box center [819, 409] width 4 height 8
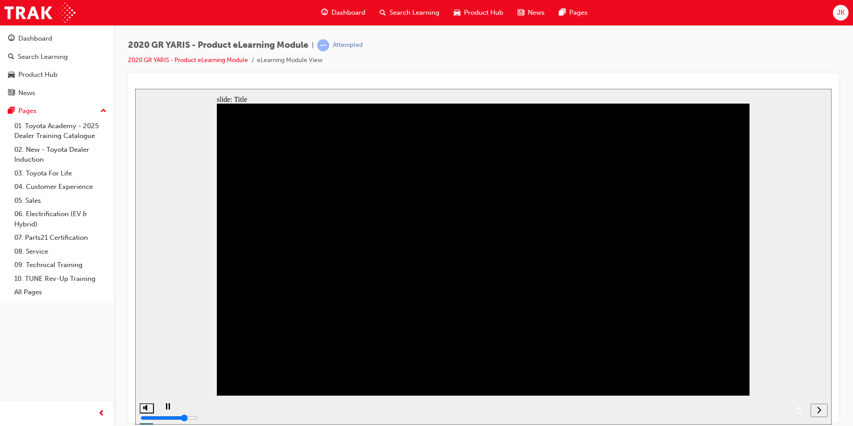
click at [821, 409] on icon "next" at bounding box center [820, 409] width 4 height 7
drag, startPoint x: 204, startPoint y: 411, endPoint x: 504, endPoint y: 424, distance: 300.2
click at [504, 424] on html "​13%​ slide: GR Yaris Intro Parallelogram 17 Parallelogram 17 Parallelogram 17 …" at bounding box center [483, 256] width 697 height 336
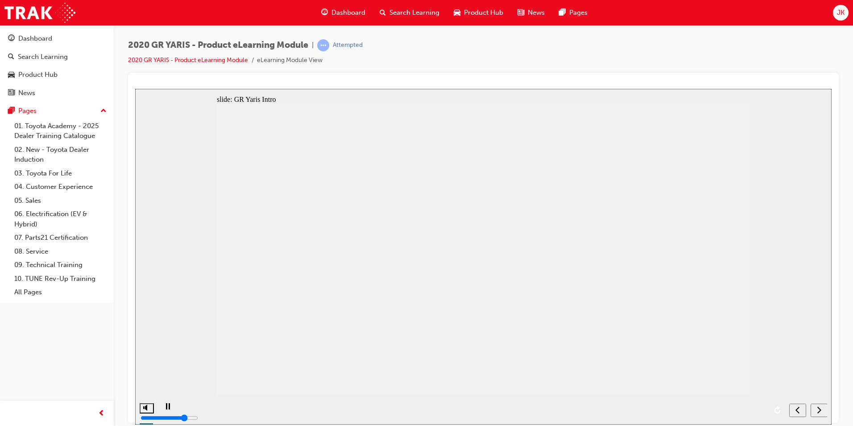
click at [820, 409] on icon "next" at bounding box center [820, 409] width 4 height 7
click at [820, 410] on icon "next" at bounding box center [819, 409] width 4 height 8
click at [820, 409] on icon "next" at bounding box center [819, 409] width 4 height 8
click at [819, 409] on icon "next" at bounding box center [819, 409] width 4 height 8
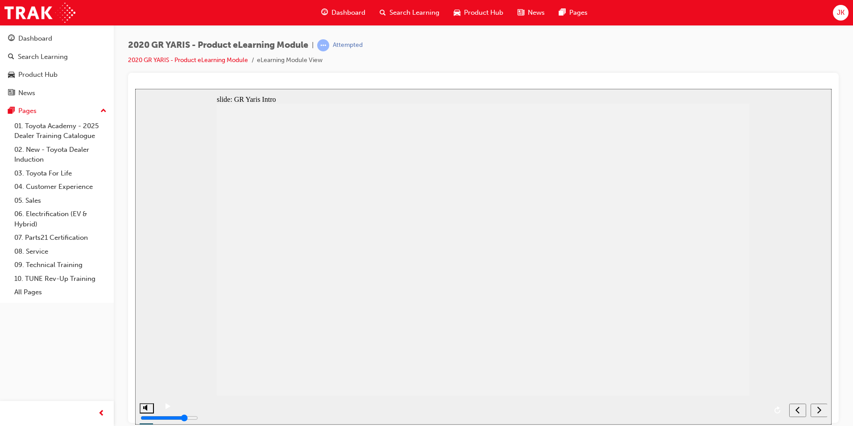
click at [823, 410] on div "next" at bounding box center [819, 409] width 10 height 9
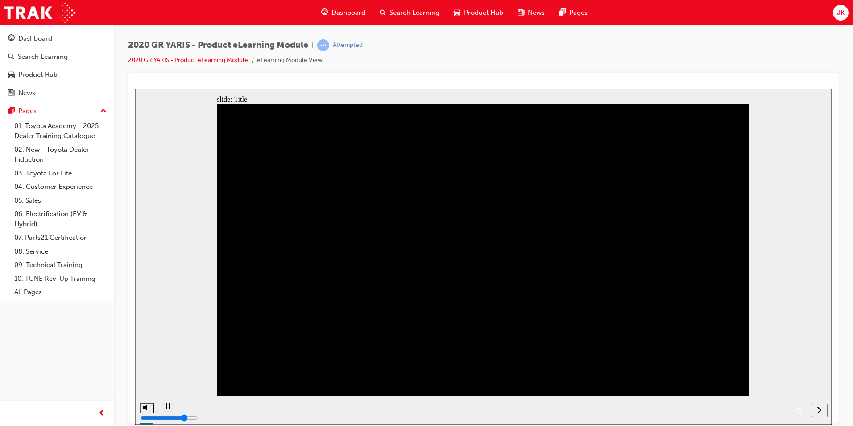
click at [822, 410] on div "next" at bounding box center [819, 409] width 10 height 9
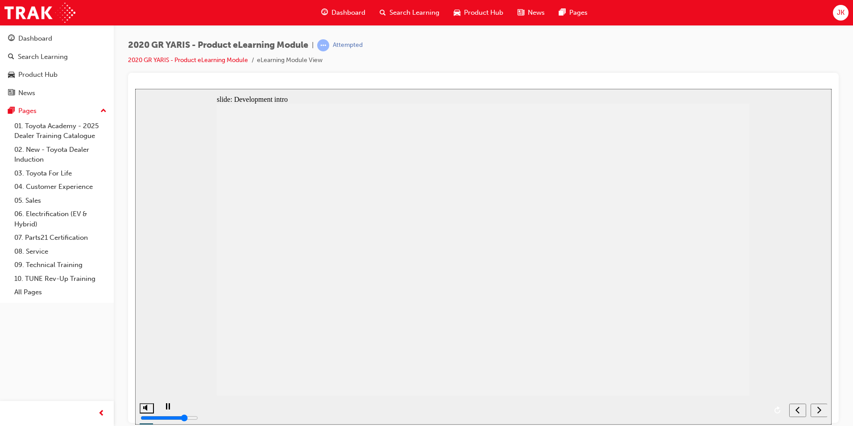
click at [822, 410] on div "next" at bounding box center [819, 409] width 10 height 9
click at [822, 409] on div "next" at bounding box center [819, 409] width 10 height 9
click at [824, 410] on div "next" at bounding box center [819, 409] width 10 height 9
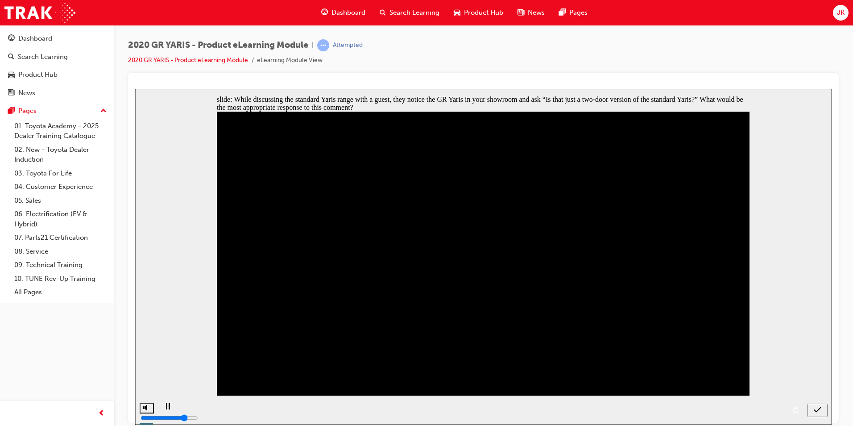
click at [819, 410] on icon "submit" at bounding box center [818, 409] width 8 height 8
radio input "true"
click at [818, 408] on icon "submit" at bounding box center [818, 409] width 8 height 8
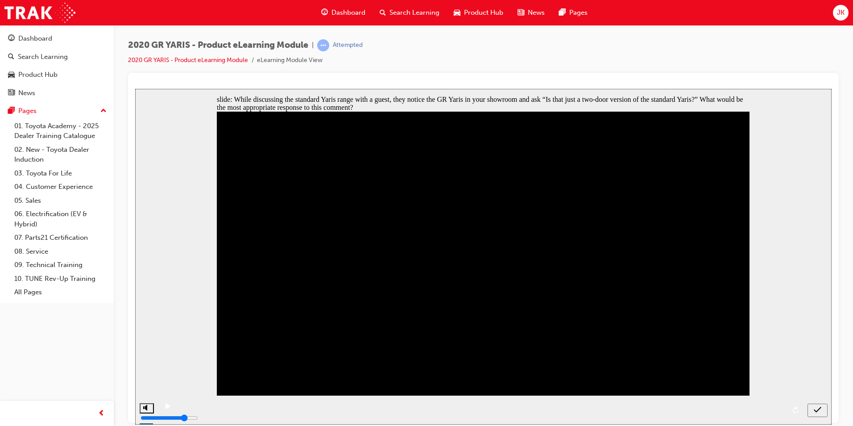
click at [815, 408] on nav "slide navigation" at bounding box center [818, 409] width 20 height 29
checkbox input "true"
click at [821, 410] on icon "submit" at bounding box center [818, 409] width 8 height 8
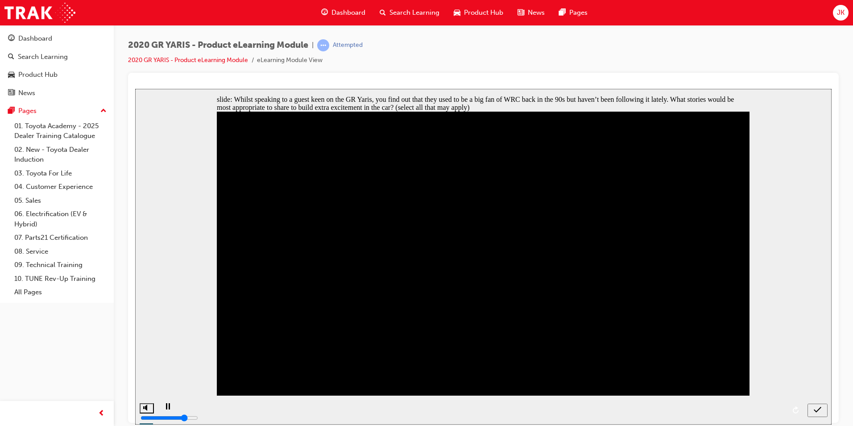
checkbox input "true"
checkbox input "false"
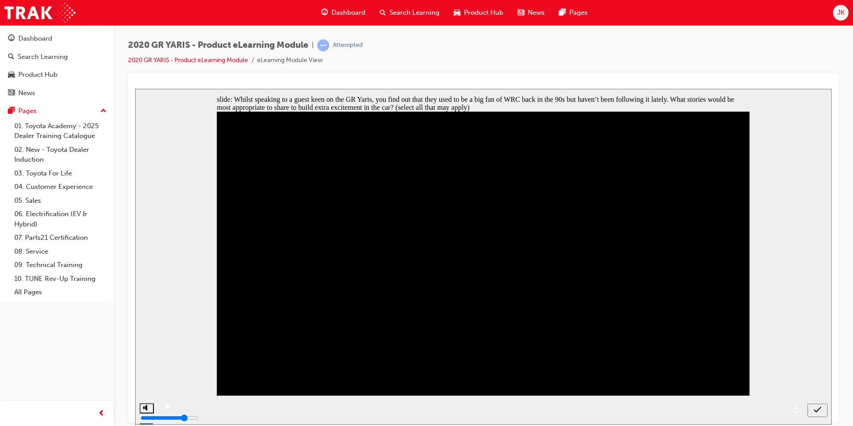
click at [812, 406] on div "submit" at bounding box center [817, 409] width 13 height 9
checkbox input "false"
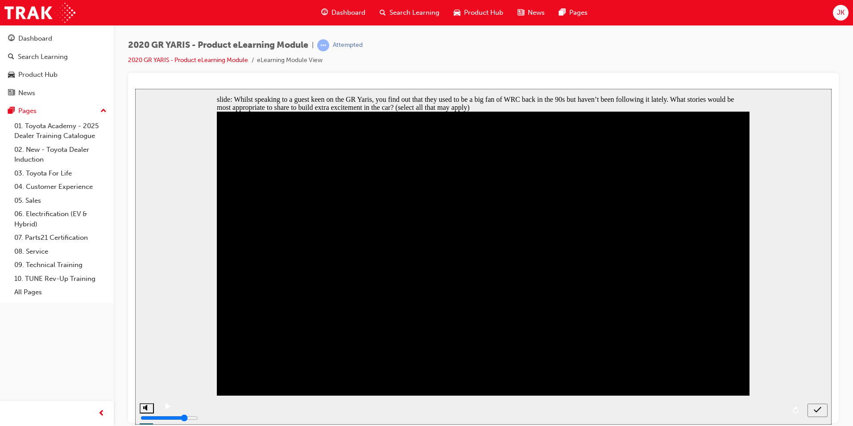
drag, startPoint x: 255, startPoint y: 324, endPoint x: 252, endPoint y: 266, distance: 59.0
checkbox input "false"
checkbox input "true"
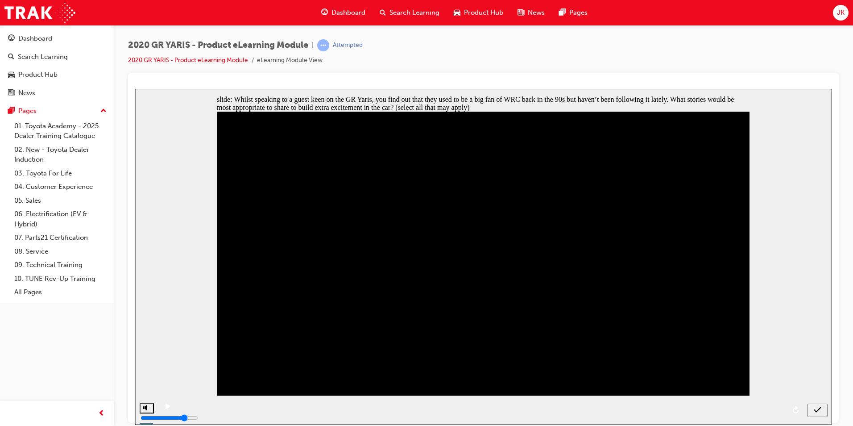
checkbox input "true"
drag, startPoint x: 824, startPoint y: 411, endPoint x: 813, endPoint y: 412, distance: 11.2
click at [819, 412] on div "submit" at bounding box center [817, 409] width 13 height 9
click at [812, 412] on nav "slide navigation" at bounding box center [818, 409] width 20 height 29
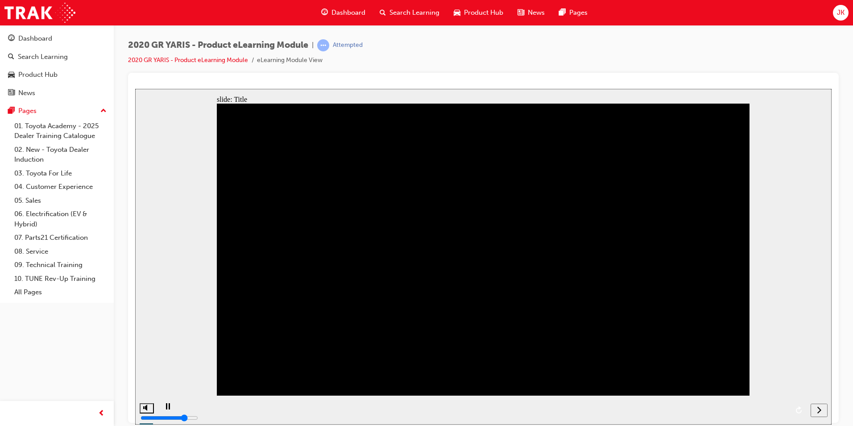
click at [817, 411] on icon "next" at bounding box center [819, 409] width 4 height 8
click at [817, 415] on nav "slide navigation" at bounding box center [808, 409] width 38 height 29
click at [817, 409] on nav "slide navigation" at bounding box center [808, 409] width 38 height 29
drag, startPoint x: 185, startPoint y: 408, endPoint x: 666, endPoint y: 399, distance: 481.2
click at [611, 383] on div "slide: Untitled Slide Now that you have a good idea of how the car was made, le…" at bounding box center [483, 256] width 697 height 336
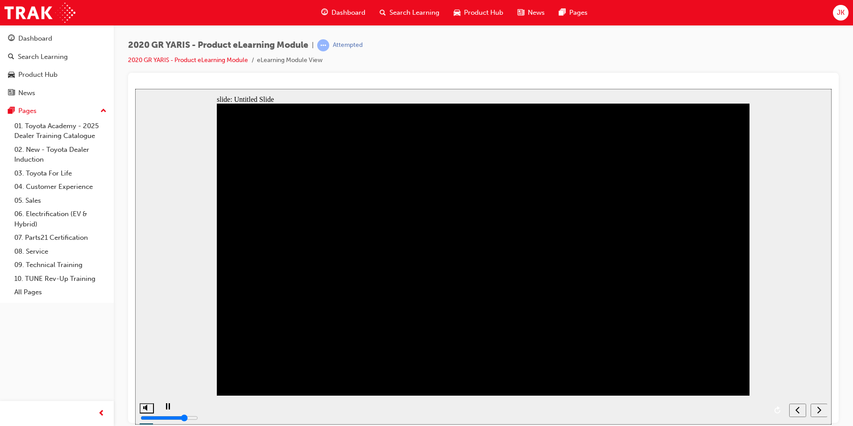
click at [541, 218] on div "X icon 1 Click on the circle icons to view the various features of the vehicle.…" at bounding box center [483, 253] width 533 height 300
drag, startPoint x: 535, startPoint y: 219, endPoint x: 527, endPoint y: 220, distance: 7.6
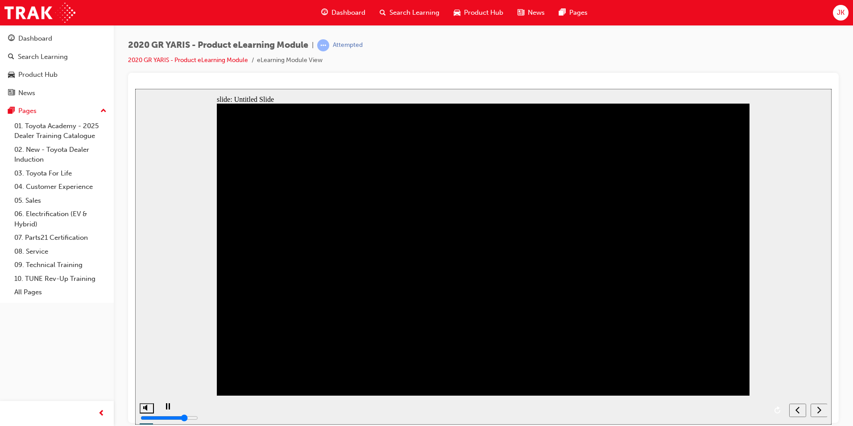
click at [532, 219] on div "X icon 1 Click on the circle icons to view the various features of the vehicle.…" at bounding box center [483, 253] width 533 height 300
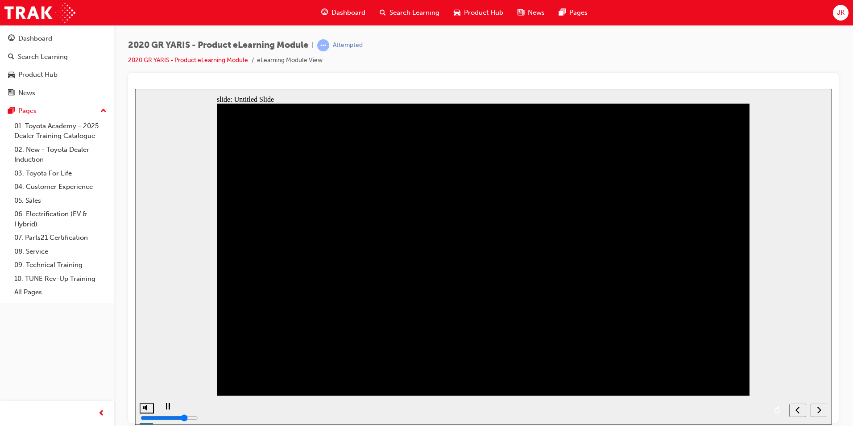
drag, startPoint x: 529, startPoint y: 401, endPoint x: 528, endPoint y: 395, distance: 6.3
click at [529, 397] on div "playback controls" at bounding box center [471, 409] width 627 height 29
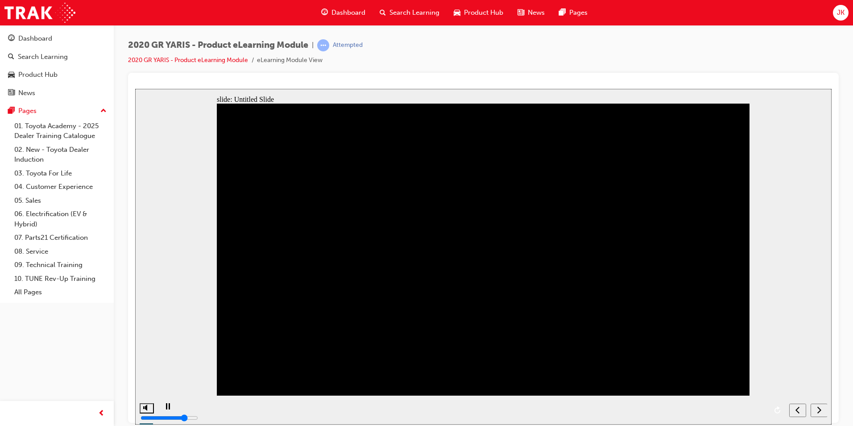
drag, startPoint x: 817, startPoint y: 409, endPoint x: 817, endPoint y: 404, distance: 4.9
click at [817, 407] on div "next" at bounding box center [819, 409] width 10 height 9
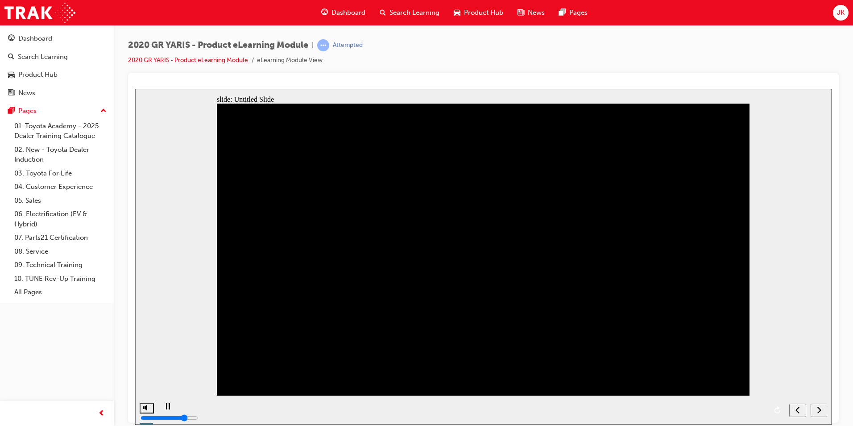
click at [815, 403] on button "next" at bounding box center [819, 409] width 17 height 13
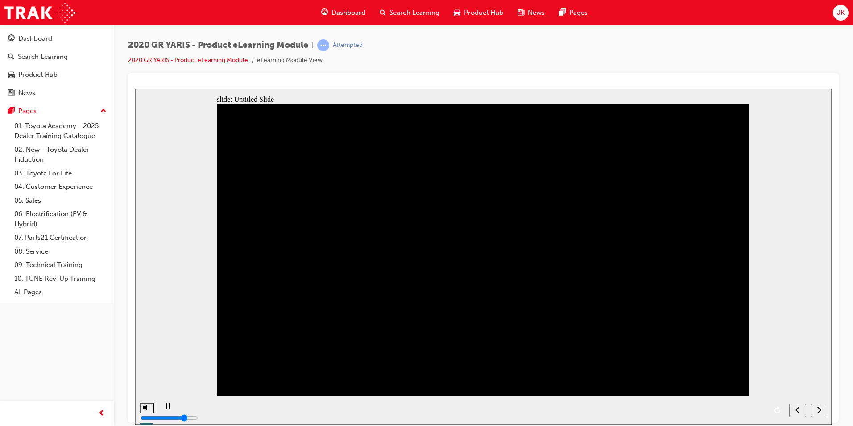
drag, startPoint x: 349, startPoint y: 297, endPoint x: 353, endPoint y: 295, distance: 4.6
drag, startPoint x: 382, startPoint y: 331, endPoint x: 387, endPoint y: 328, distance: 6.4
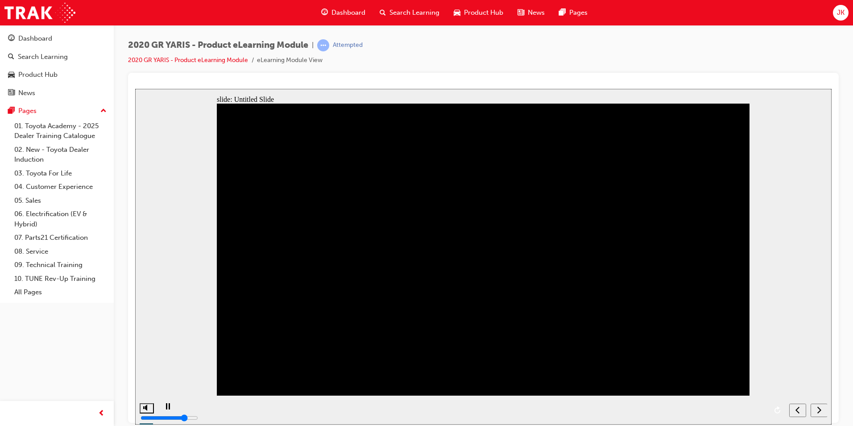
drag, startPoint x: 386, startPoint y: 330, endPoint x: 415, endPoint y: 317, distance: 32.6
click at [815, 414] on button "next" at bounding box center [819, 409] width 17 height 13
click at [817, 412] on nav "slide navigation" at bounding box center [808, 409] width 38 height 29
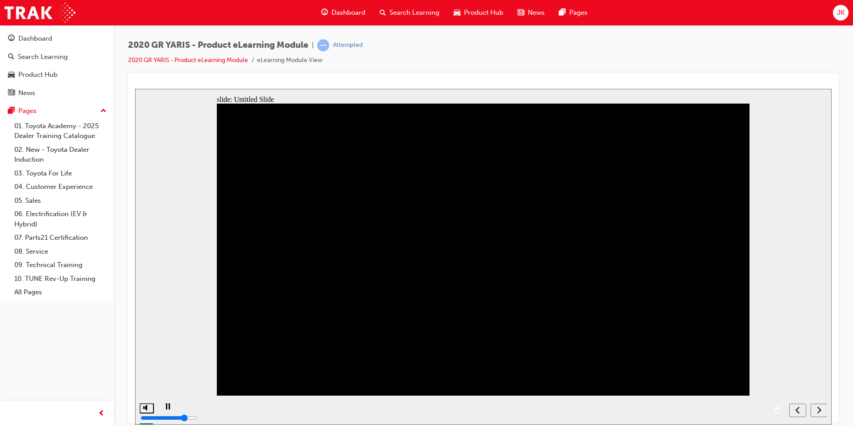
drag, startPoint x: 603, startPoint y: 340, endPoint x: 610, endPoint y: 340, distance: 6.2
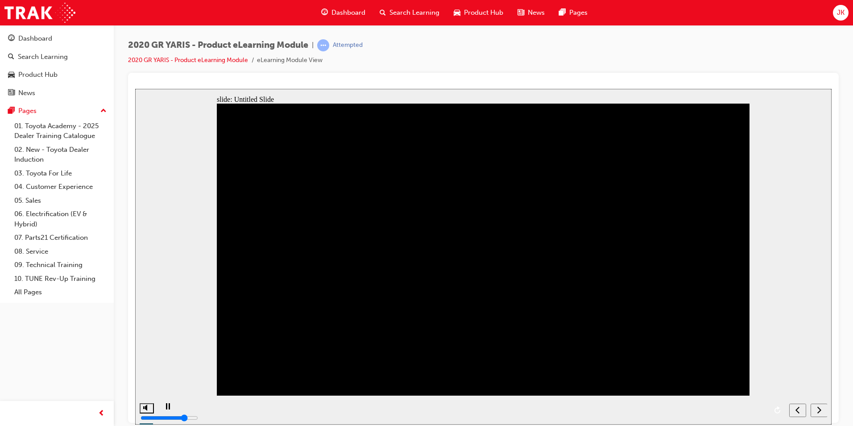
drag, startPoint x: 816, startPoint y: 404, endPoint x: 814, endPoint y: 400, distance: 5.2
click at [816, 404] on button "next" at bounding box center [819, 409] width 17 height 13
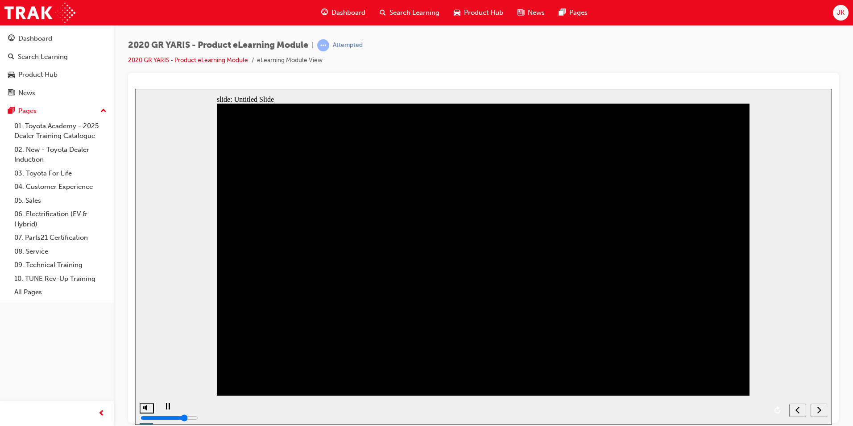
drag, startPoint x: 484, startPoint y: 282, endPoint x: 498, endPoint y: 280, distance: 13.9
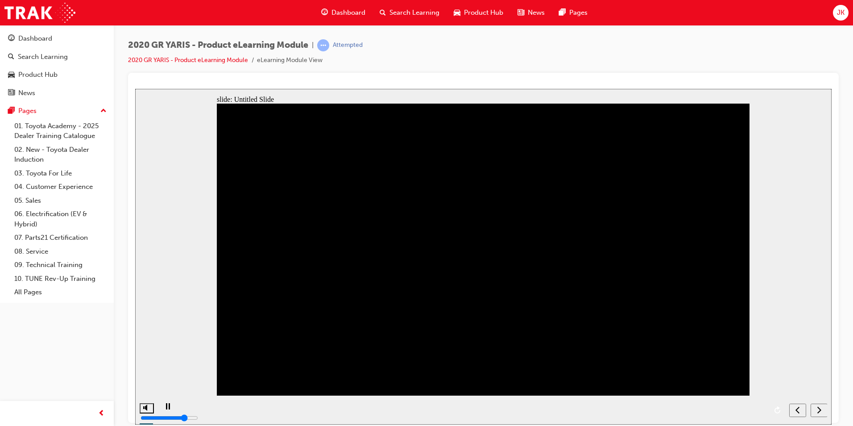
click at [726, 158] on div "AWD mode select switch Drivers can adjust the GR-Four system to their tastes si…" at bounding box center [483, 253] width 533 height 300
drag, startPoint x: 576, startPoint y: 271, endPoint x: 573, endPoint y: 266, distance: 5.8
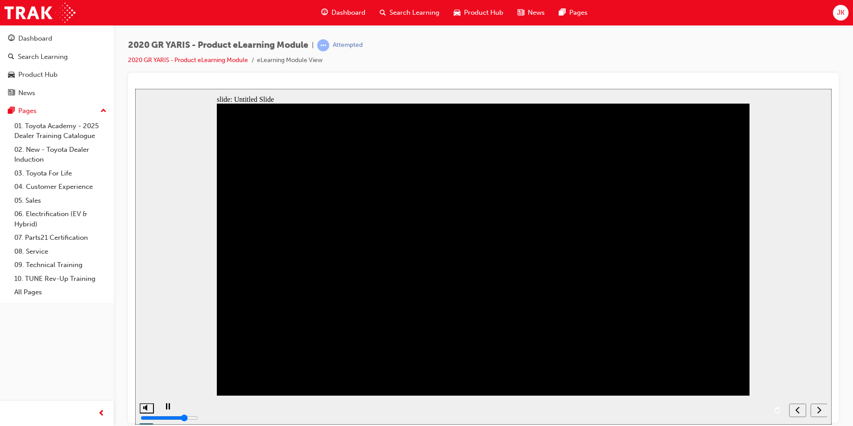
drag, startPoint x: 734, startPoint y: 155, endPoint x: 720, endPoint y: 159, distance: 14.0
click at [724, 159] on div "AWD mode select switch Drivers can adjust the GR-Four system to their tastes si…" at bounding box center [483, 253] width 533 height 300
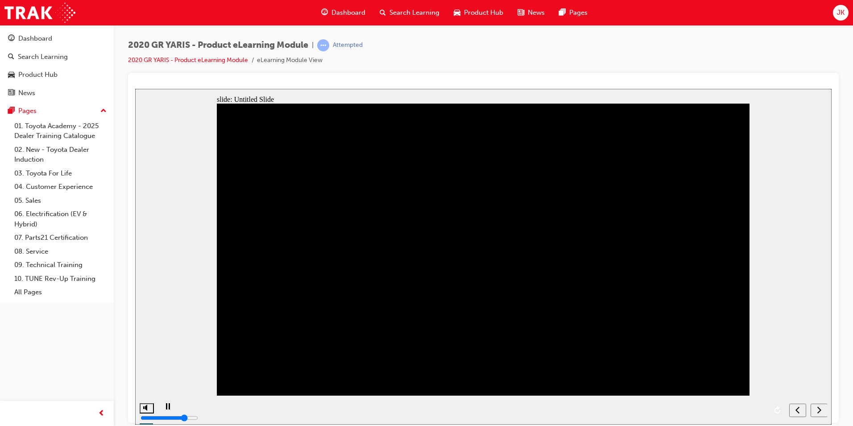
drag, startPoint x: 490, startPoint y: 306, endPoint x: 495, endPoint y: 307, distance: 4.7
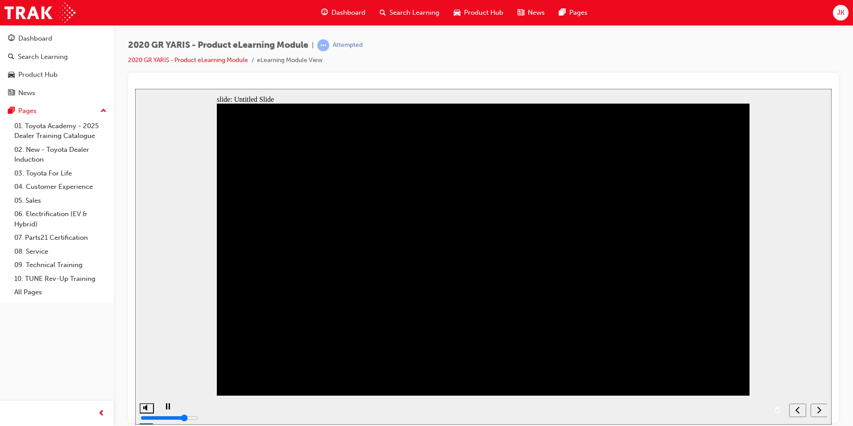
click at [823, 406] on div "next" at bounding box center [819, 409] width 10 height 9
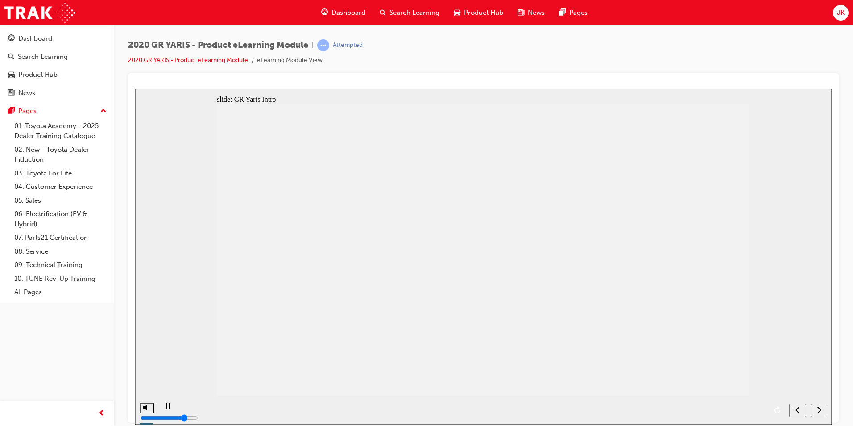
click at [818, 410] on icon "next" at bounding box center [819, 409] width 4 height 8
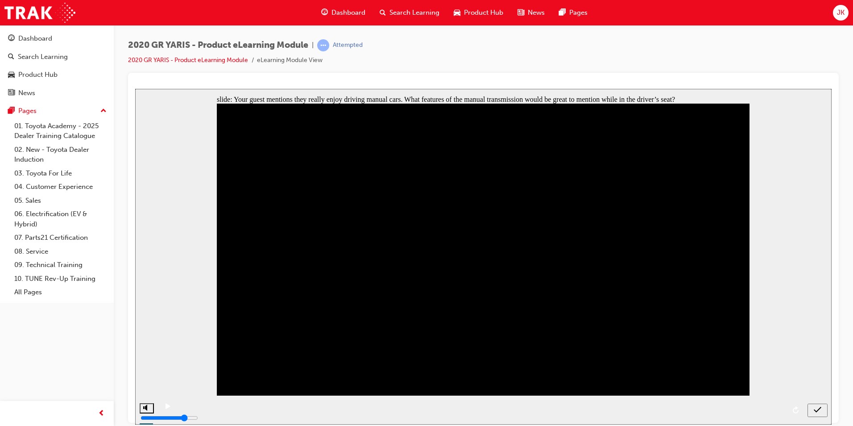
checkbox input "true"
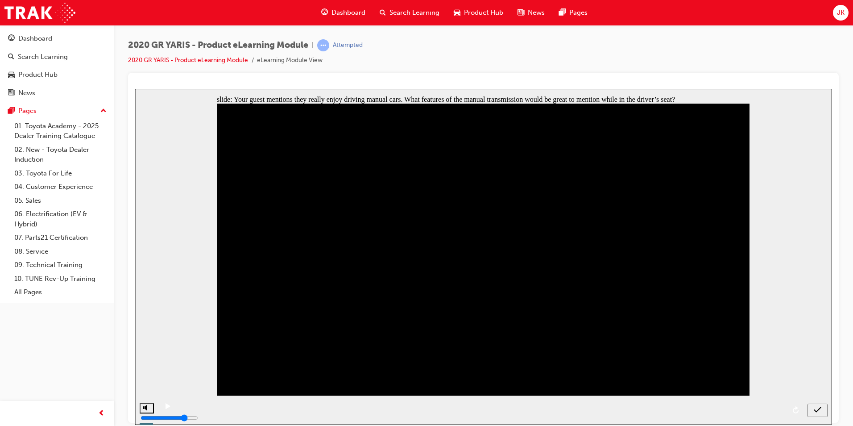
checkbox input "true"
click at [820, 407] on icon "submit" at bounding box center [818, 409] width 8 height 8
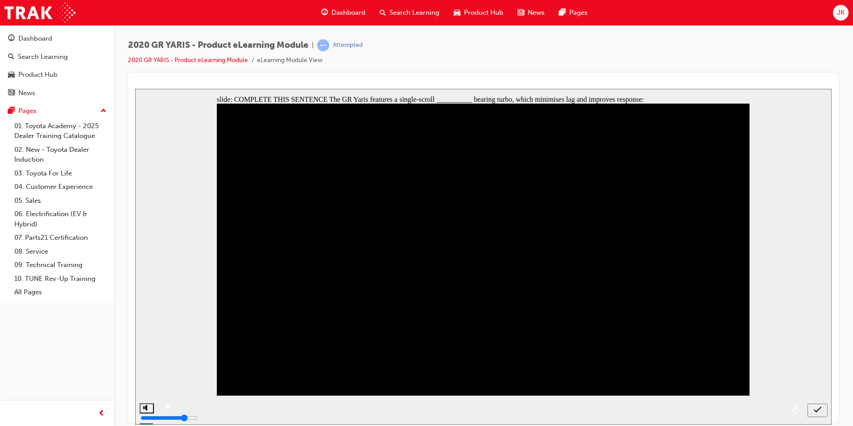
radio input "true"
click at [818, 405] on icon "submit" at bounding box center [818, 409] width 8 height 8
drag, startPoint x: 508, startPoint y: 303, endPoint x: 531, endPoint y: 300, distance: 22.5
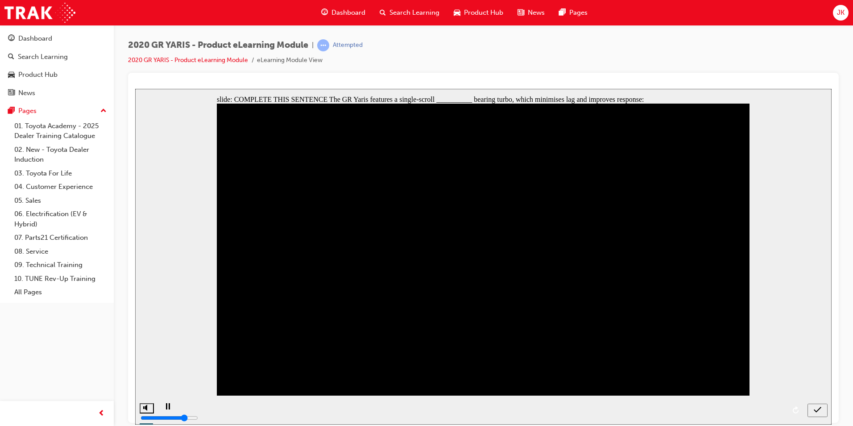
radio input "true"
click at [817, 405] on button "submit" at bounding box center [818, 409] width 20 height 13
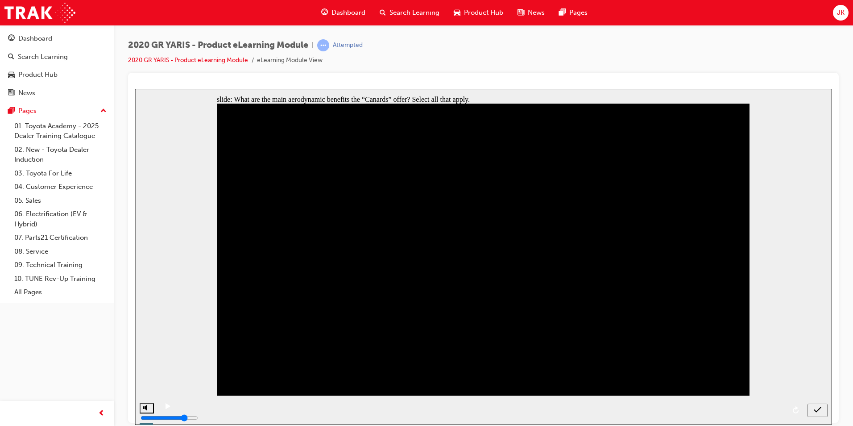
checkbox input "true"
drag, startPoint x: 403, startPoint y: 274, endPoint x: 409, endPoint y: 273, distance: 6.8
checkbox input "true"
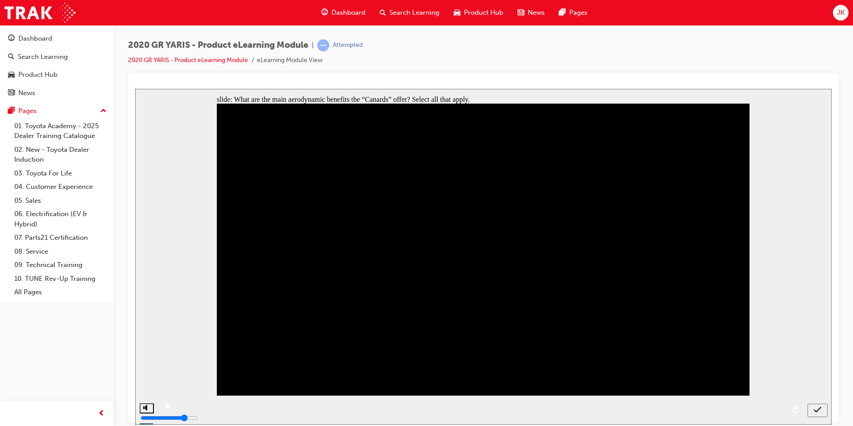
checkbox input "true"
click at [817, 409] on icon "submit" at bounding box center [818, 409] width 8 height 8
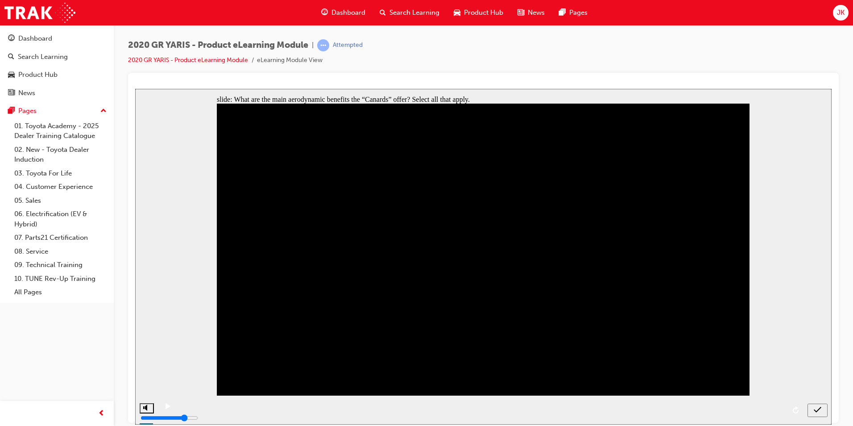
checkbox input "true"
checkbox input "false"
click at [823, 407] on div "submit" at bounding box center [817, 409] width 13 height 9
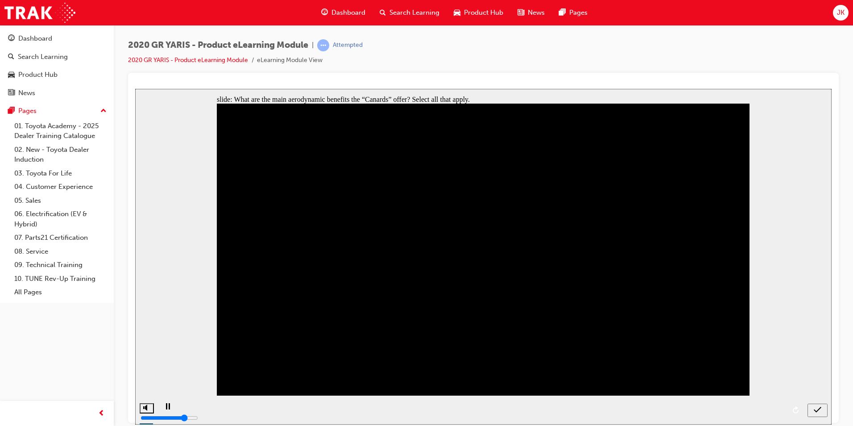
checkbox input "false"
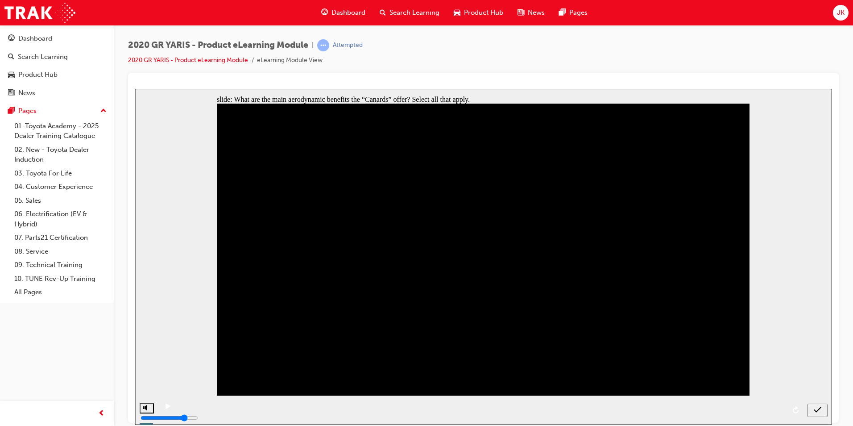
checkbox input "true"
drag, startPoint x: 266, startPoint y: 241, endPoint x: 284, endPoint y: 241, distance: 18.3
checkbox input "false"
click at [818, 402] on nav "slide navigation" at bounding box center [818, 409] width 20 height 29
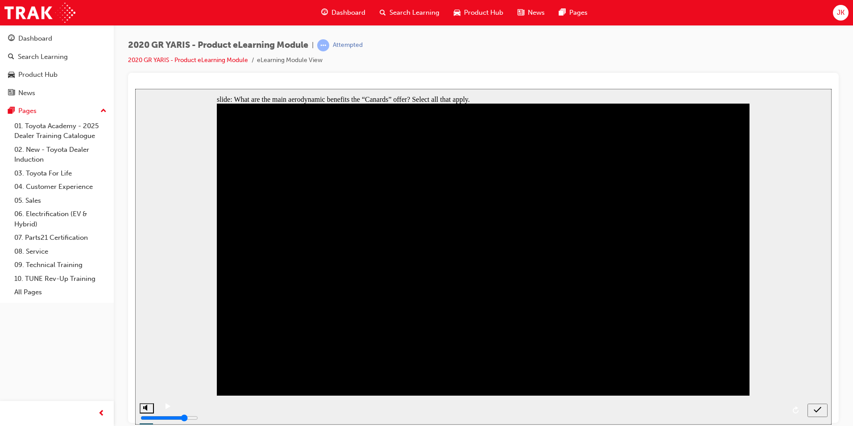
click at [821, 405] on icon "submit" at bounding box center [818, 409] width 8 height 8
checkbox input "true"
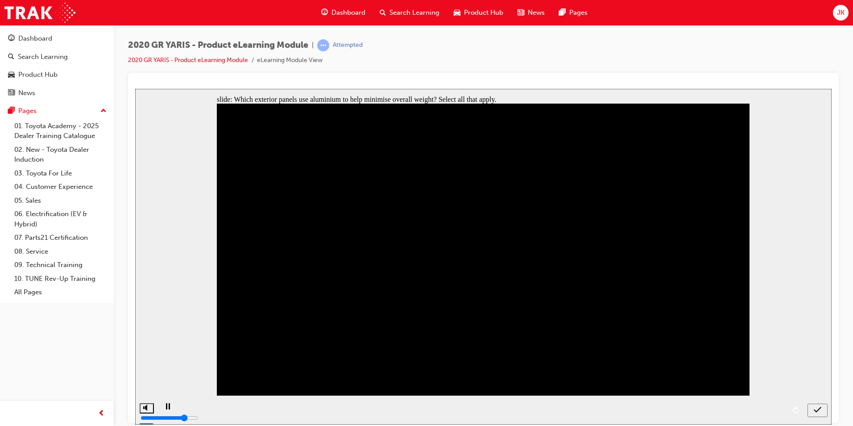
checkbox input "true"
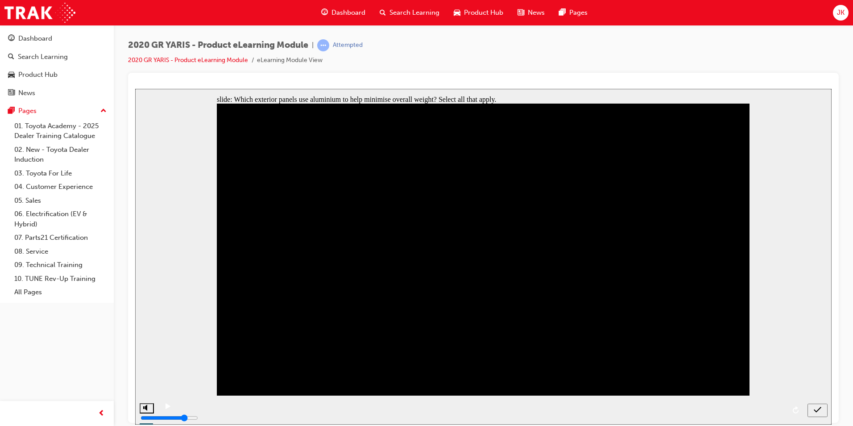
checkbox input "true"
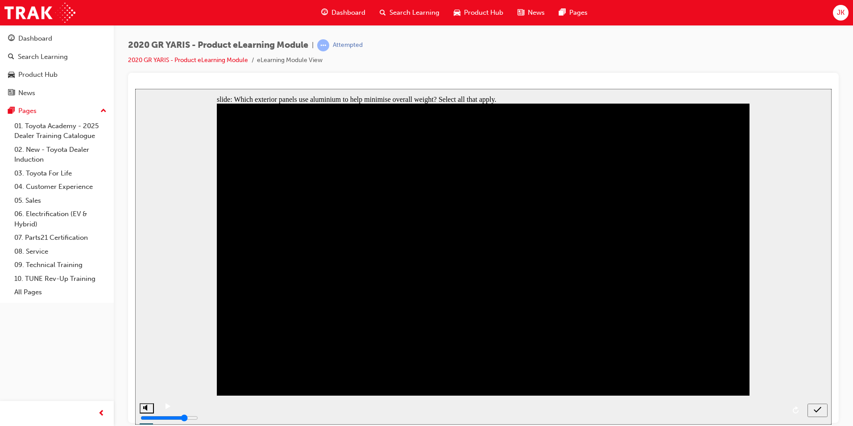
checkbox input "true"
click at [817, 407] on icon "submit" at bounding box center [818, 409] width 8 height 8
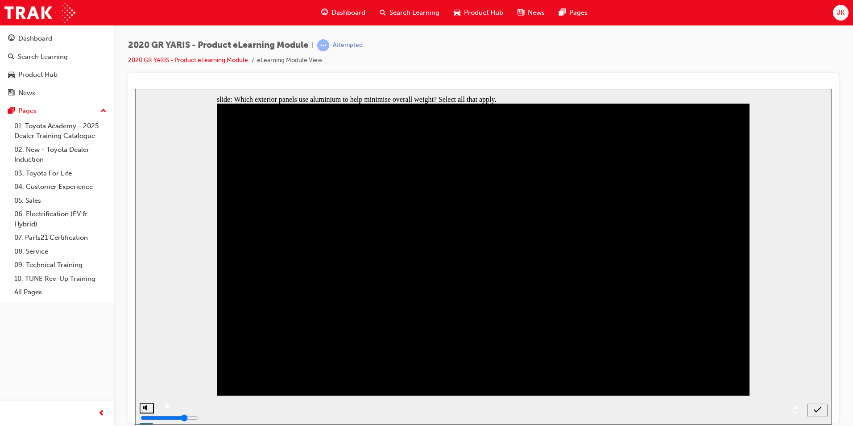
checkbox input "true"
checkbox input "false"
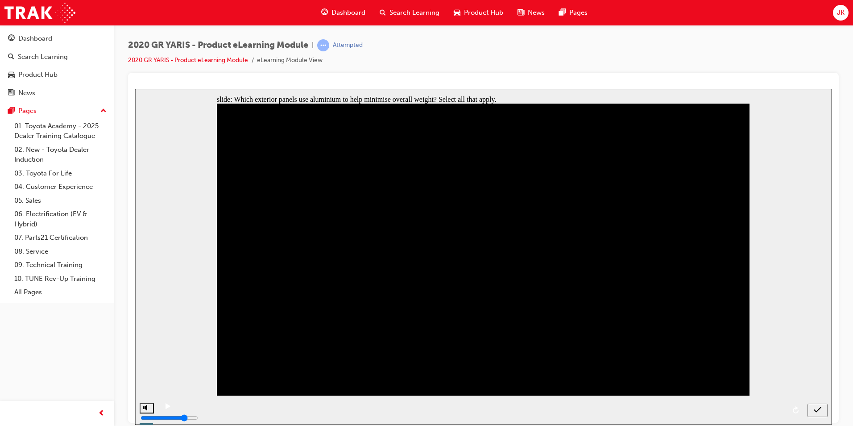
checkbox input "false"
click at [816, 412] on icon "submit" at bounding box center [818, 409] width 8 height 8
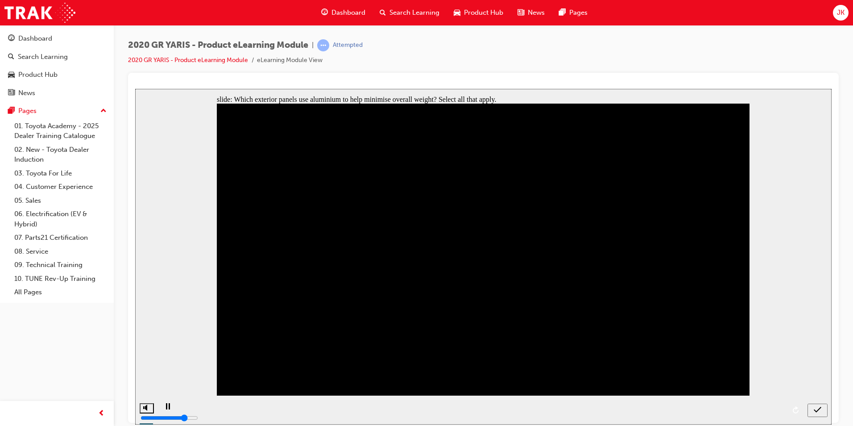
type input "2"
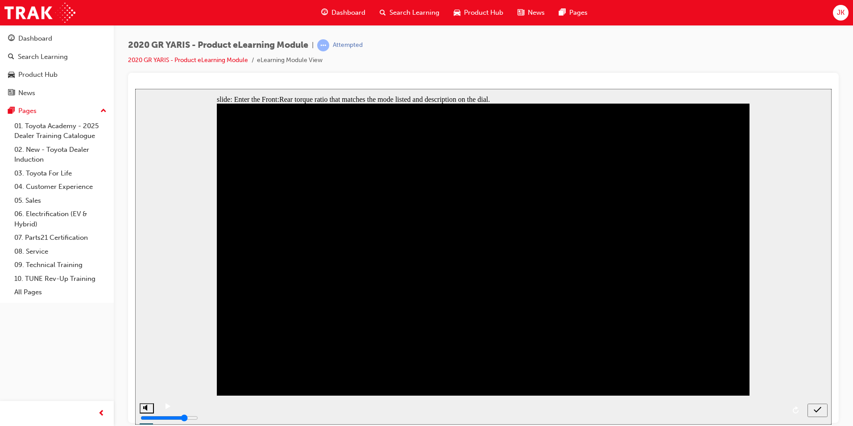
type input "2"
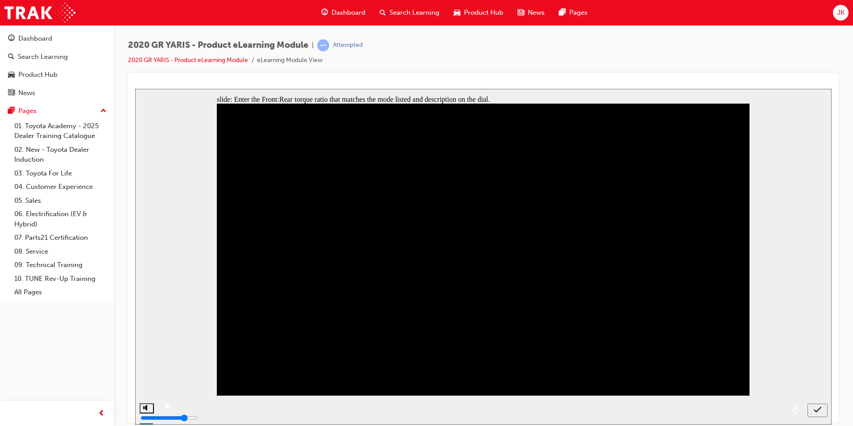
type input "1"
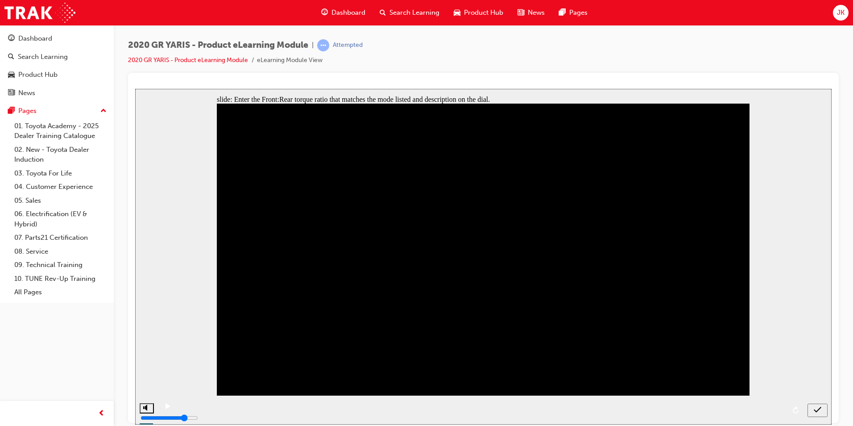
type input "1"
drag, startPoint x: 578, startPoint y: 241, endPoint x: 589, endPoint y: 236, distance: 12.4
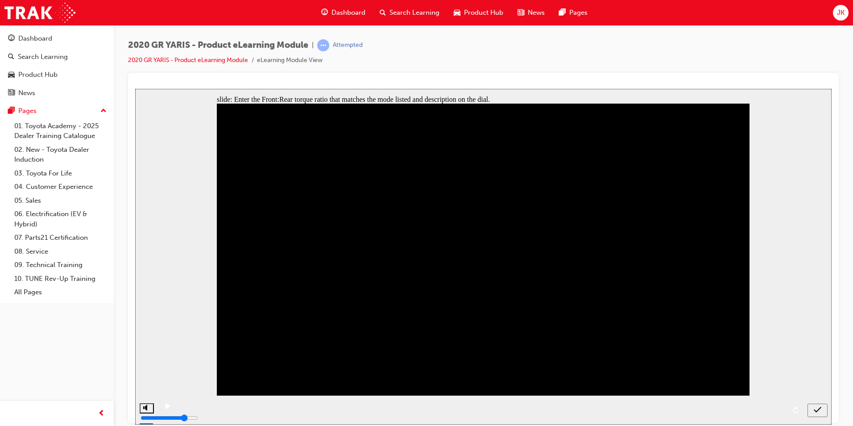
type input "1"
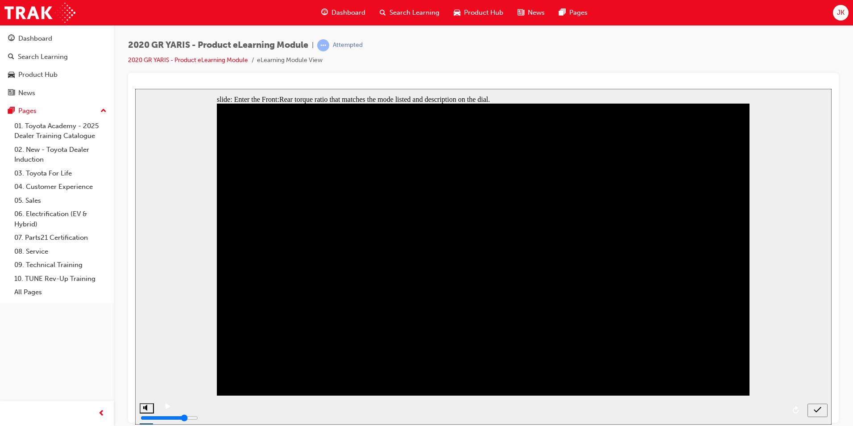
type input "1"
click at [821, 406] on icon "submit" at bounding box center [818, 409] width 8 height 8
type input "1"
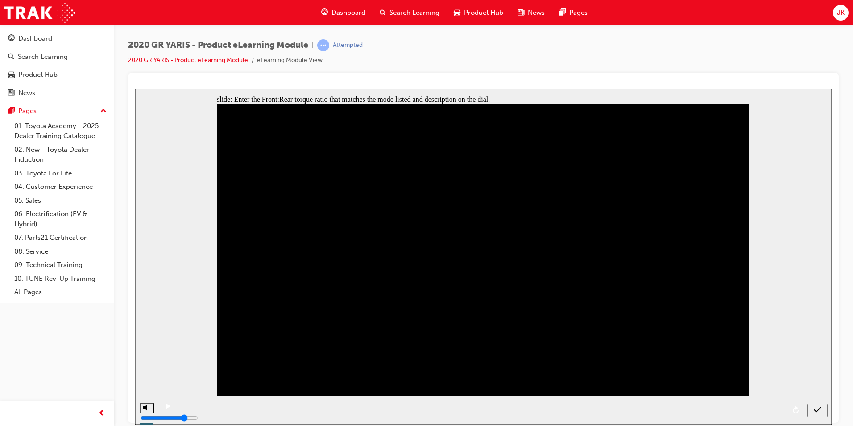
type input "1"
type input "2"
type input "1"
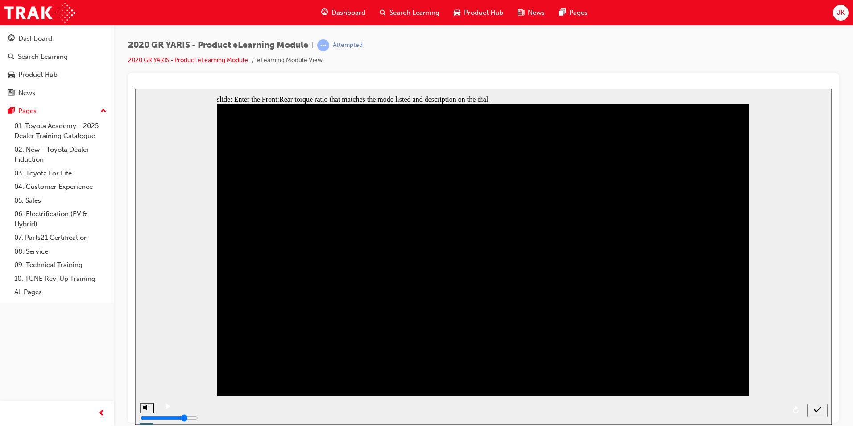
type input "1"
type input "2"
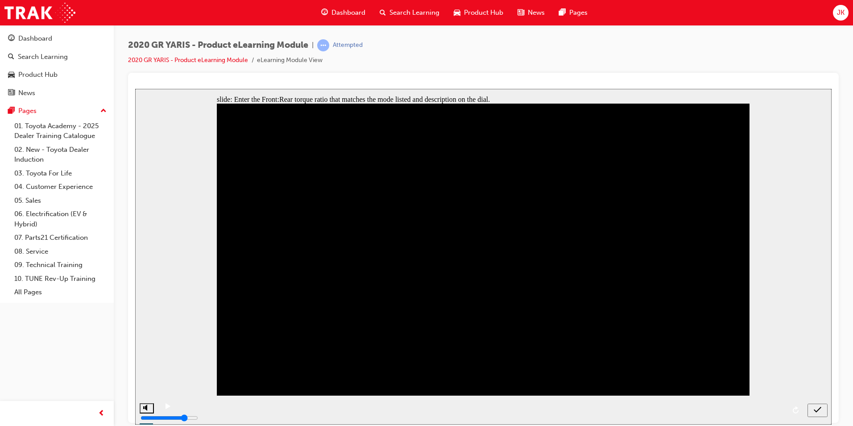
type input "1"
type input "6"
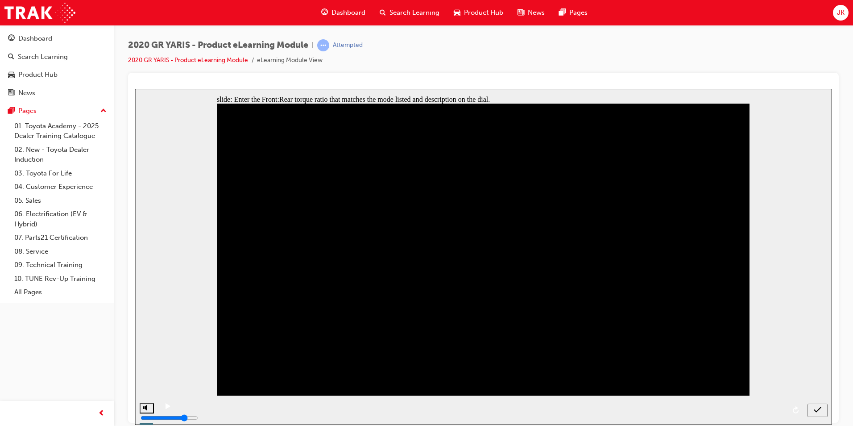
type input "60"
type input "4"
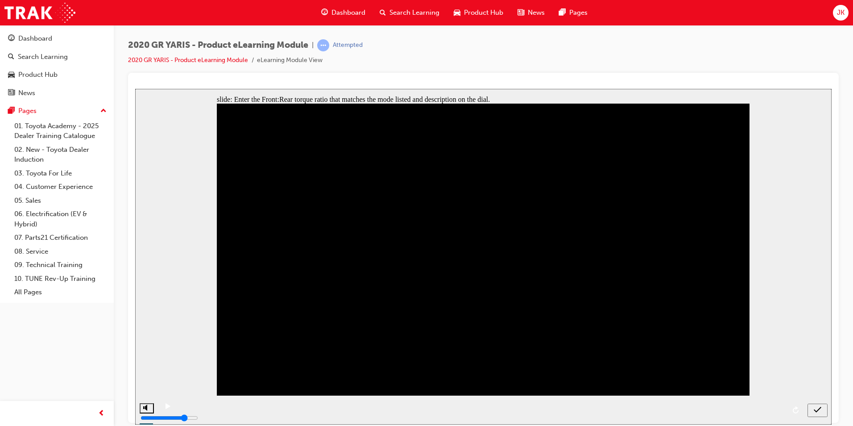
type input "4"
type input "40"
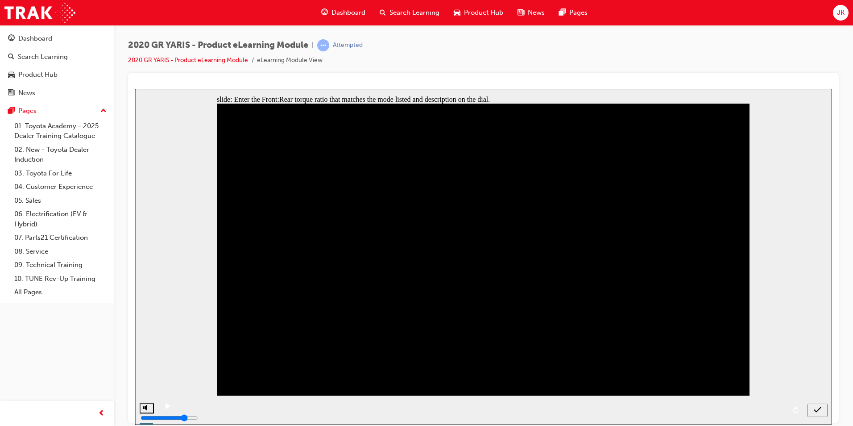
type input "3"
type input "30"
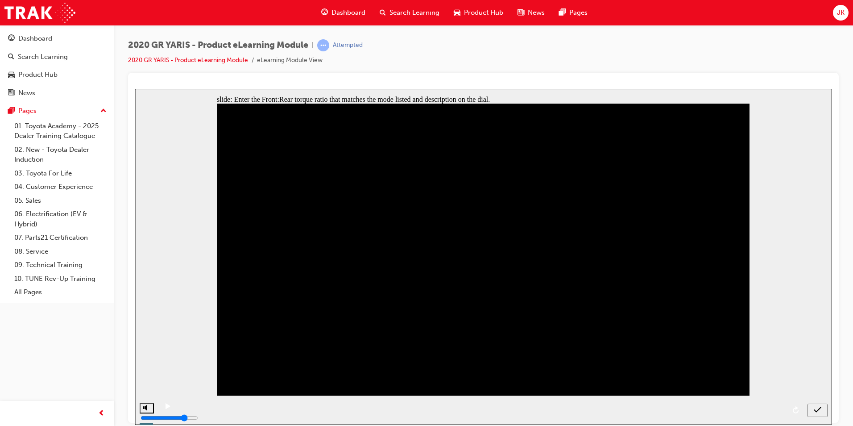
type input "7"
type input "70"
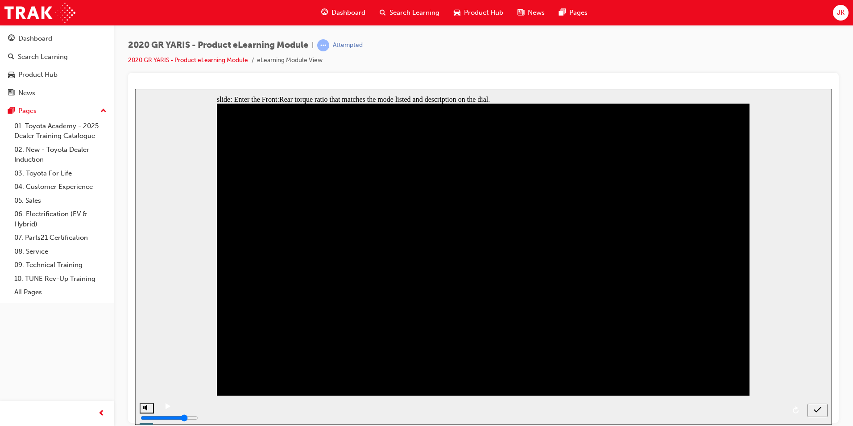
type input "70"
type input "5"
type input "50"
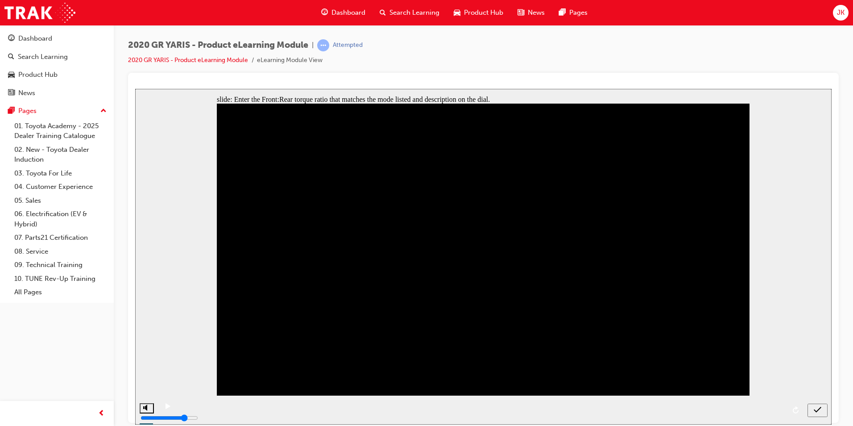
type input "50"
type input "5"
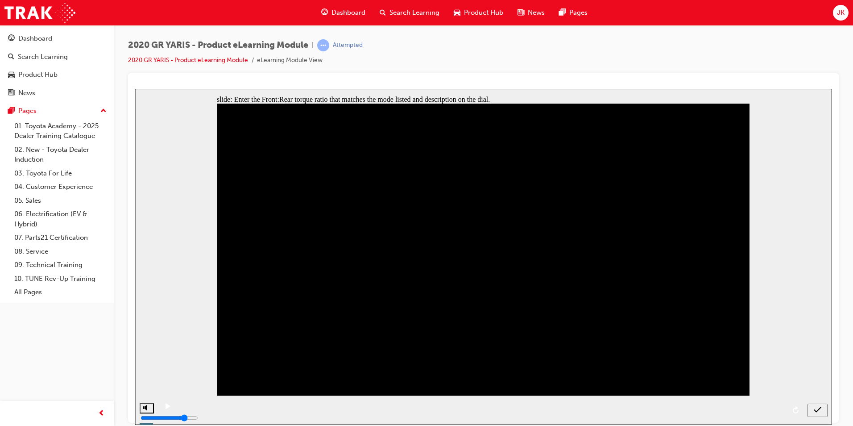
type input "50"
click at [817, 406] on icon "submit" at bounding box center [818, 409] width 8 height 8
type input "30"
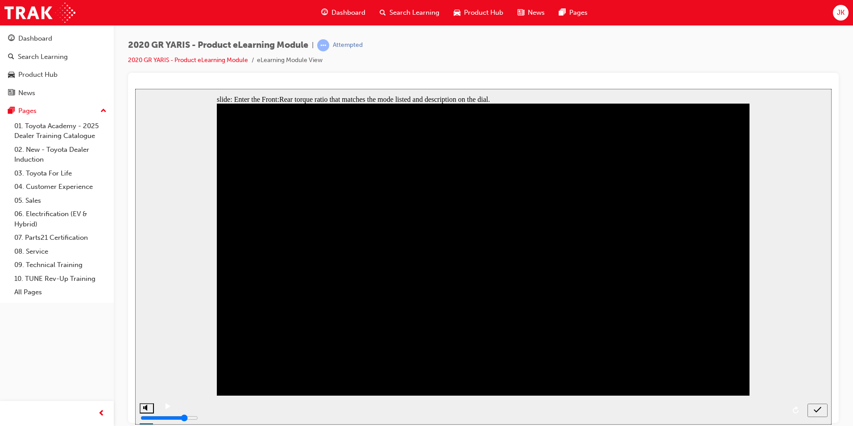
type input "70"
type input "60"
type input "40"
type input "50"
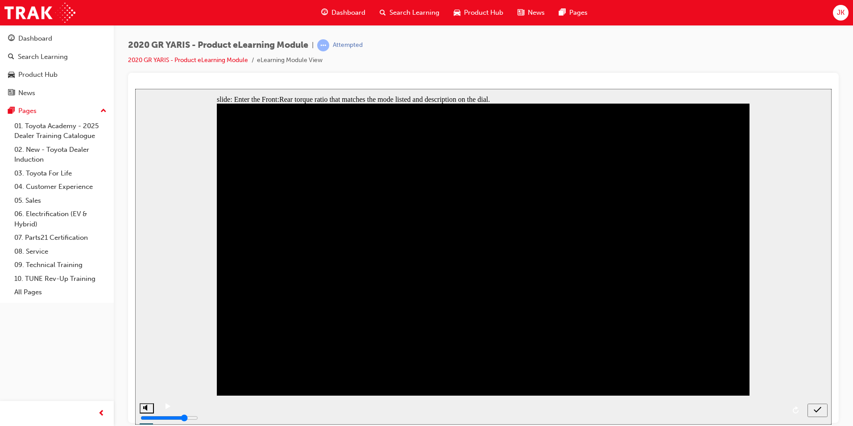
type input "30"
type input "70"
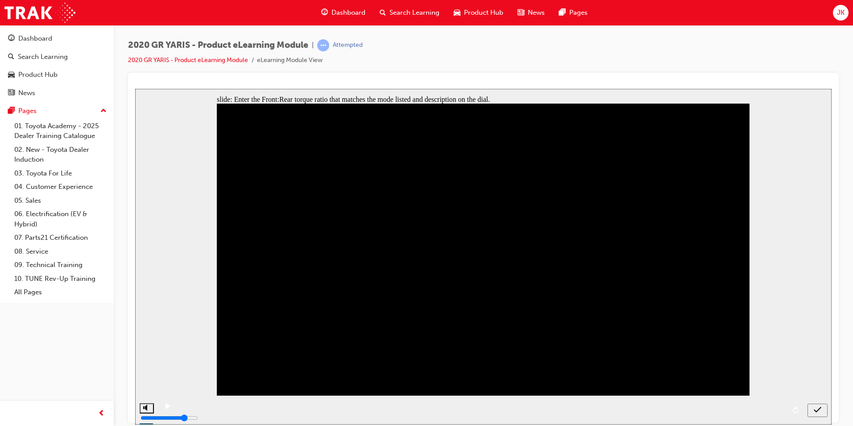
type input "60"
type input "40"
type input "50"
drag, startPoint x: 482, startPoint y: 370, endPoint x: 490, endPoint y: 372, distance: 8.7
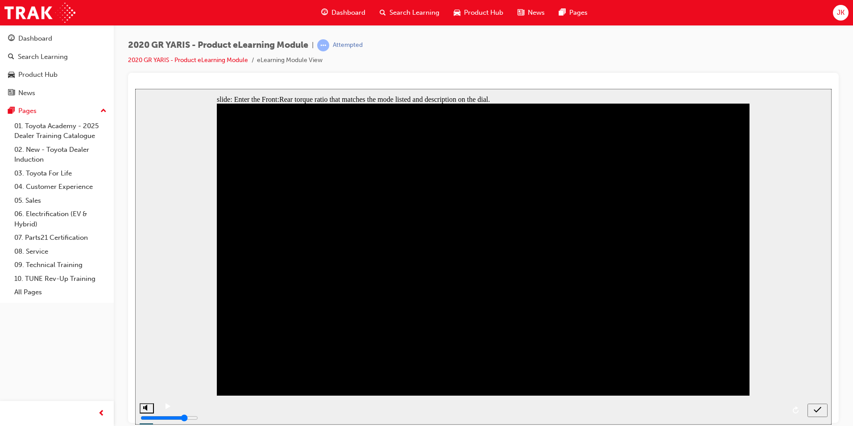
type input "5"
type input "6"
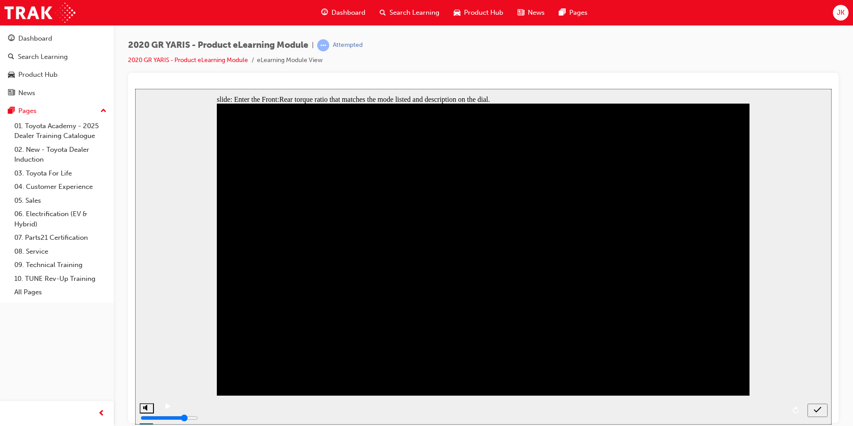
type input "60"
type input "0"
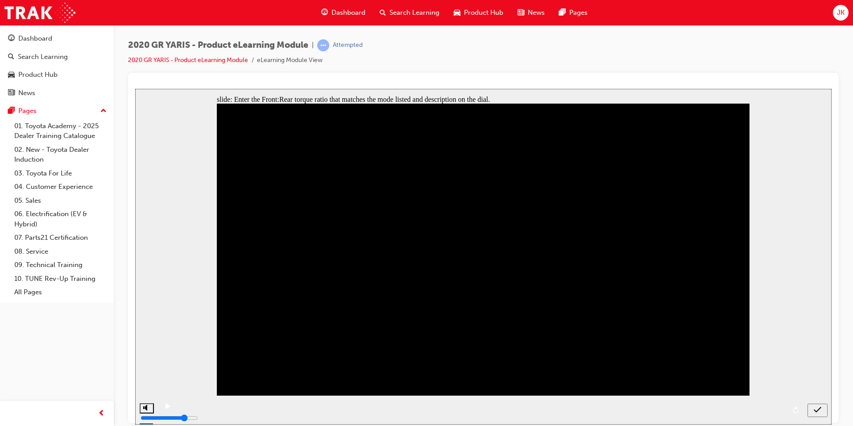
type input "0"
type input "40"
checkbox input "true"
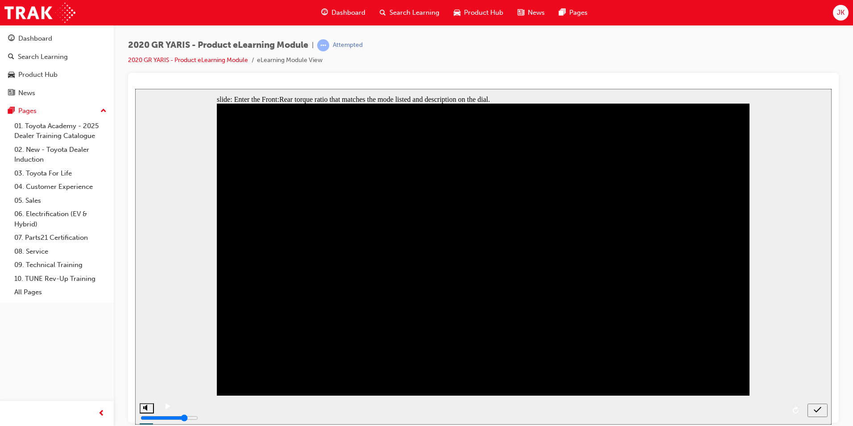
checkbox input "false"
type input "3"
type input "5"
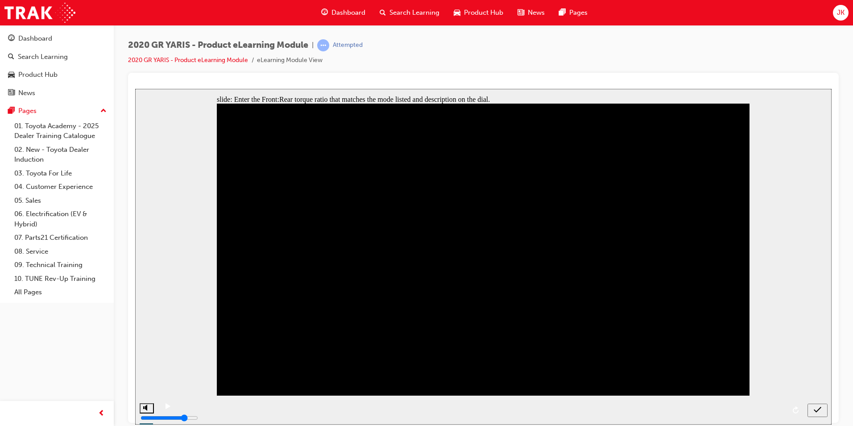
type input "5"
type input "50"
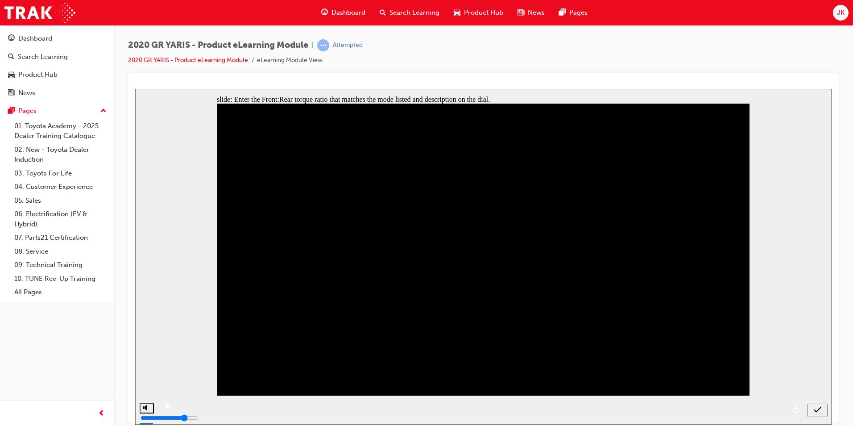
type input "0"
type input "50"
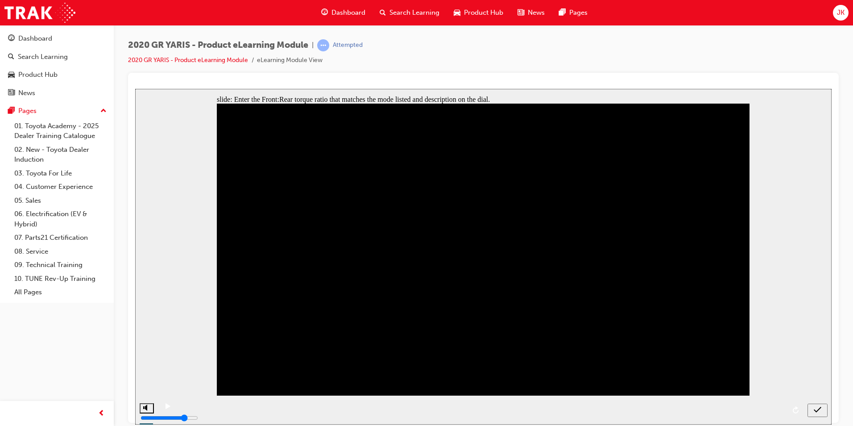
checkbox input "true"
type input "0"
type input "30"
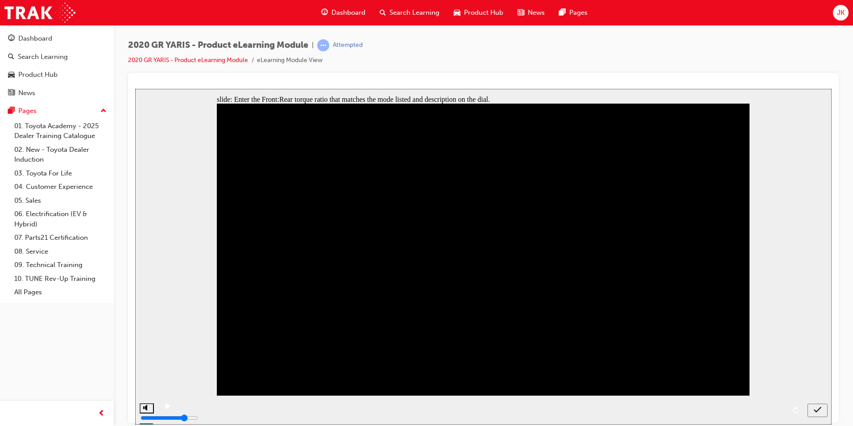
type input "30"
type input "0"
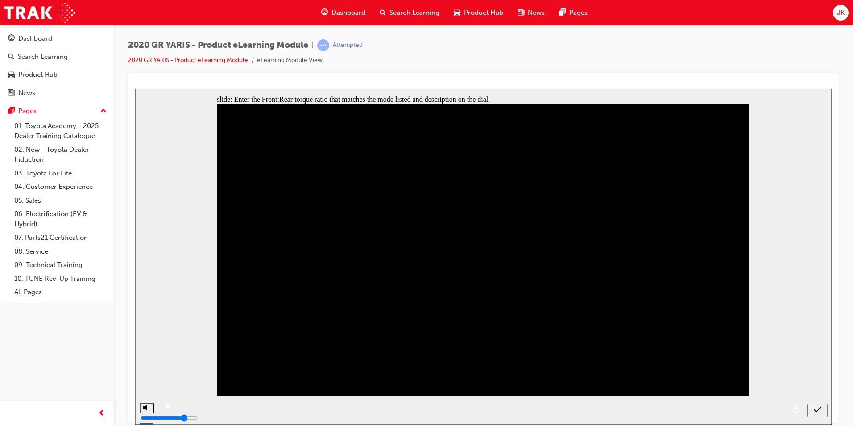
type input "70"
checkbox input "true"
click at [818, 406] on icon "submit" at bounding box center [818, 409] width 8 height 8
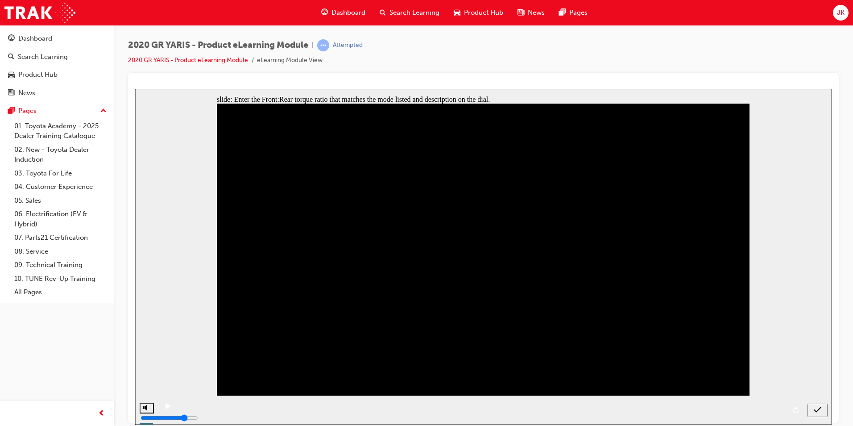
type input "50"
type input "30"
type input "70"
type input "60"
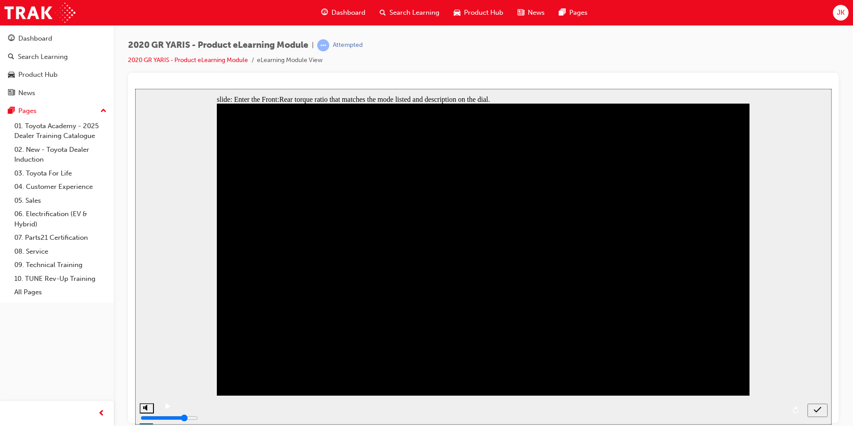
type input "40"
drag, startPoint x: 536, startPoint y: 303, endPoint x: 544, endPoint y: 303, distance: 7.2
type input "50"
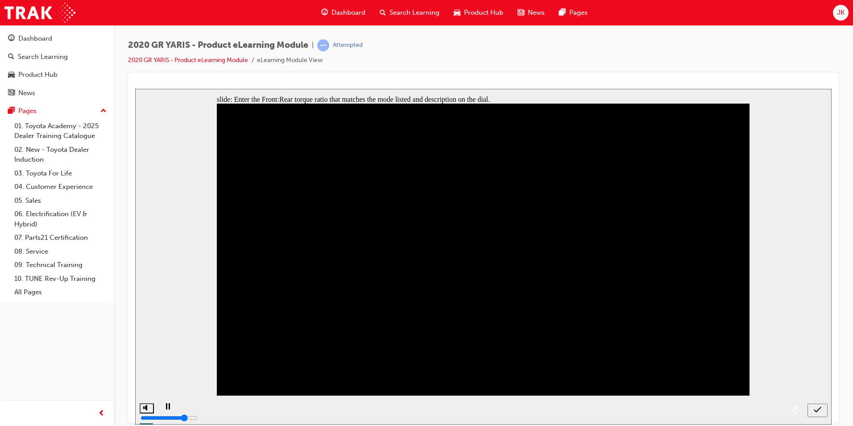
type input "30"
type input "70"
type input "60"
type input "40"
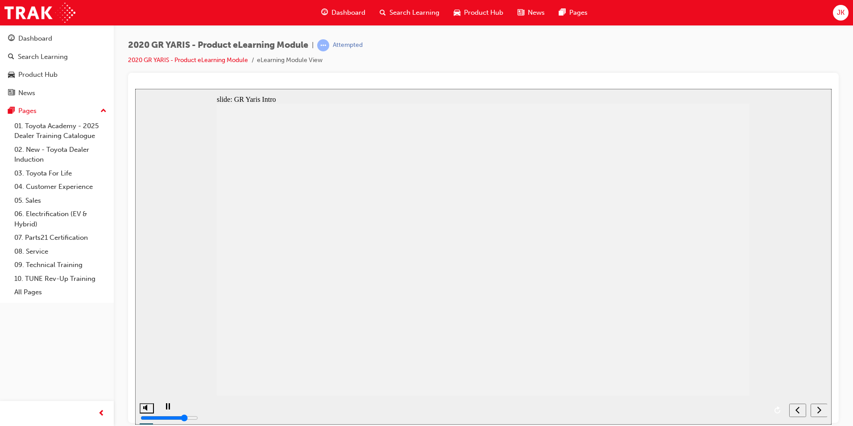
drag, startPoint x: 762, startPoint y: 411, endPoint x: 786, endPoint y: 411, distance: 24.1
click at [765, 411] on div "playback controls" at bounding box center [471, 409] width 627 height 29
click at [818, 411] on icon "next" at bounding box center [819, 409] width 4 height 8
click at [816, 407] on div "next" at bounding box center [819, 409] width 10 height 9
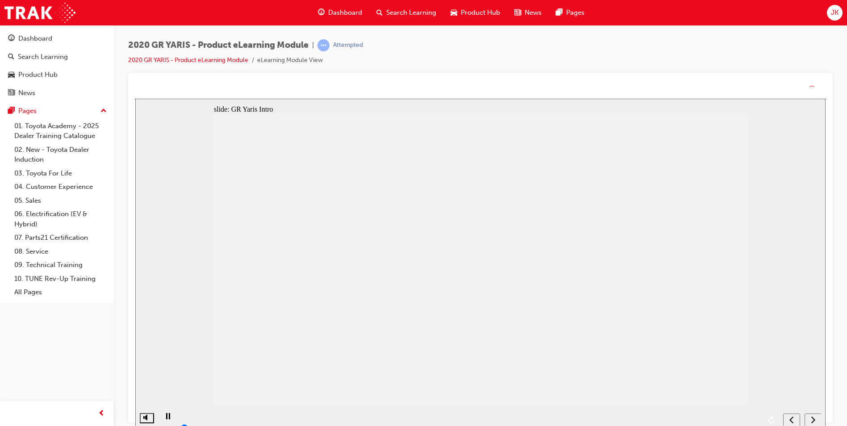
drag, startPoint x: 814, startPoint y: 420, endPoint x: 814, endPoint y: 409, distance: 10.7
click at [814, 419] on nav "slide navigation" at bounding box center [802, 419] width 38 height 29
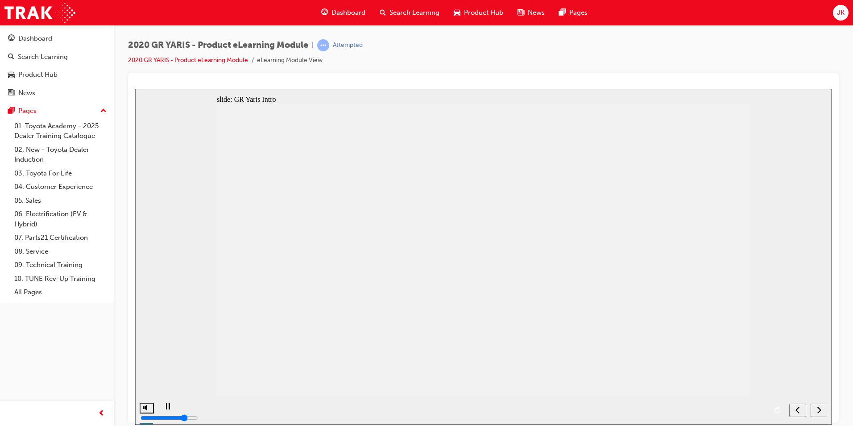
click at [818, 405] on icon "next" at bounding box center [819, 409] width 4 height 8
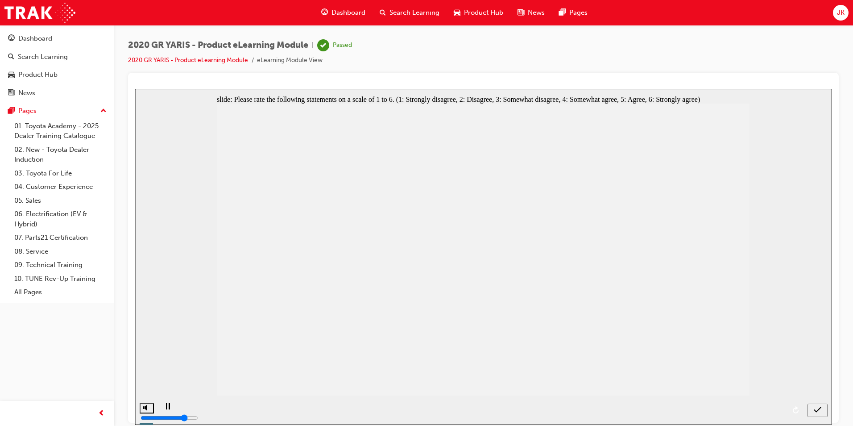
radio input "true"
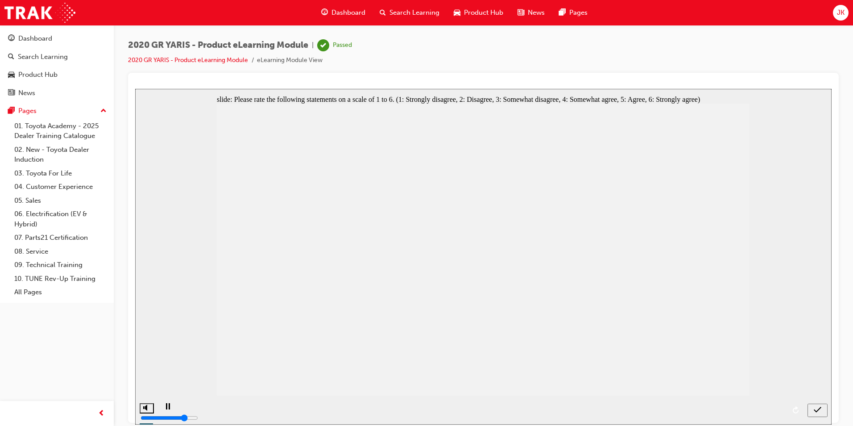
drag, startPoint x: 700, startPoint y: 285, endPoint x: 736, endPoint y: 295, distance: 37.6
radio input "true"
click at [815, 408] on icon "submit" at bounding box center [818, 409] width 8 height 8
radio input "false"
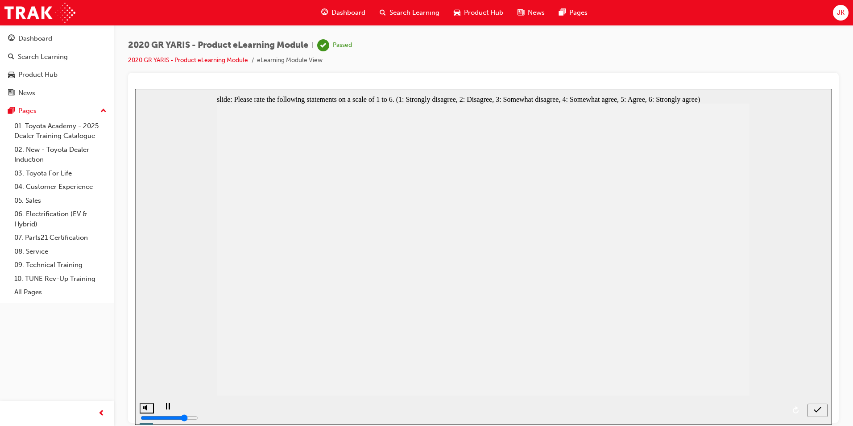
radio input "false"
click at [813, 413] on div "submit" at bounding box center [817, 409] width 13 height 9
click at [822, 407] on div "submit" at bounding box center [817, 409] width 13 height 9
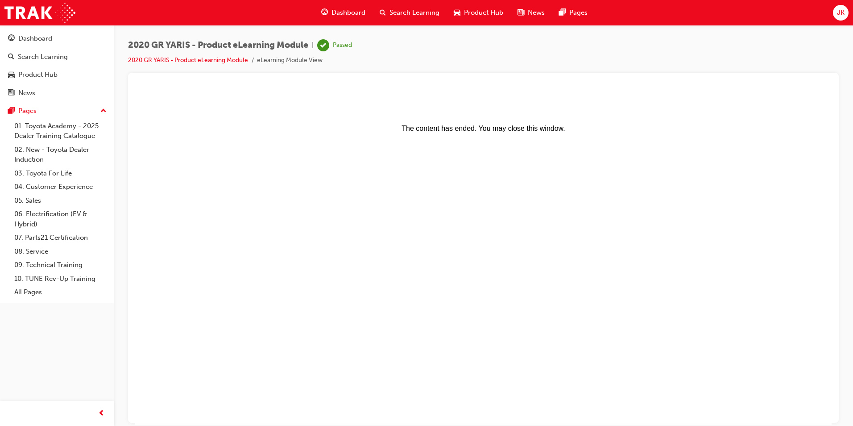
scroll to position [0, 0]
click at [415, 10] on span "Search Learning" at bounding box center [415, 13] width 50 height 10
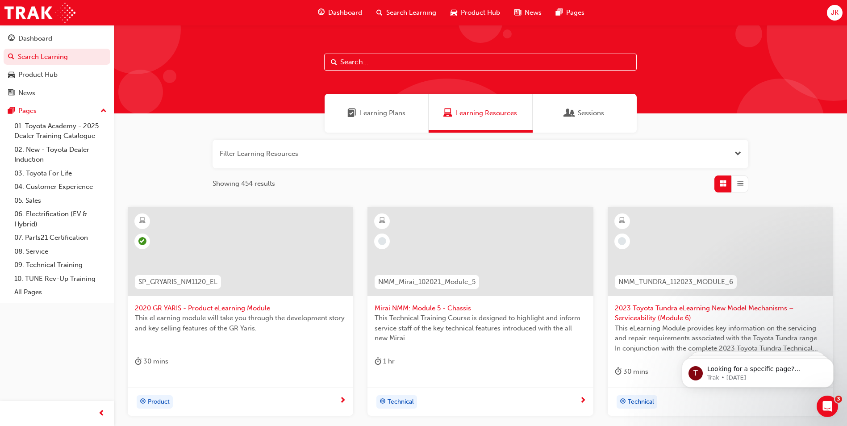
click at [404, 305] on span "Mirai NMM: Module 5 - Chassis" at bounding box center [479, 308] width 211 height 10
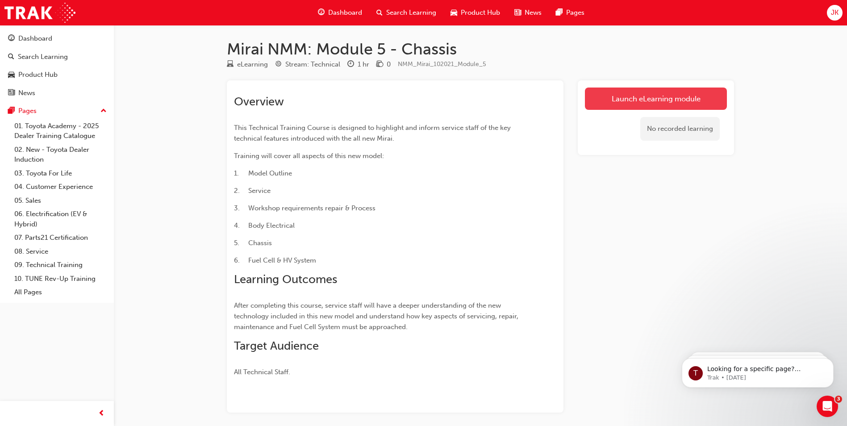
click at [623, 101] on link "Launch eLearning module" at bounding box center [656, 98] width 142 height 22
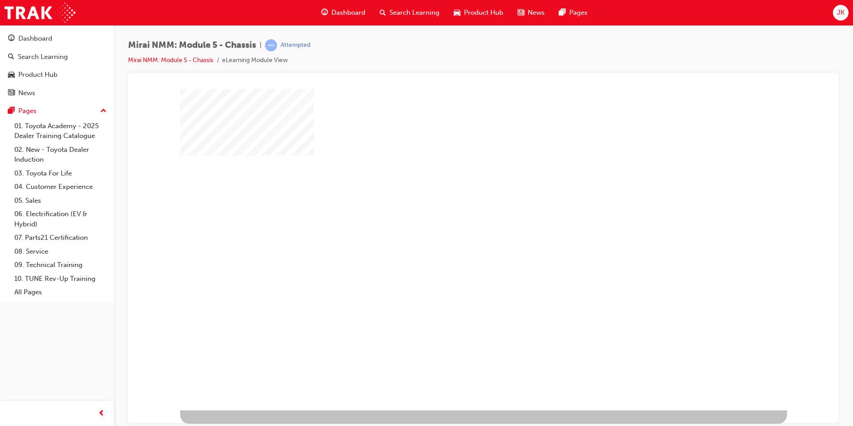
drag, startPoint x: 488, startPoint y: 242, endPoint x: 496, endPoint y: 244, distance: 8.3
click at [458, 223] on div "play" at bounding box center [458, 223] width 0 height 0
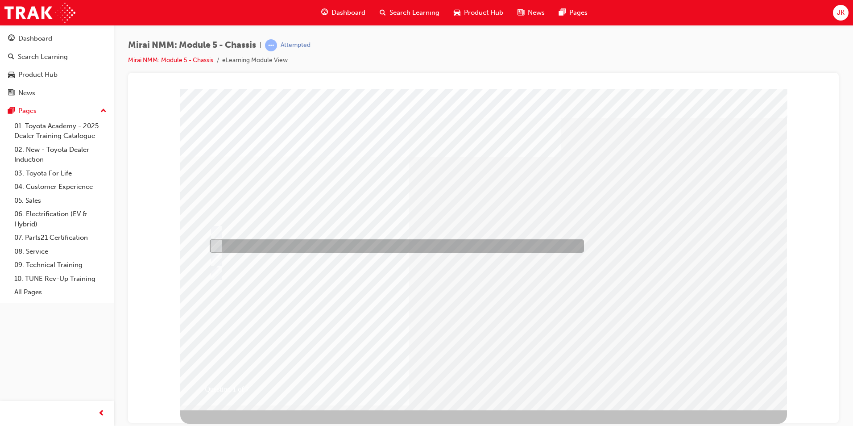
click at [308, 248] on div at bounding box center [395, 245] width 374 height 13
radio input "true"
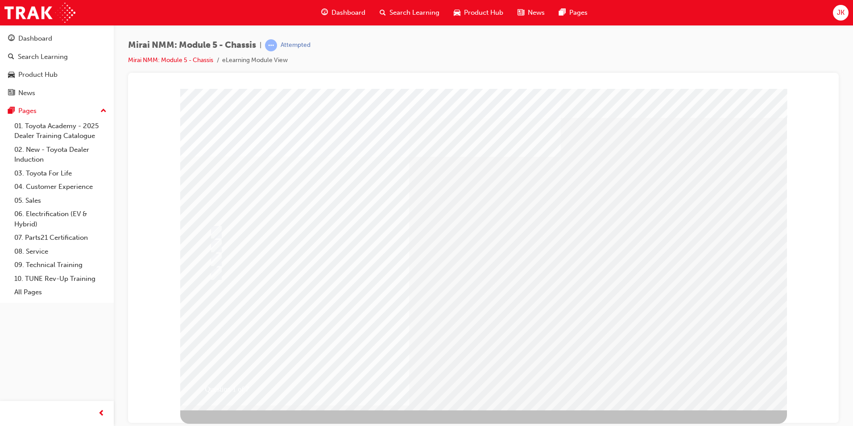
click at [278, 255] on div at bounding box center [395, 259] width 374 height 13
click at [220, 258] on div at bounding box center [395, 259] width 374 height 13
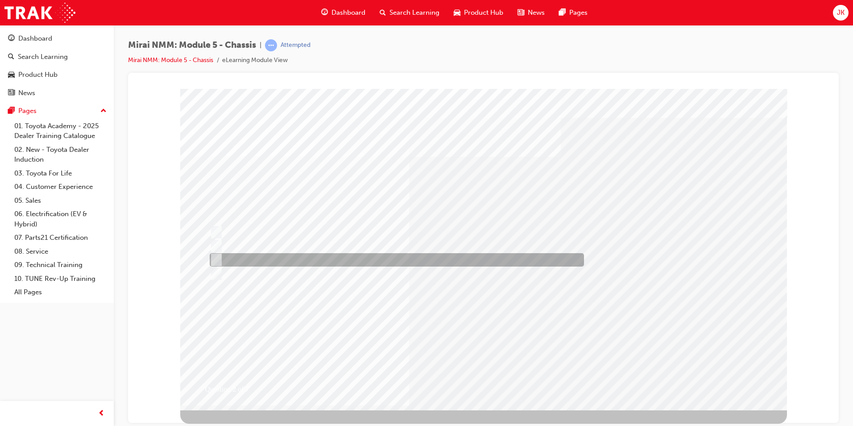
click at [262, 259] on div at bounding box center [395, 259] width 374 height 13
radio input "true"
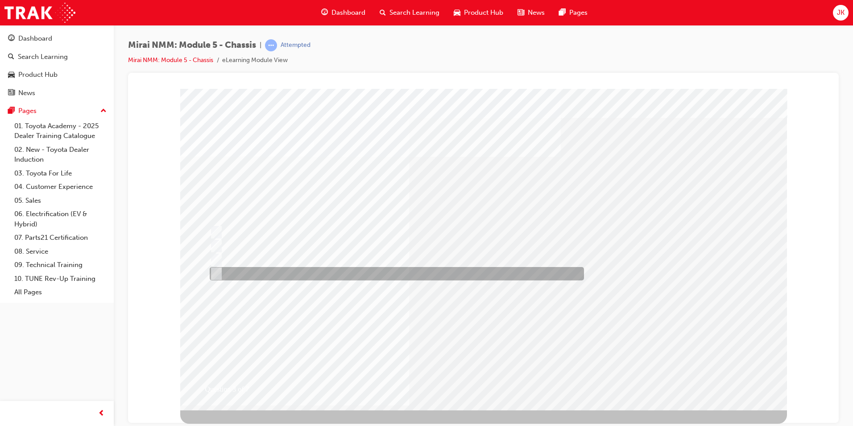
click at [290, 276] on div at bounding box center [395, 273] width 374 height 13
radio input "true"
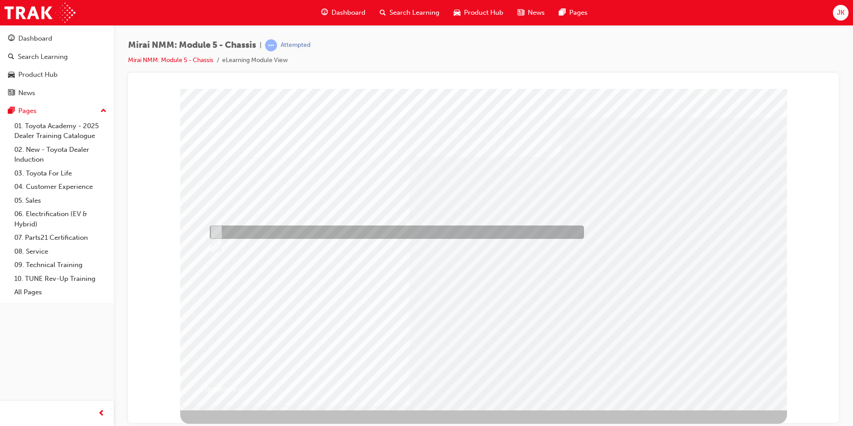
drag, startPoint x: 225, startPoint y: 228, endPoint x: 248, endPoint y: 230, distance: 22.8
click at [231, 228] on div at bounding box center [395, 231] width 374 height 13
radio input "true"
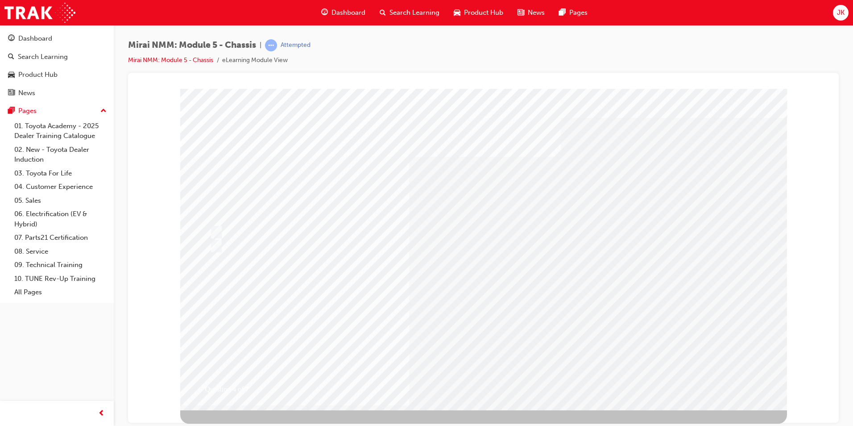
drag, startPoint x: 471, startPoint y: 357, endPoint x: 481, endPoint y: 357, distance: 9.8
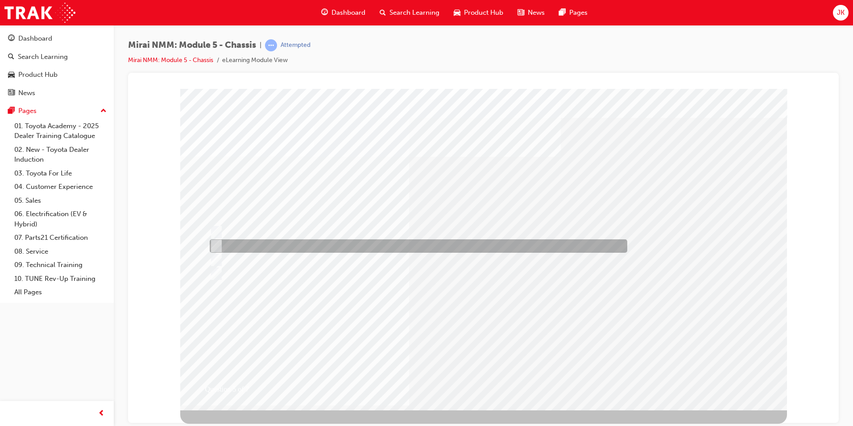
click at [293, 246] on div at bounding box center [417, 245] width 418 height 13
radio input "true"
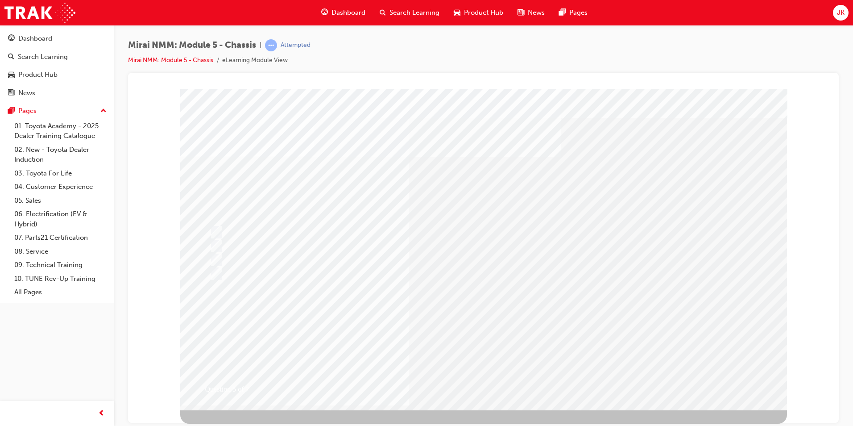
drag, startPoint x: 495, startPoint y: 351, endPoint x: 494, endPoint y: 373, distance: 22.3
click at [494, 353] on div "Question 5 of 7" at bounding box center [483, 248] width 607 height 321
drag, startPoint x: 490, startPoint y: 371, endPoint x: 497, endPoint y: 365, distance: 9.5
click at [492, 370] on div "Question 5 of 7" at bounding box center [483, 248] width 607 height 321
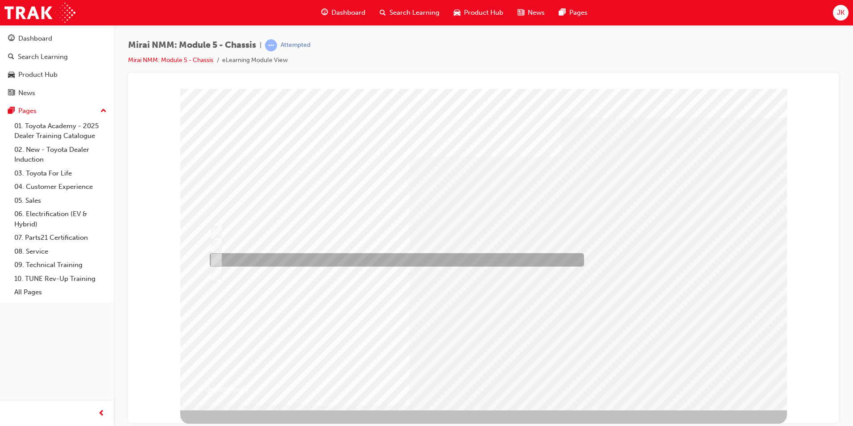
click at [337, 259] on div at bounding box center [395, 259] width 374 height 13
radio input "true"
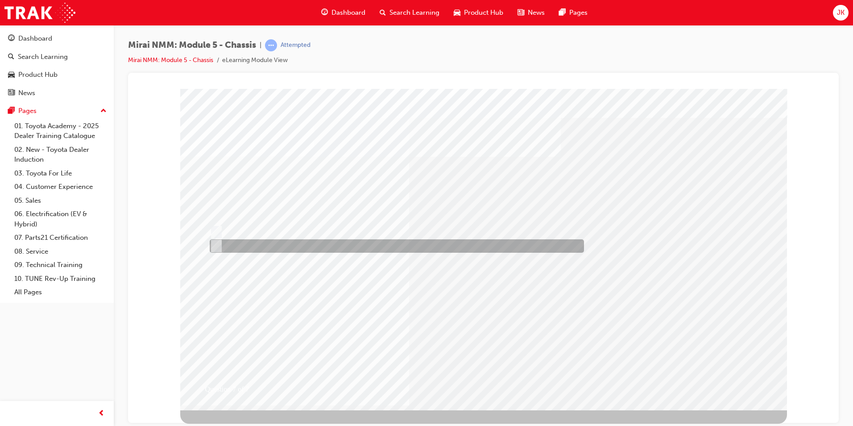
click at [250, 244] on div at bounding box center [395, 245] width 374 height 13
radio input "true"
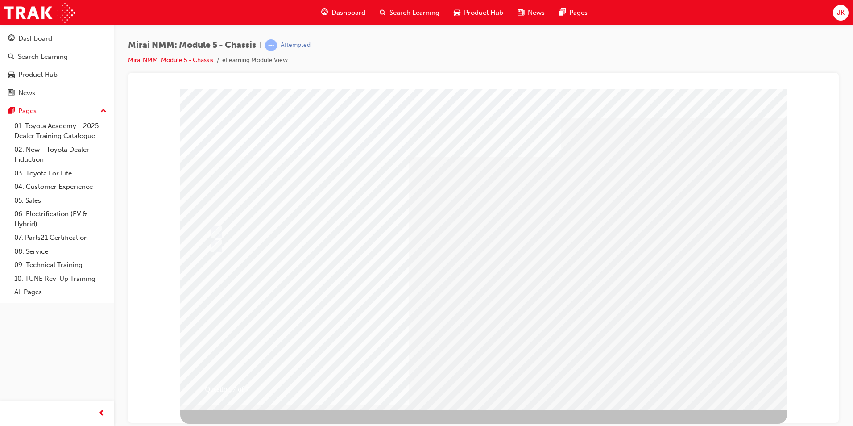
drag, startPoint x: 218, startPoint y: 146, endPoint x: 235, endPoint y: 133, distance: 21.3
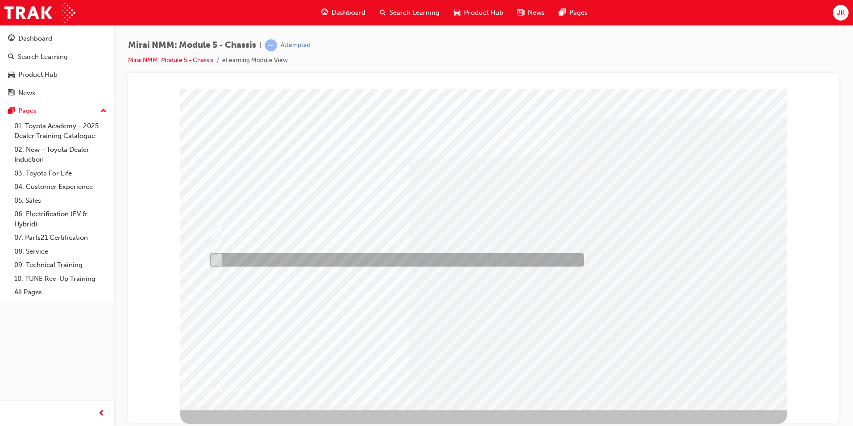
drag, startPoint x: 221, startPoint y: 136, endPoint x: 389, endPoint y: 243, distance: 199.1
click at [381, 254] on div "Question 1 of 7" at bounding box center [483, 248] width 607 height 321
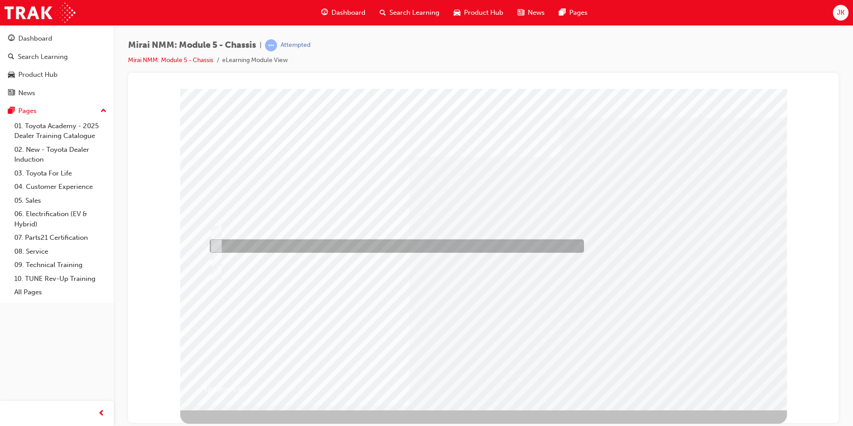
drag, startPoint x: 389, startPoint y: 243, endPoint x: 395, endPoint y: 241, distance: 6.1
click at [393, 243] on div at bounding box center [395, 245] width 374 height 13
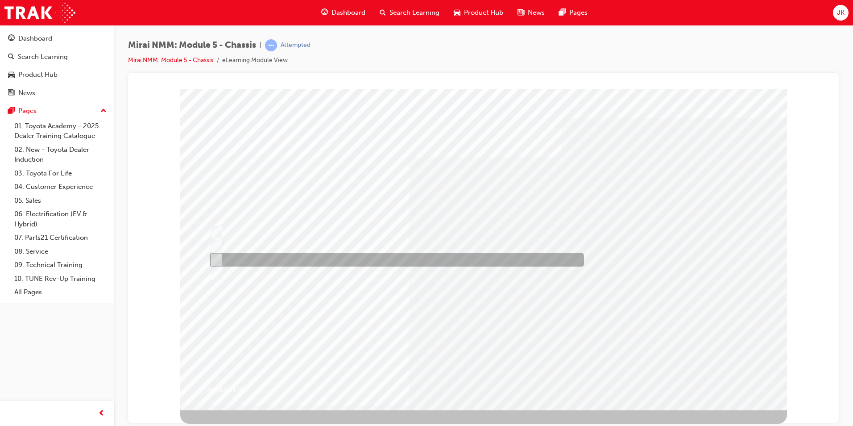
click at [315, 260] on div at bounding box center [395, 259] width 374 height 13
radio input "false"
radio input "true"
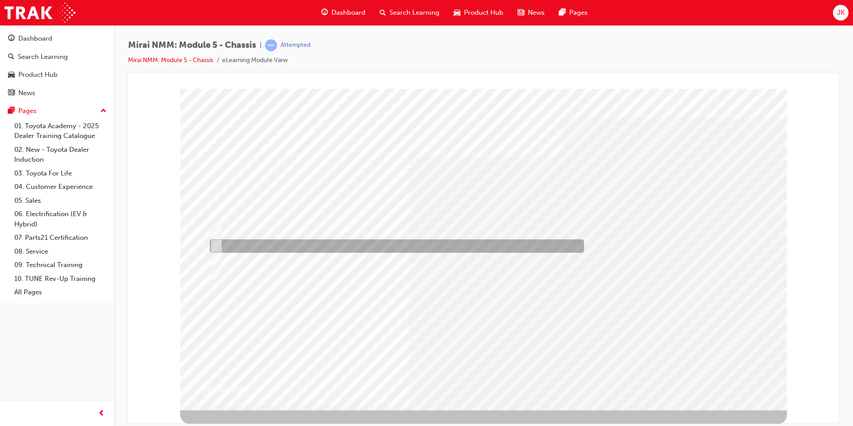
click at [267, 249] on div at bounding box center [395, 245] width 374 height 13
radio input "true"
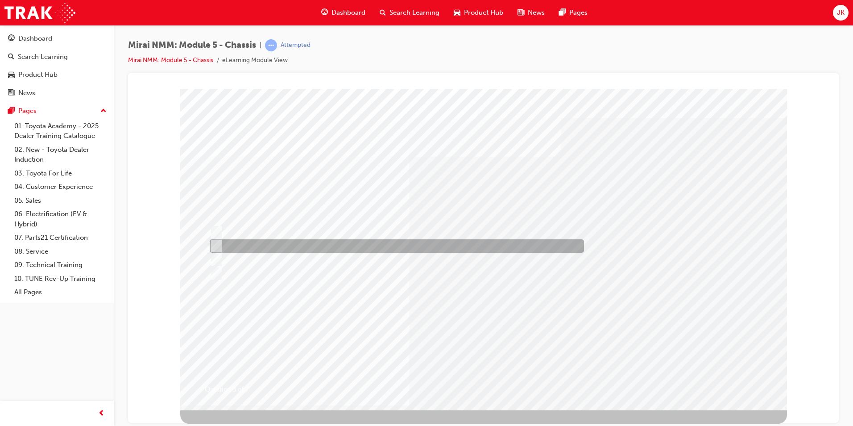
click at [270, 231] on div at bounding box center [395, 231] width 374 height 13
radio input "true"
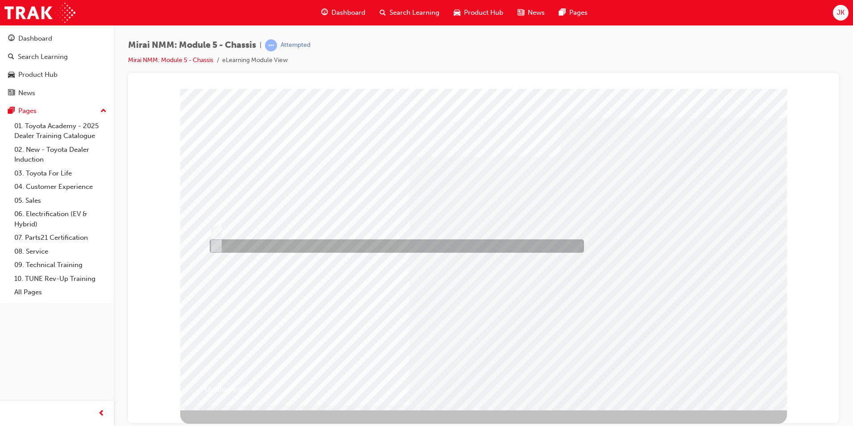
click at [244, 240] on div at bounding box center [395, 245] width 374 height 13
radio input "true"
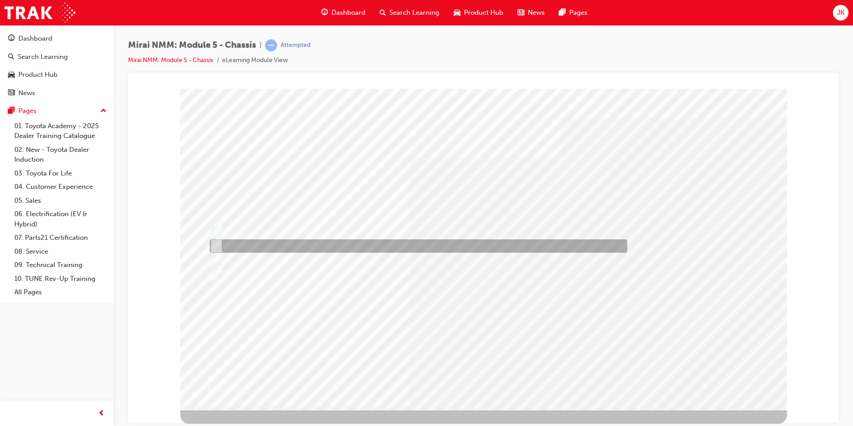
click at [332, 246] on div at bounding box center [417, 245] width 418 height 13
radio input "true"
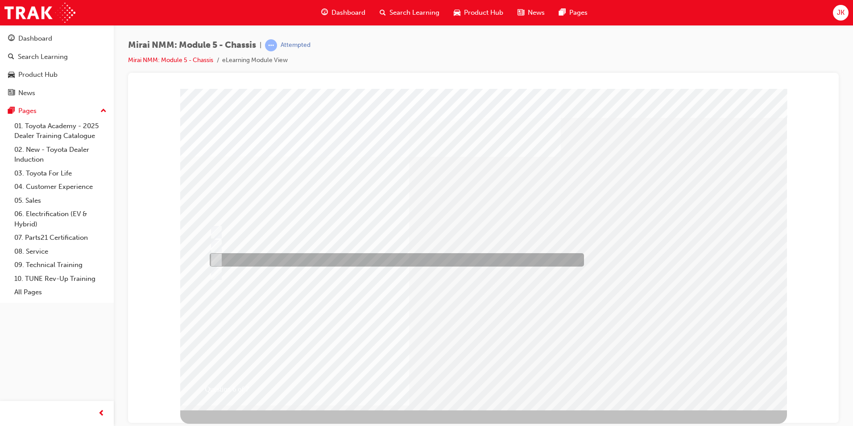
click at [297, 255] on div at bounding box center [395, 259] width 374 height 13
radio input "true"
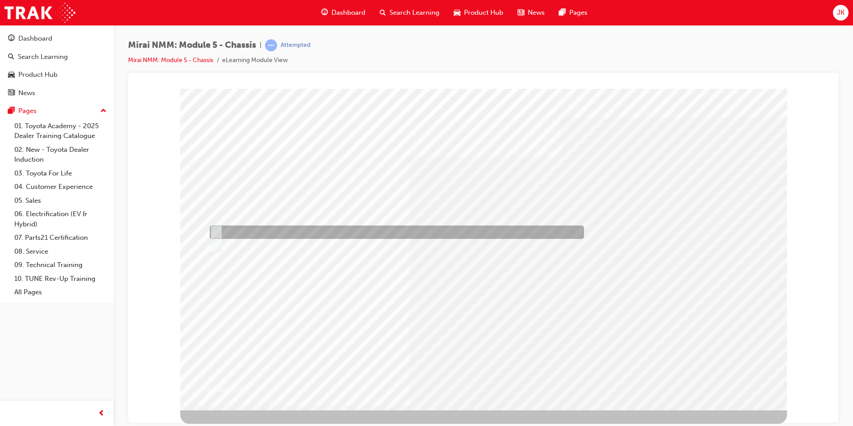
click at [234, 238] on div at bounding box center [395, 231] width 374 height 13
radio input "true"
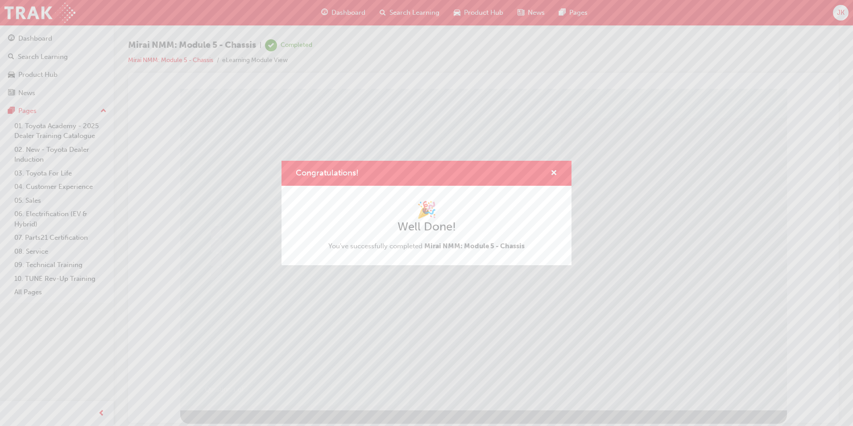
click at [337, 13] on div "Congratulations! 🎉 Well Done! You've successfully completed Mirai NMM: Module 5…" at bounding box center [426, 213] width 853 height 426
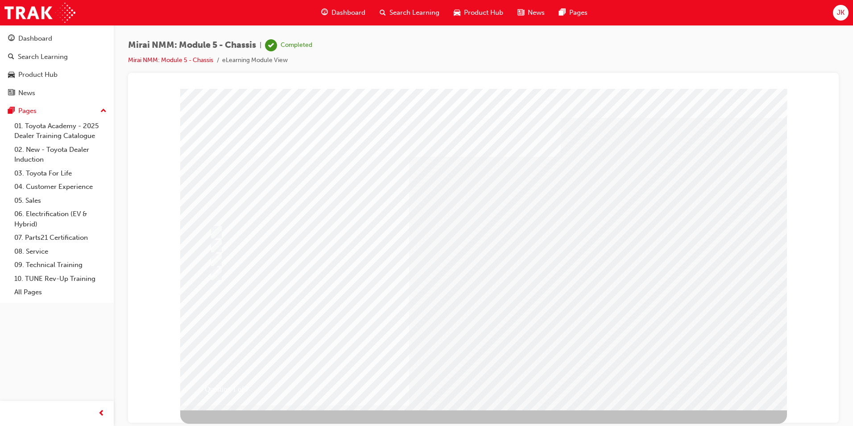
click at [337, 11] on span "Dashboard" at bounding box center [349, 13] width 34 height 10
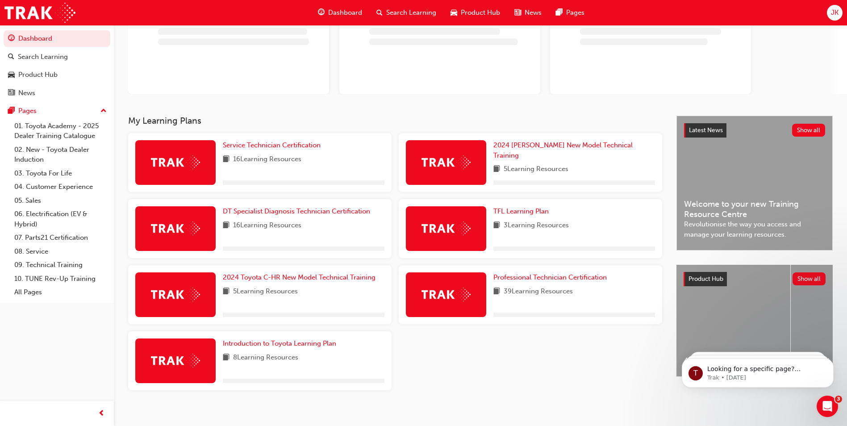
scroll to position [88, 0]
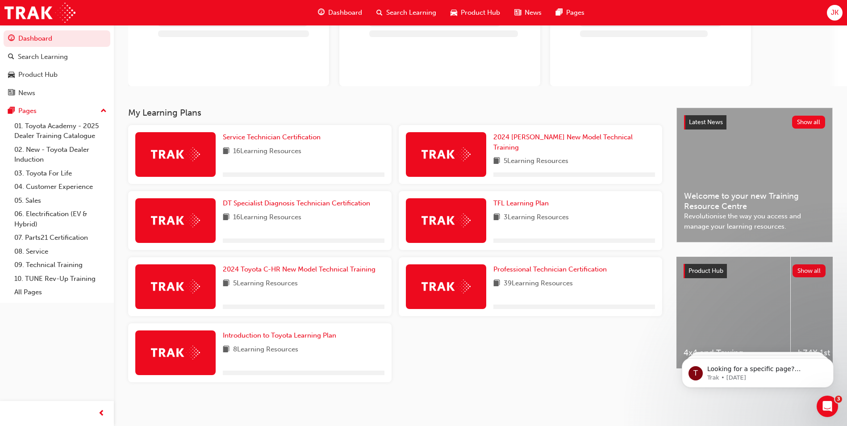
click at [469, 11] on span "Product Hub" at bounding box center [480, 13] width 39 height 10
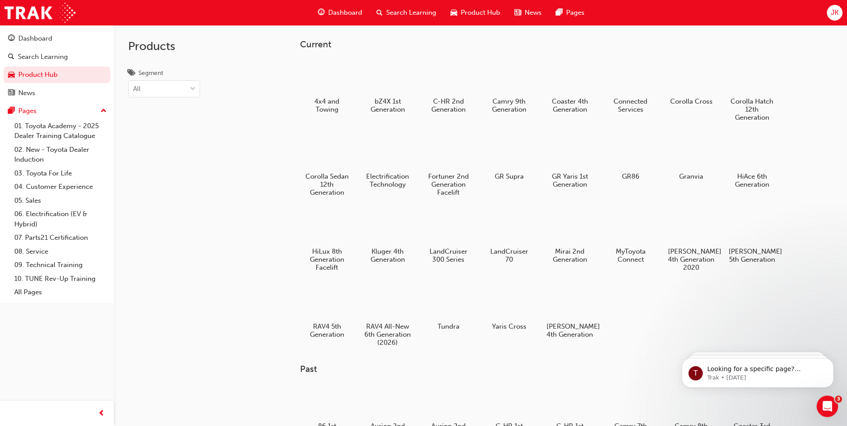
click at [422, 15] on span "Search Learning" at bounding box center [411, 13] width 50 height 10
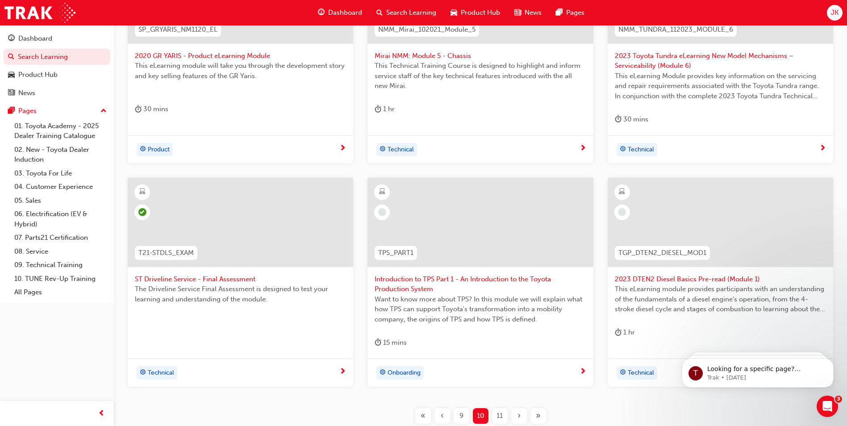
scroll to position [268, 0]
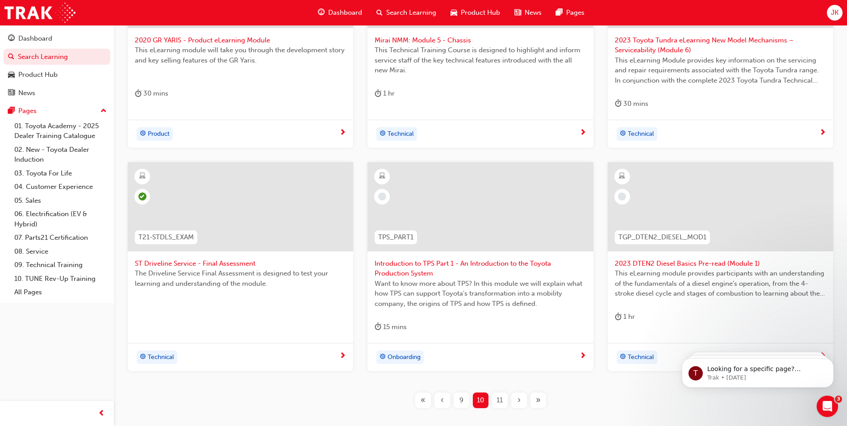
click at [385, 262] on span "Introduction to TPS Part 1 - An Introduction to the Toyota Production System" at bounding box center [479, 268] width 211 height 20
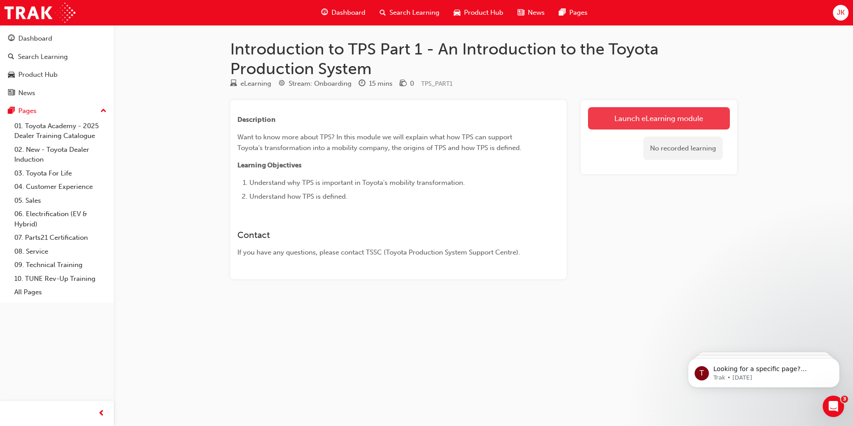
click at [656, 114] on link "Launch eLearning module" at bounding box center [659, 118] width 142 height 22
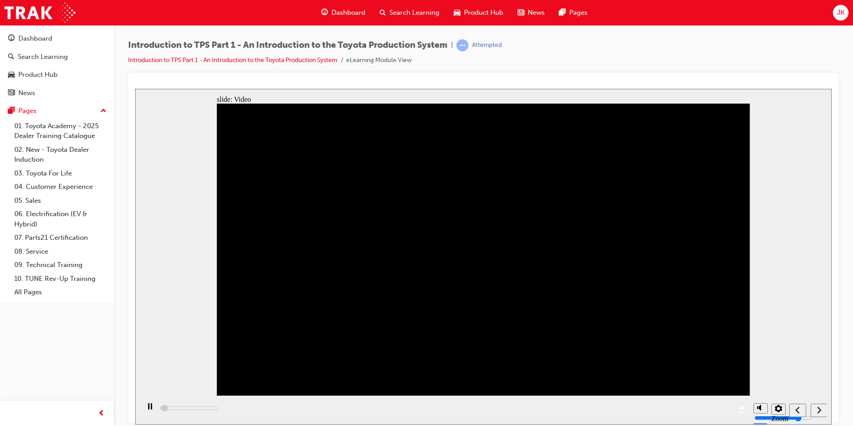
click at [731, 410] on div "playback controls" at bounding box center [445, 409] width 610 height 29
click at [730, 409] on div "playback controls" at bounding box center [445, 409] width 610 height 29
click at [823, 410] on nav "slide navigation" at bounding box center [808, 409] width 38 height 29
drag, startPoint x: 194, startPoint y: 409, endPoint x: 229, endPoint y: 404, distance: 35.5
click at [199, 408] on div "playback controls" at bounding box center [445, 409] width 610 height 29
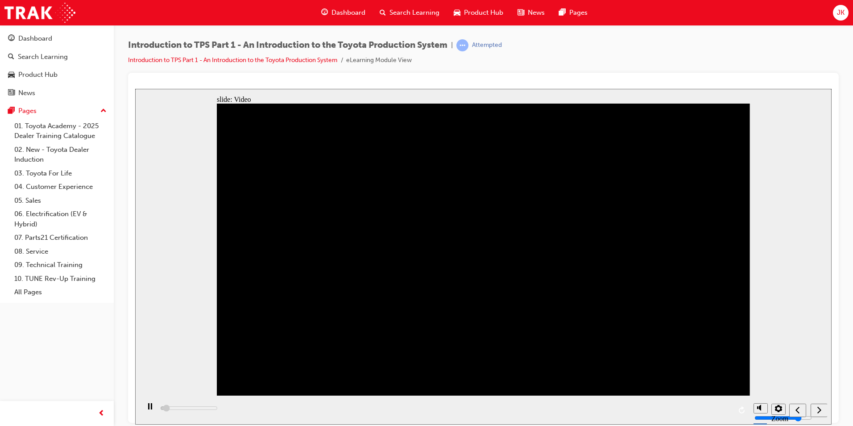
click at [816, 408] on nav "slide navigation" at bounding box center [808, 409] width 38 height 29
click at [817, 409] on nav "slide navigation" at bounding box center [808, 409] width 38 height 29
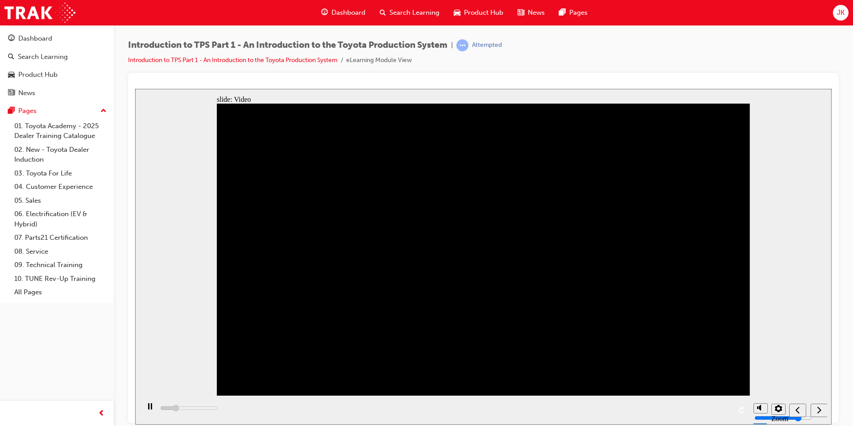
drag, startPoint x: 458, startPoint y: 238, endPoint x: 471, endPoint y: 240, distance: 13.1
drag, startPoint x: 487, startPoint y: 245, endPoint x: 493, endPoint y: 237, distance: 9.6
drag, startPoint x: 493, startPoint y: 237, endPoint x: 500, endPoint y: 236, distance: 7.3
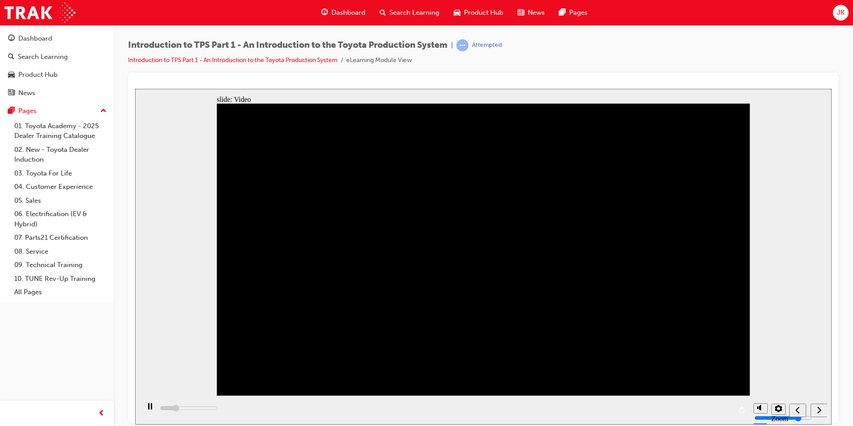
click at [731, 408] on div "playback controls" at bounding box center [445, 409] width 610 height 29
click at [819, 407] on nav "slide navigation" at bounding box center [808, 409] width 38 height 29
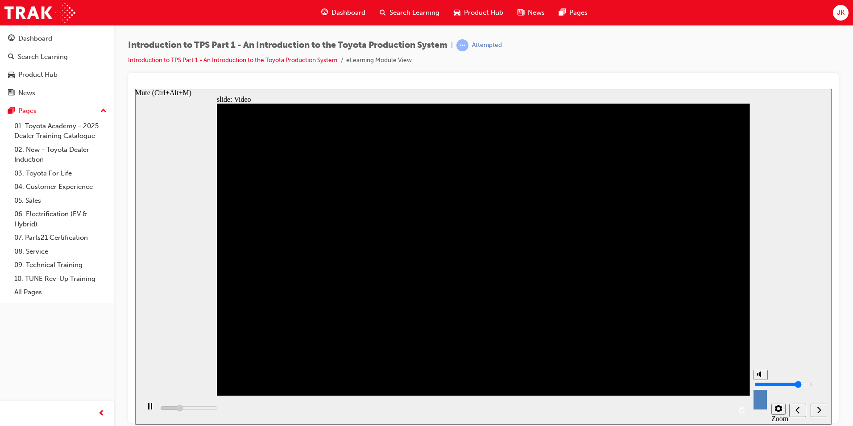
type input "39900"
type input "0"
type input "40000"
type input "0"
click at [755, 387] on input "volume" at bounding box center [784, 383] width 58 height 7
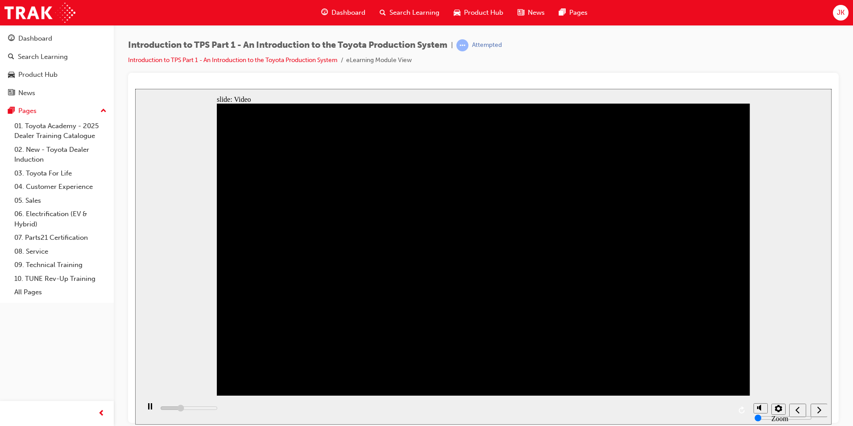
click at [818, 407] on nav "slide navigation" at bounding box center [808, 409] width 38 height 29
drag, startPoint x: 816, startPoint y: 406, endPoint x: 818, endPoint y: 411, distance: 5.4
click at [817, 409] on nav "slide navigation" at bounding box center [808, 409] width 38 height 29
drag, startPoint x: 821, startPoint y: 412, endPoint x: 834, endPoint y: 414, distance: 13.5
click at [832, 414] on html "slide: Video Back to top Playback Speed 2" at bounding box center [483, 256] width 697 height 336
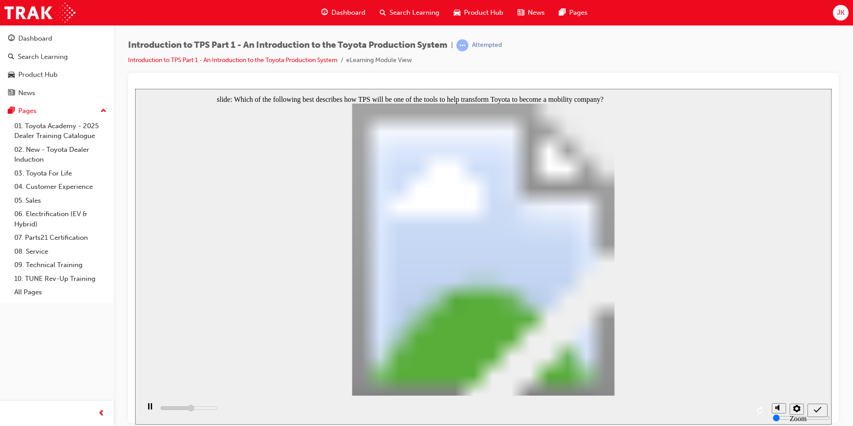
type input "2700"
radio input "true"
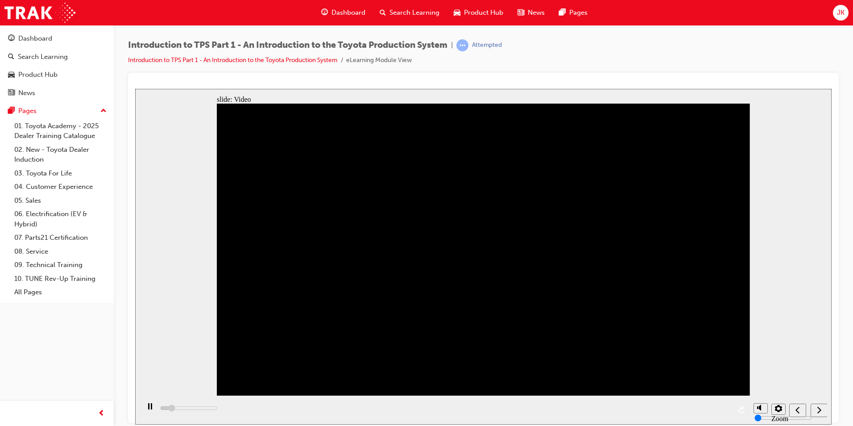
click at [723, 407] on div "playback controls" at bounding box center [445, 409] width 610 height 29
click at [723, 408] on div "playback controls" at bounding box center [445, 409] width 610 height 29
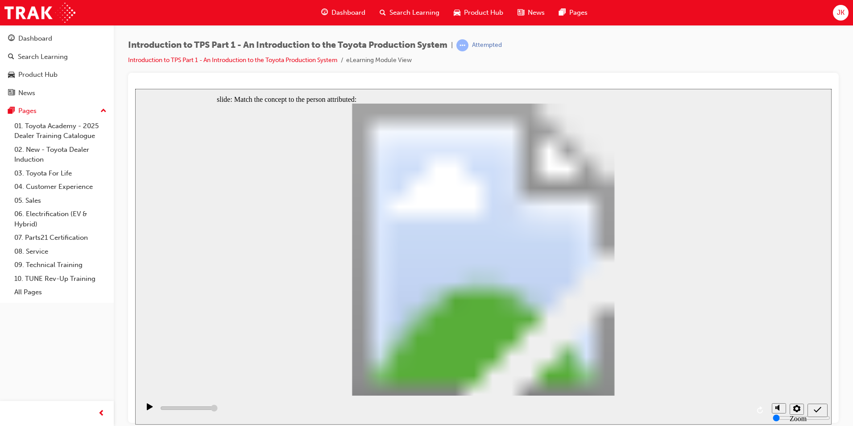
drag, startPoint x: 657, startPoint y: 218, endPoint x: 661, endPoint y: 229, distance: 11.7
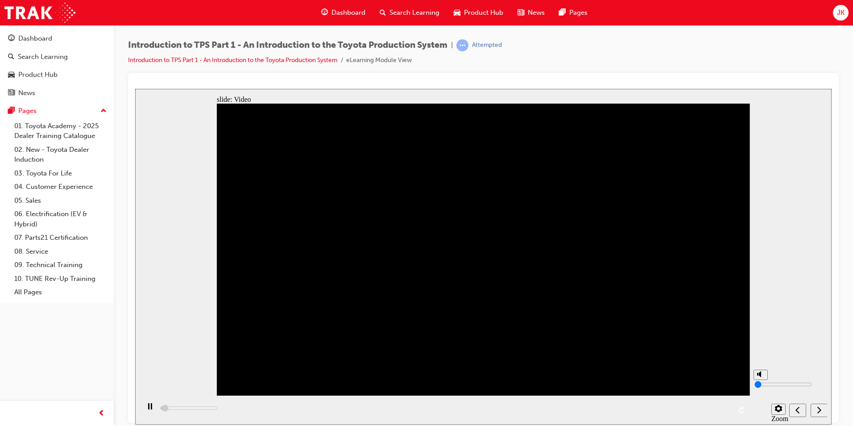
click at [729, 408] on div "playback controls" at bounding box center [445, 409] width 610 height 29
click at [818, 407] on nav "slide navigation" at bounding box center [808, 409] width 38 height 29
drag, startPoint x: 716, startPoint y: 417, endPoint x: 725, endPoint y: 421, distance: 9.6
click at [725, 421] on div "playback controls" at bounding box center [445, 409] width 610 height 29
click at [719, 415] on div "playback controls" at bounding box center [445, 409] width 610 height 29
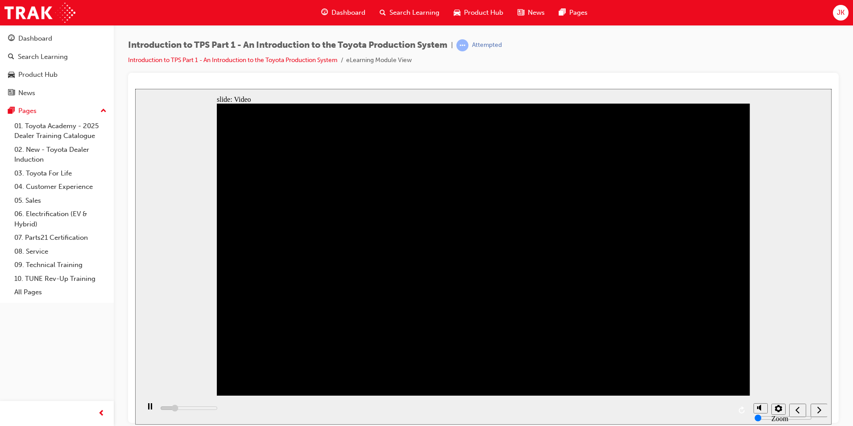
click at [719, 415] on div "playback controls" at bounding box center [445, 409] width 610 height 29
drag, startPoint x: 816, startPoint y: 388, endPoint x: 816, endPoint y: 403, distance: 14.3
click at [816, 395] on div "slide: Video Back to top Playback Speed 2 1.75 1.5 1.25" at bounding box center [483, 256] width 697 height 336
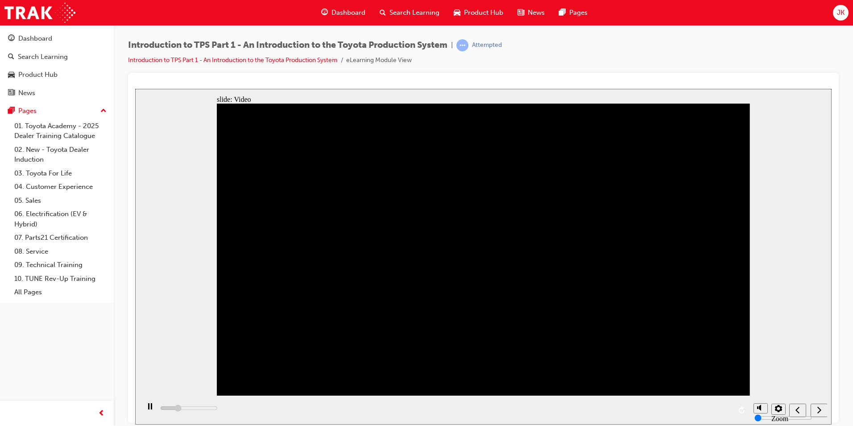
click at [816, 403] on nav "slide navigation" at bounding box center [808, 409] width 38 height 29
click at [718, 408] on div "playback controls" at bounding box center [445, 409] width 610 height 29
click at [341, 396] on div "playback controls" at bounding box center [445, 409] width 610 height 29
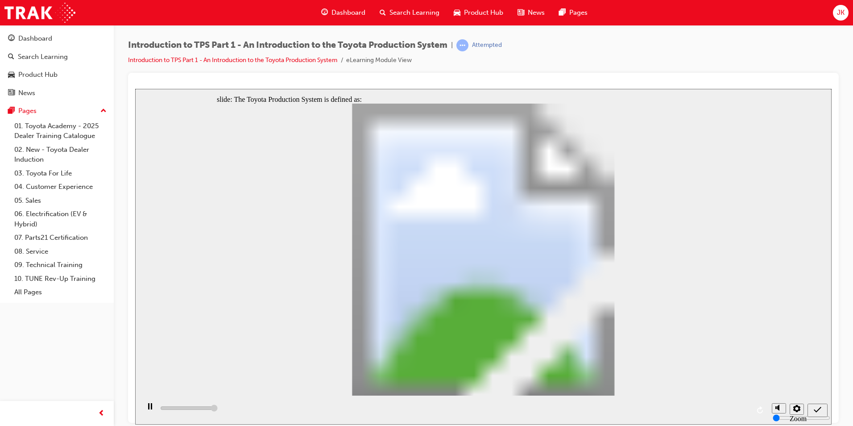
type input "5000"
click at [795, 192] on div "slide: The Toyota Production System is defined as: Rectangle 1 Rectangle 1 The …" at bounding box center [483, 256] width 697 height 336
radio input "true"
drag, startPoint x: 511, startPoint y: 381, endPoint x: 517, endPoint y: 382, distance: 6.3
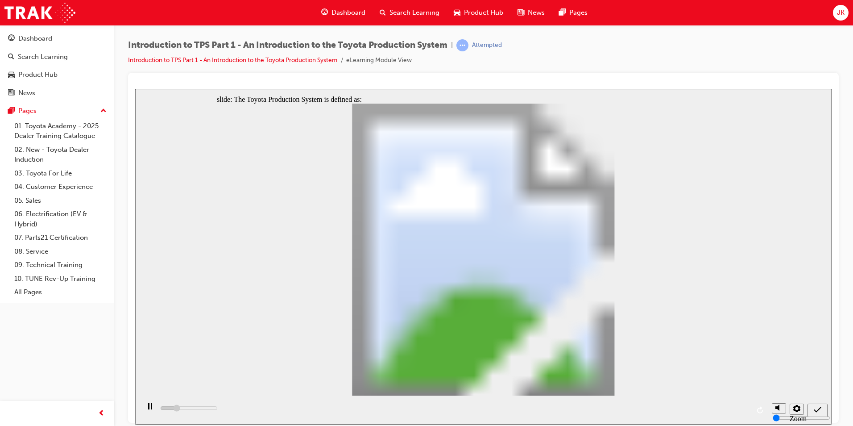
drag, startPoint x: 516, startPoint y: 378, endPoint x: 523, endPoint y: 378, distance: 7.6
drag, startPoint x: 525, startPoint y: 380, endPoint x: 538, endPoint y: 373, distance: 15.0
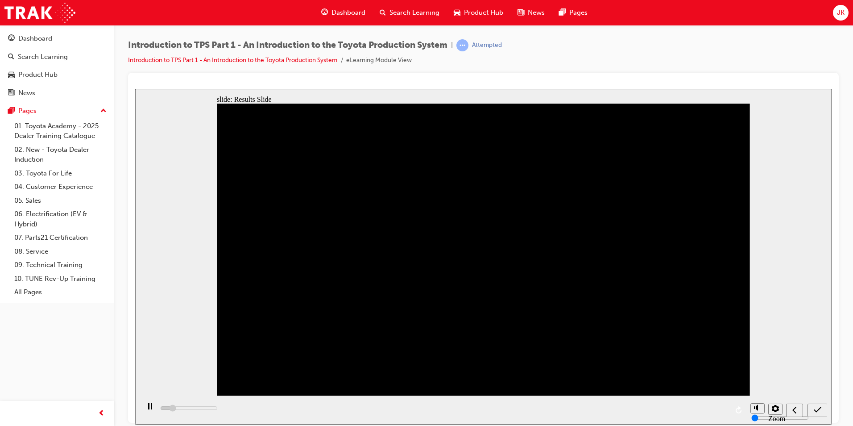
type input "1000"
click at [815, 405] on div "Submit (Ctrl+Alt+S)" at bounding box center [817, 409] width 13 height 9
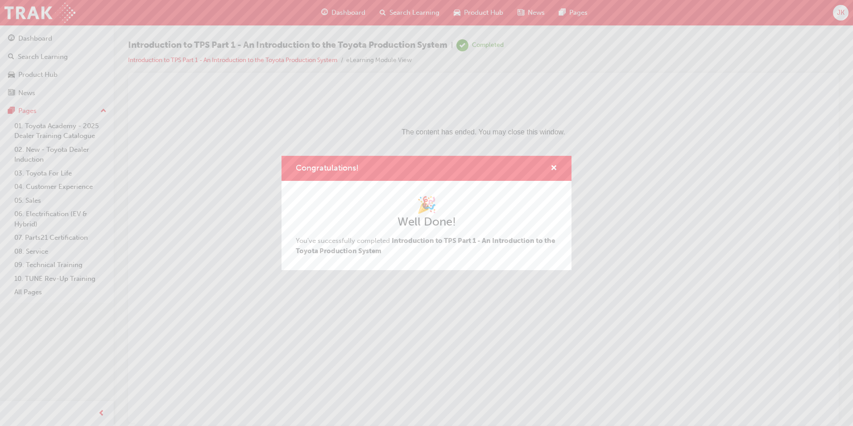
click at [843, 13] on div "Congratulations! 🎉 Well Done! You've successfully completed Introduction to TPS…" at bounding box center [426, 213] width 853 height 426
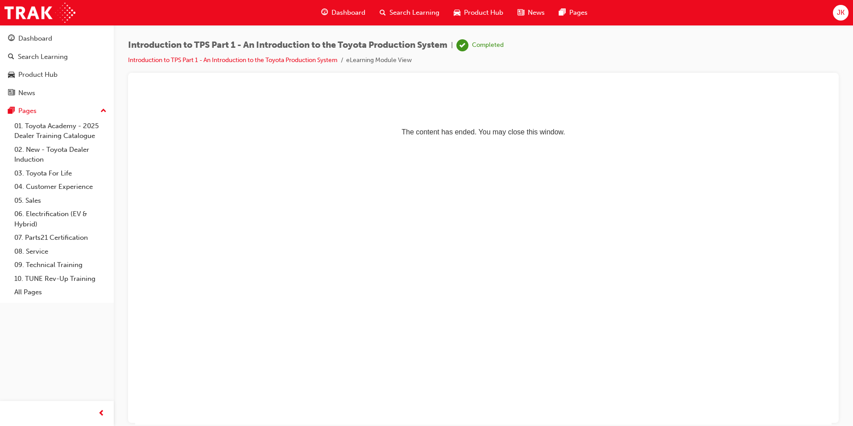
click at [843, 16] on span "JK" at bounding box center [841, 13] width 8 height 10
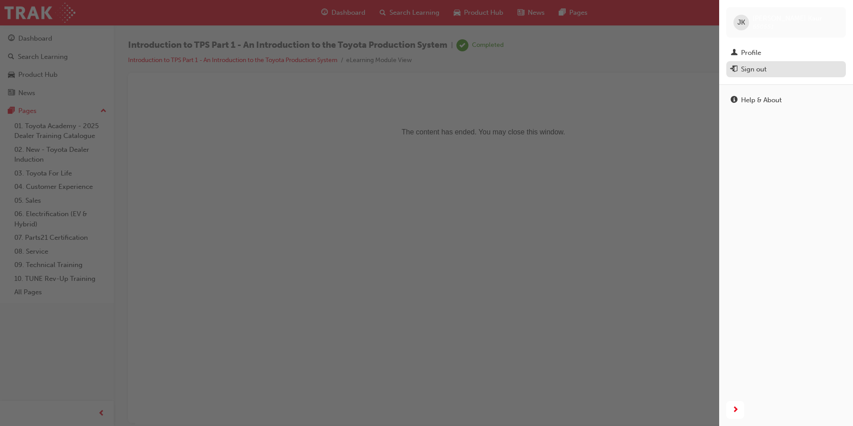
click at [754, 62] on button "Sign out" at bounding box center [787, 69] width 120 height 17
